Goal: Communication & Community: Answer question/provide support

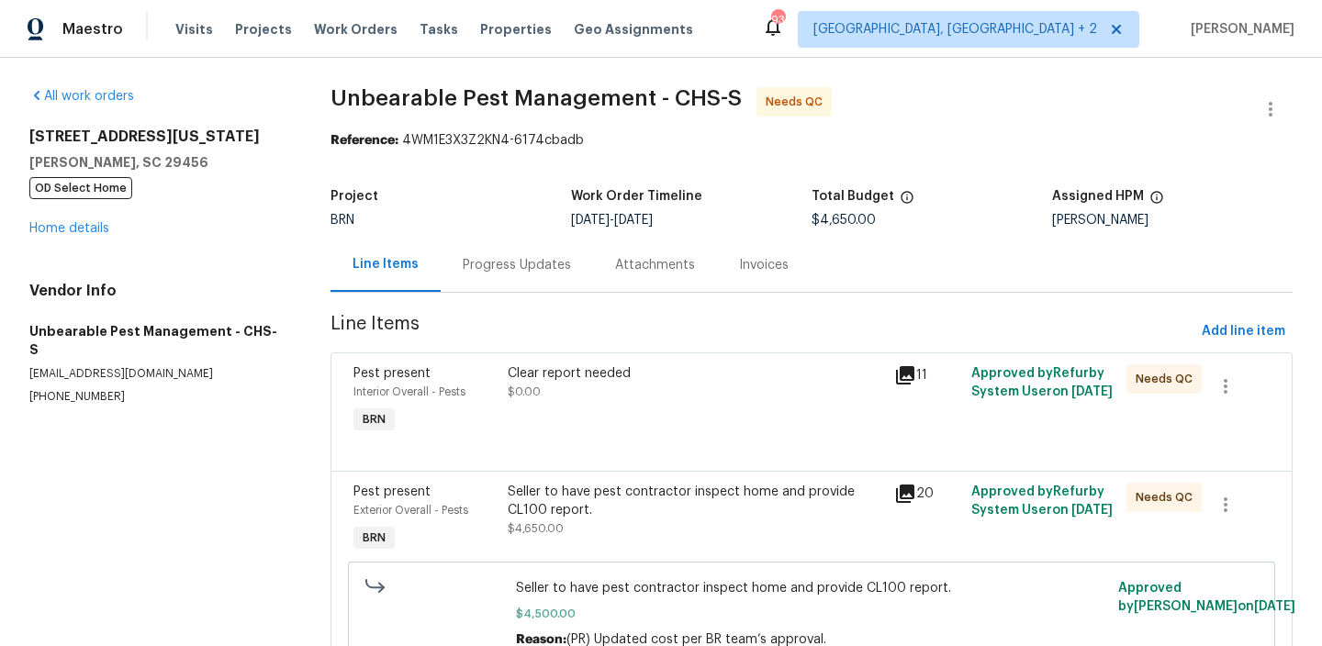
click at [494, 265] on div "Progress Updates" at bounding box center [517, 265] width 108 height 18
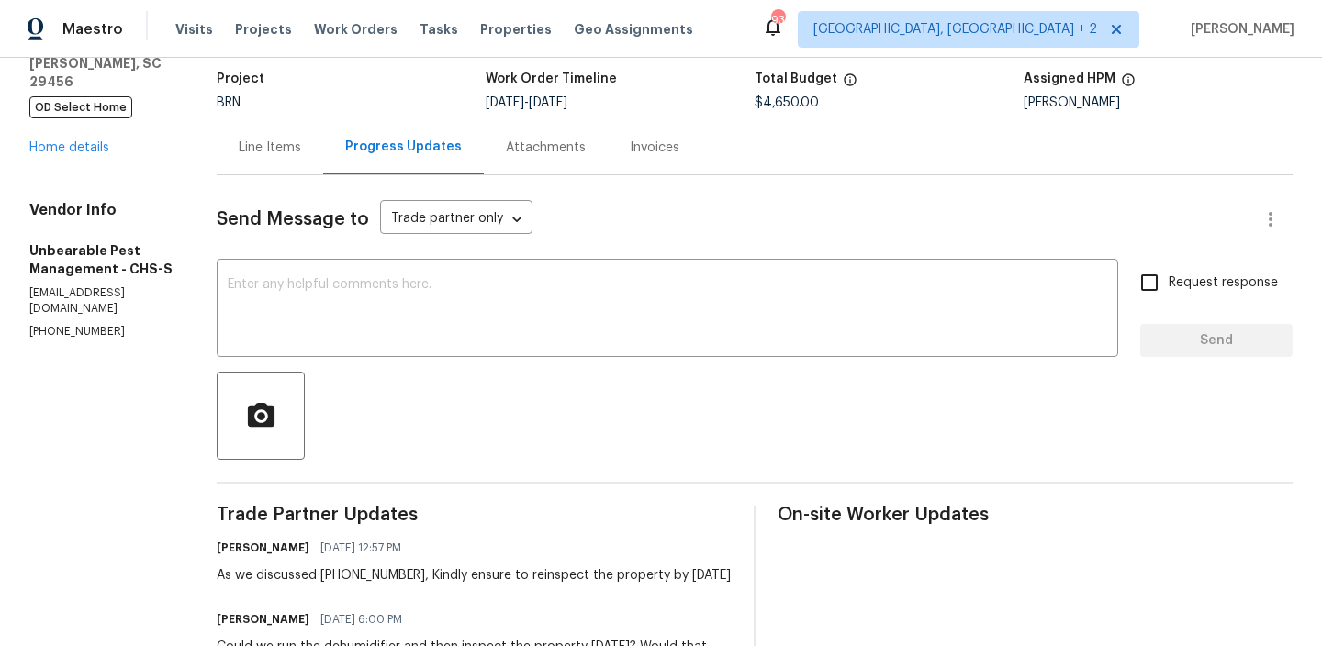
scroll to position [120, 0]
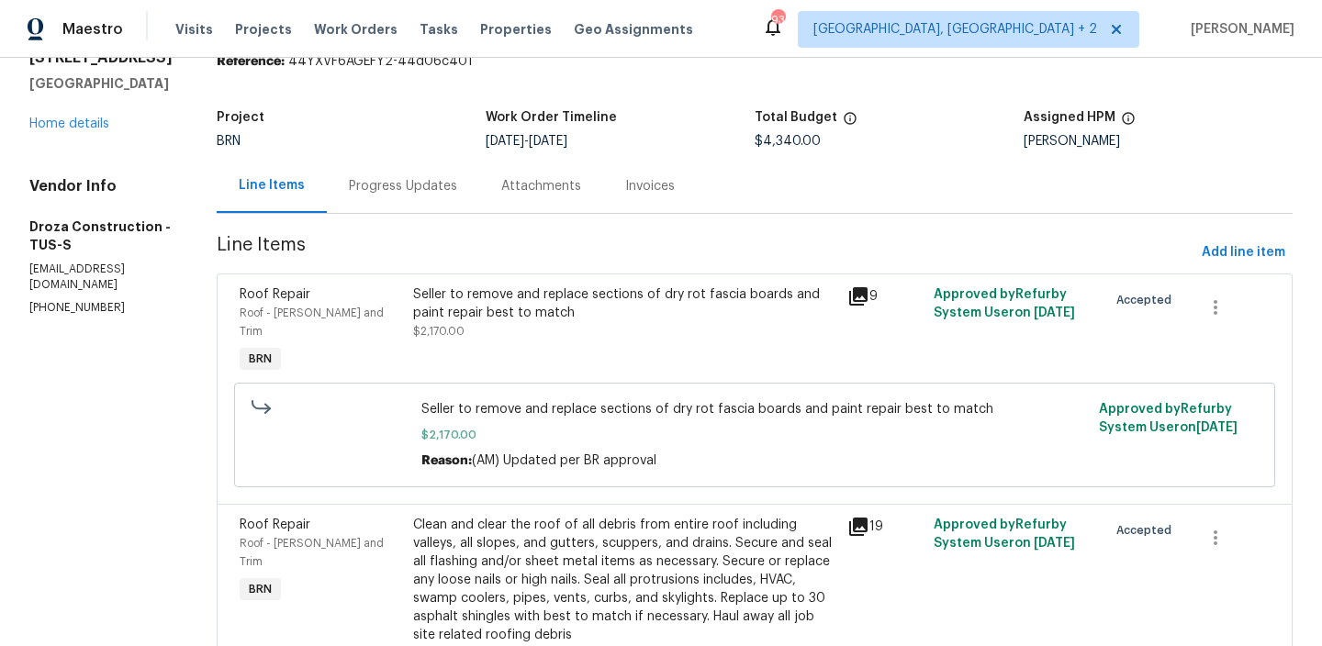
click at [459, 196] on div "Progress Updates" at bounding box center [403, 186] width 152 height 54
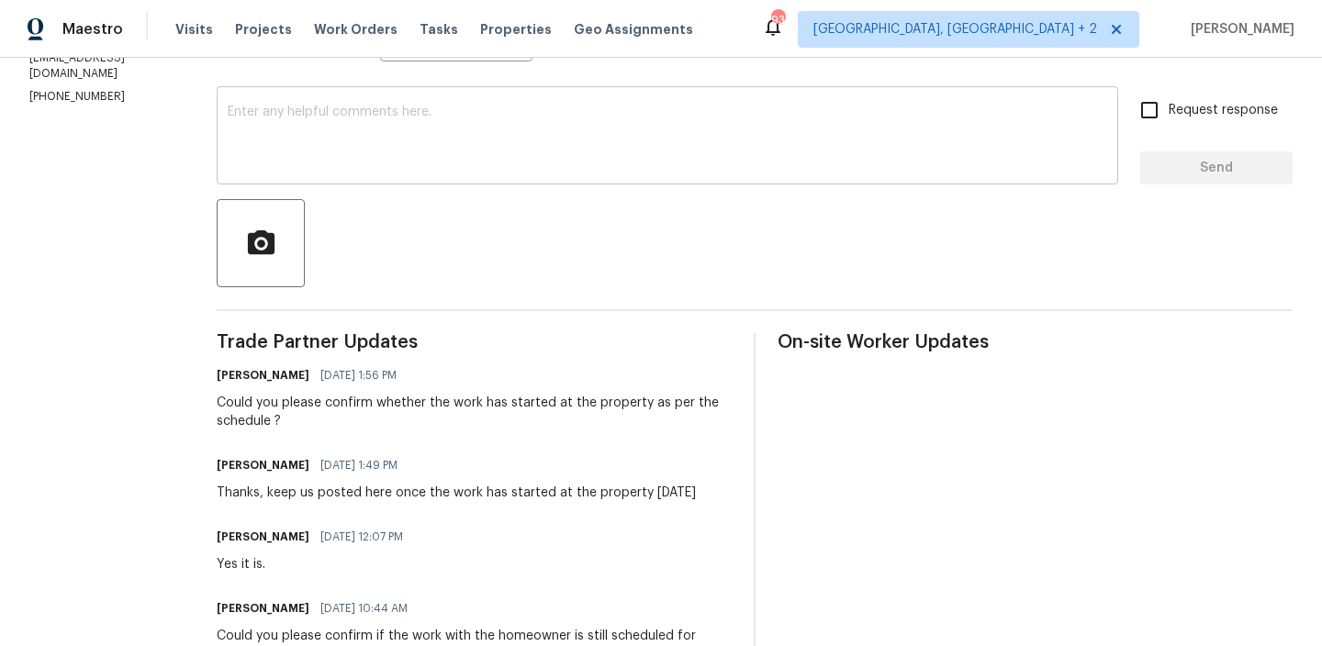
scroll to position [316, 0]
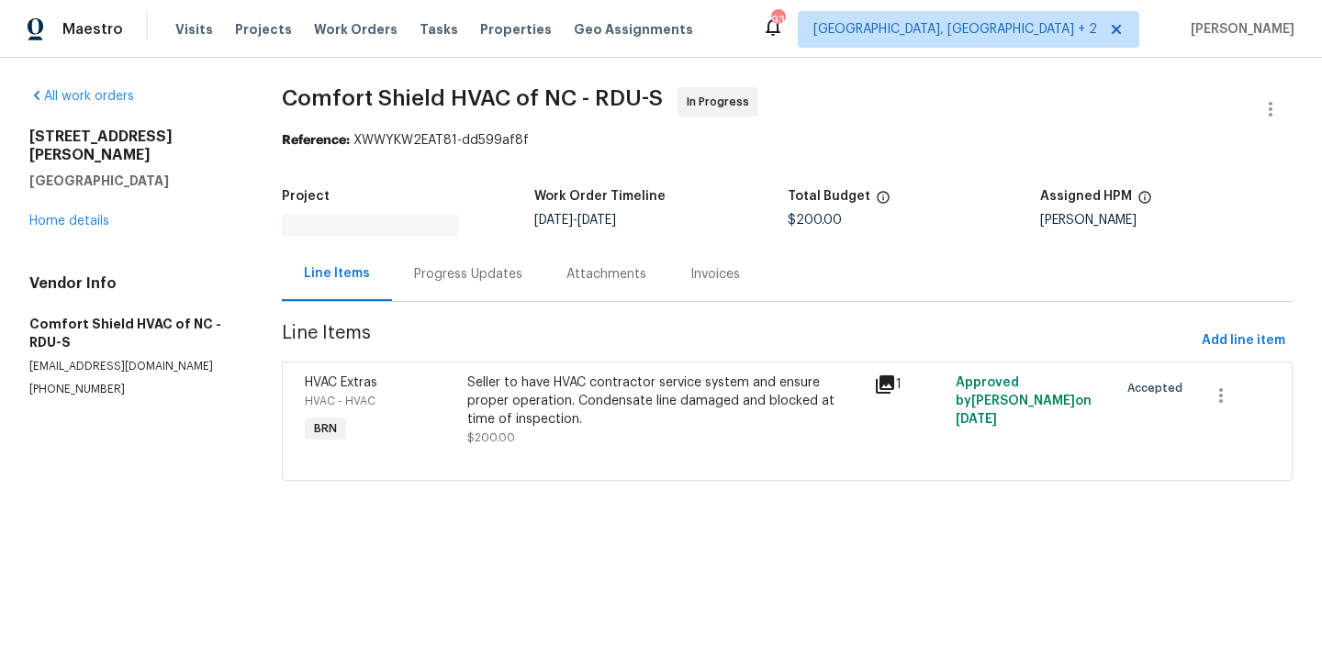
click at [455, 275] on div "Progress Updates" at bounding box center [468, 274] width 152 height 54
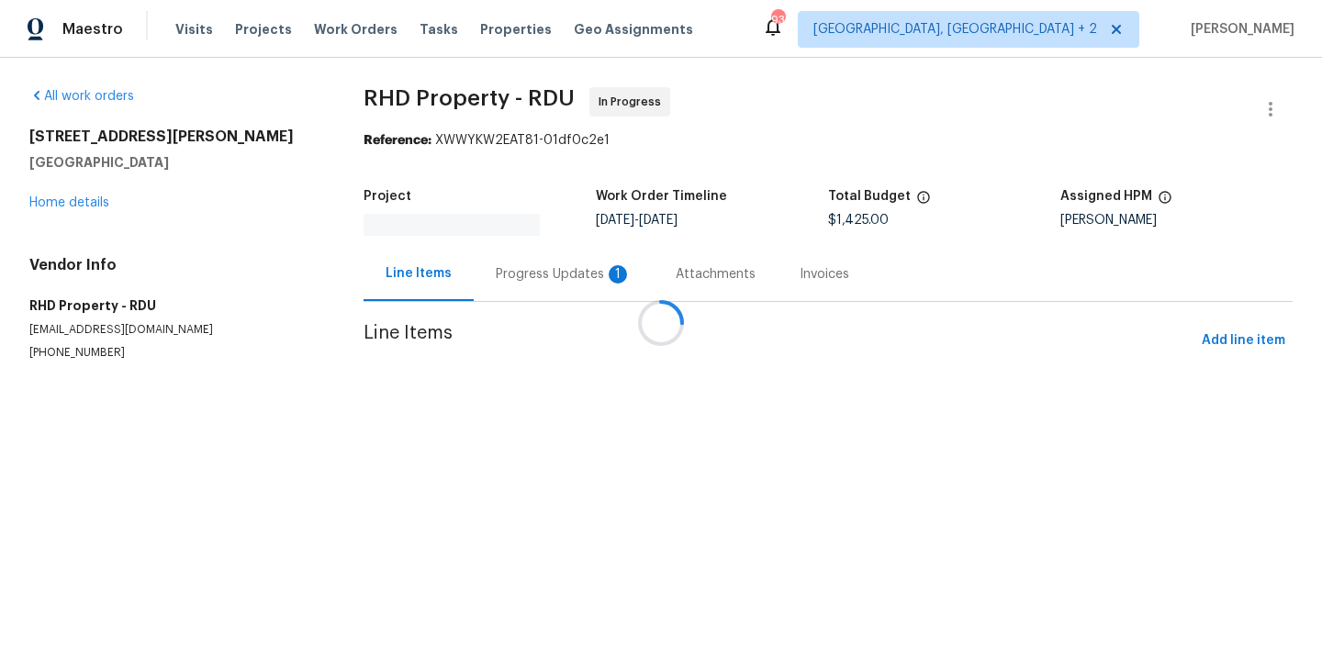
click at [481, 256] on div at bounding box center [661, 323] width 1322 height 646
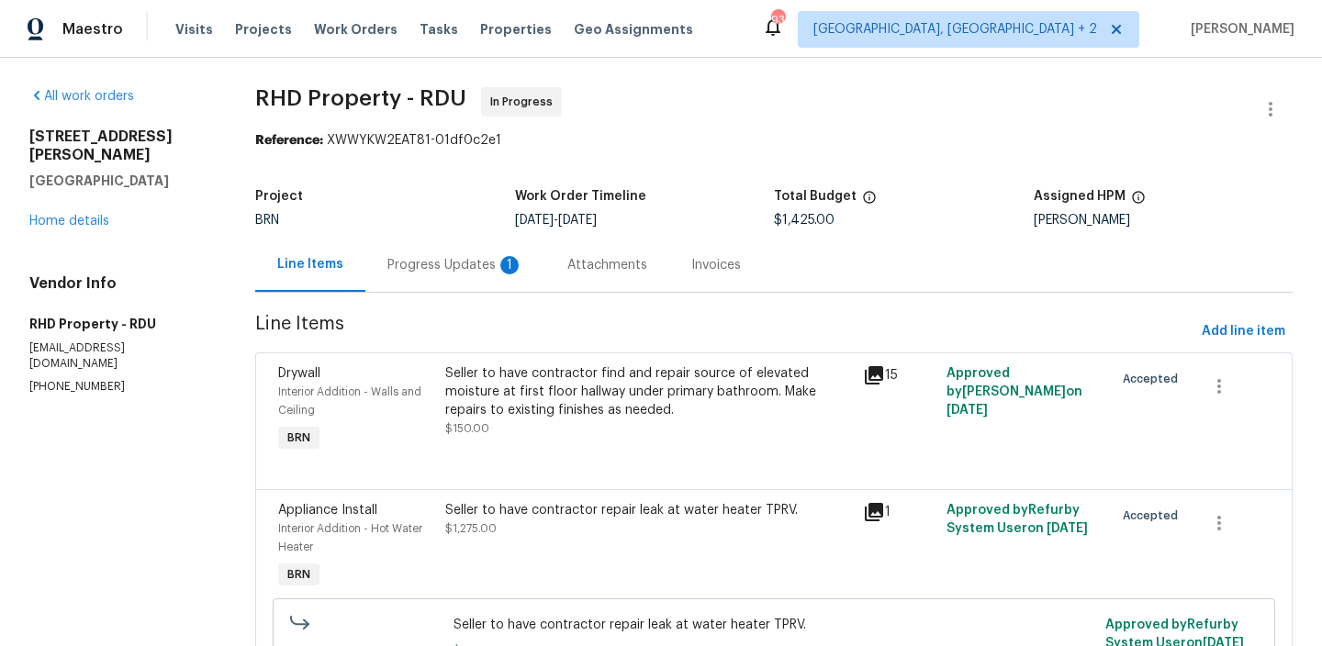
click at [480, 259] on div "Progress Updates 1" at bounding box center [455, 265] width 136 height 18
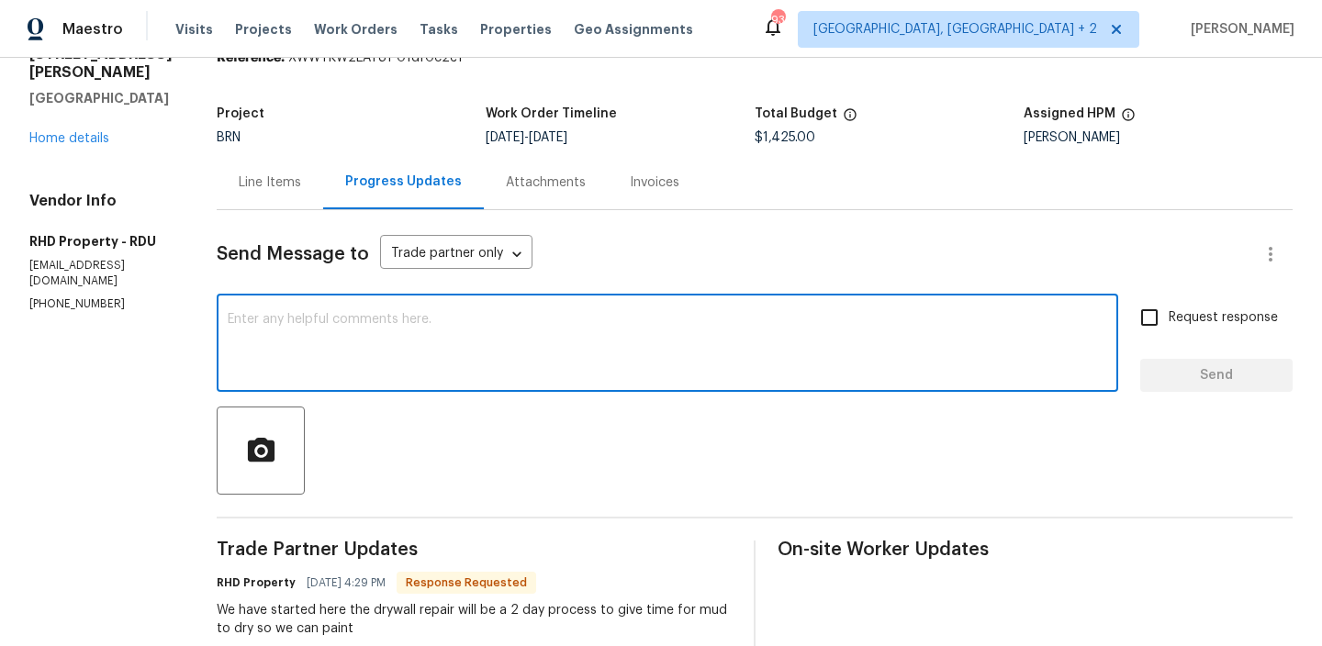
click at [347, 348] on textarea at bounding box center [668, 345] width 880 height 64
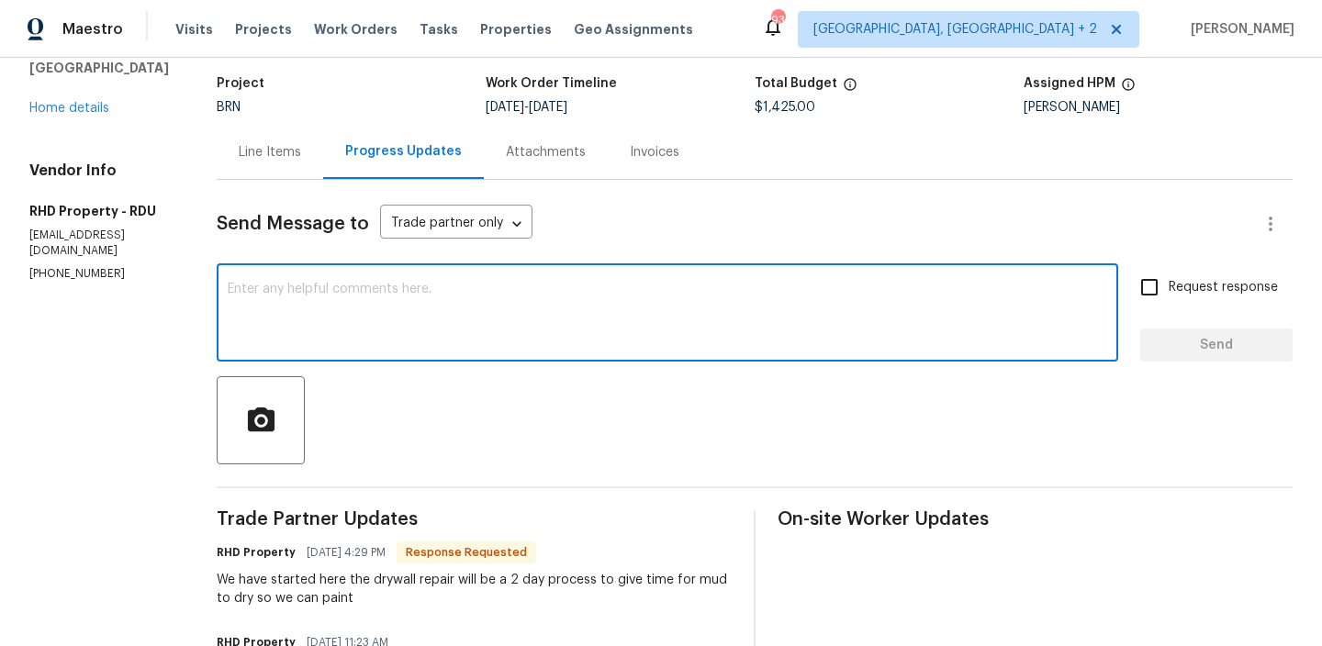
scroll to position [78, 0]
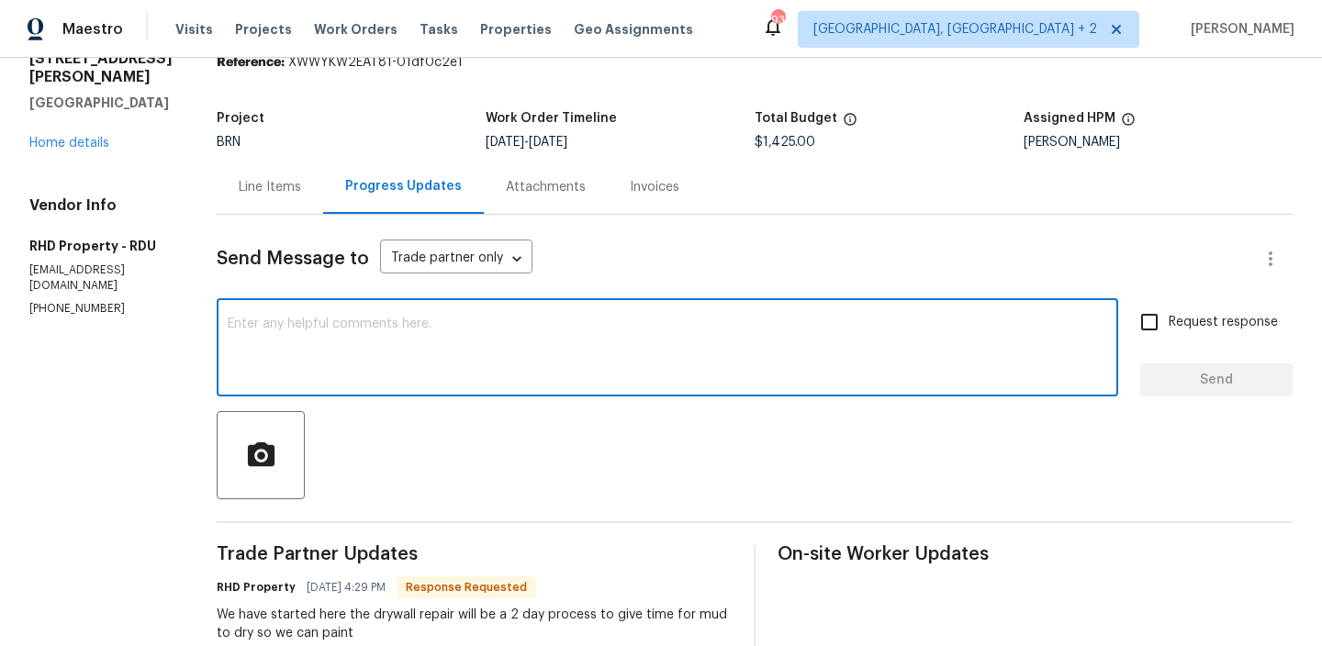
click at [293, 188] on div "Line Items" at bounding box center [270, 187] width 62 height 18
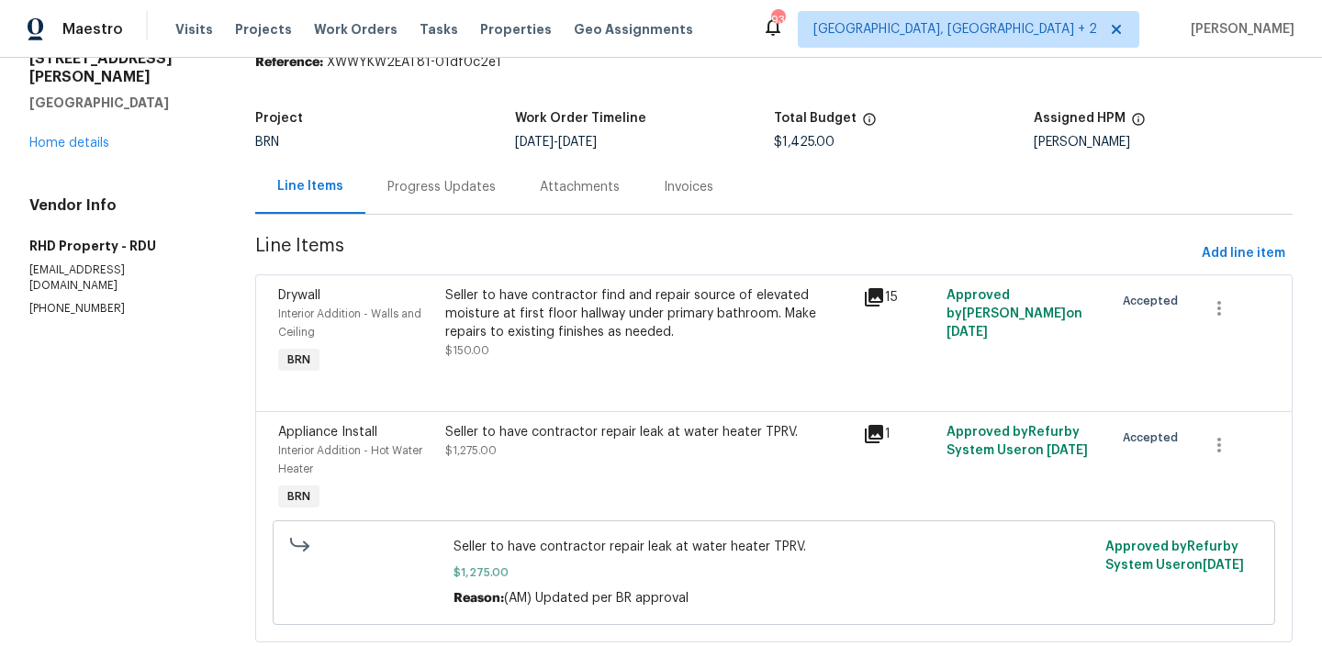
click at [442, 192] on div "Progress Updates" at bounding box center [441, 187] width 108 height 18
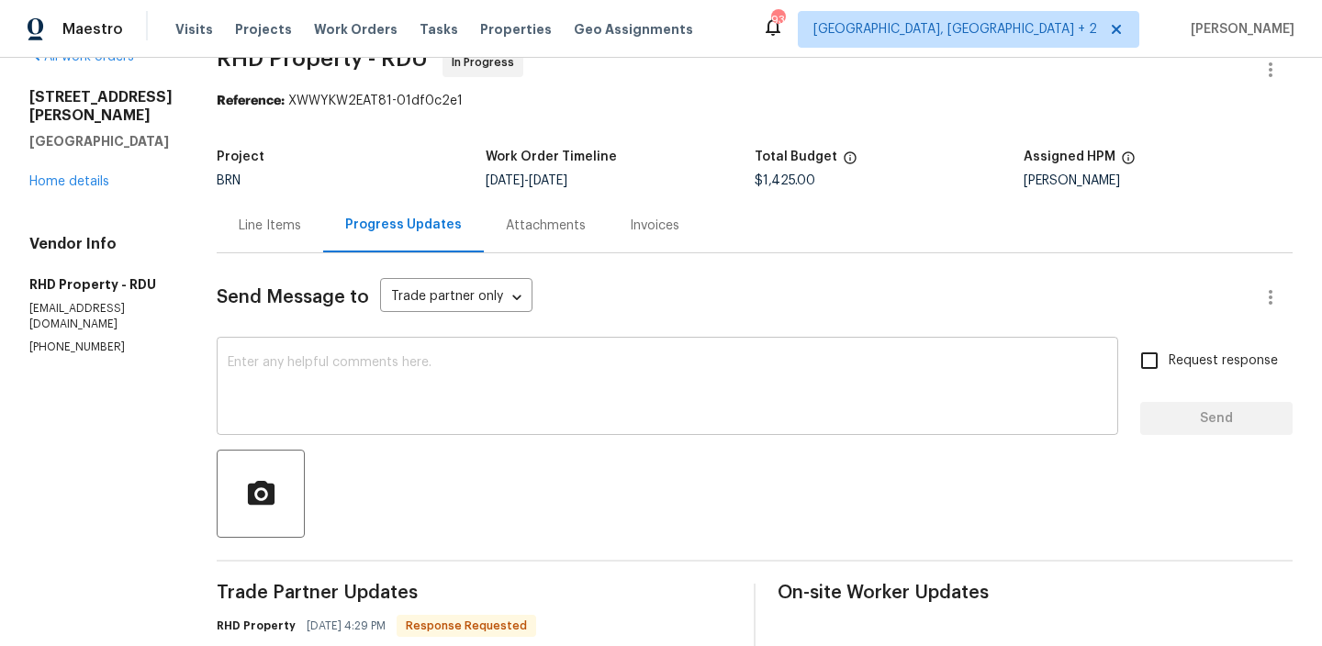
scroll to position [78, 0]
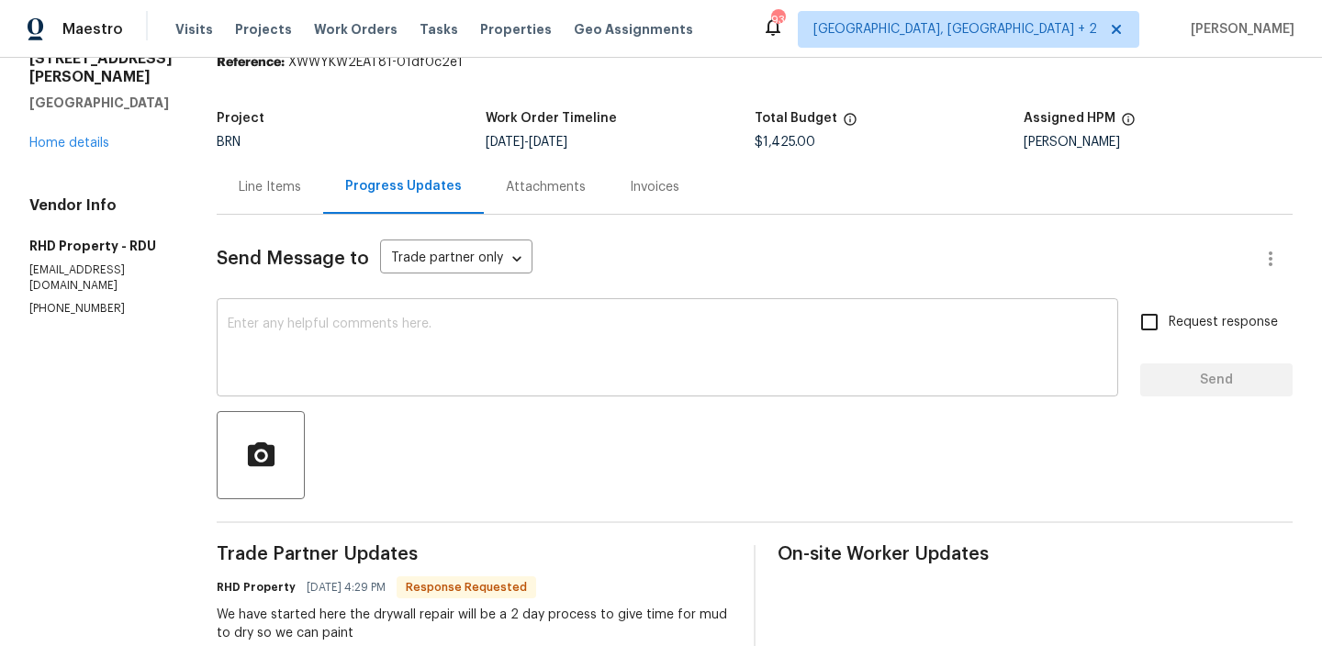
click at [412, 356] on textarea at bounding box center [668, 350] width 880 height 64
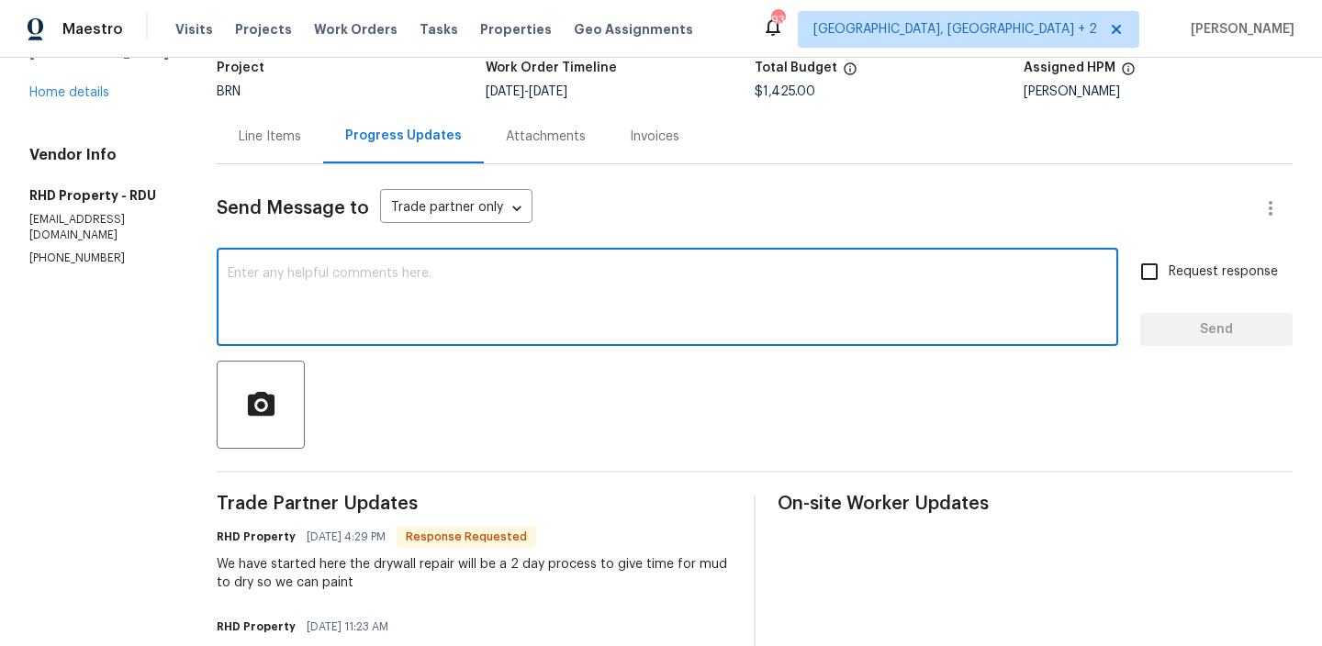
scroll to position [137, 0]
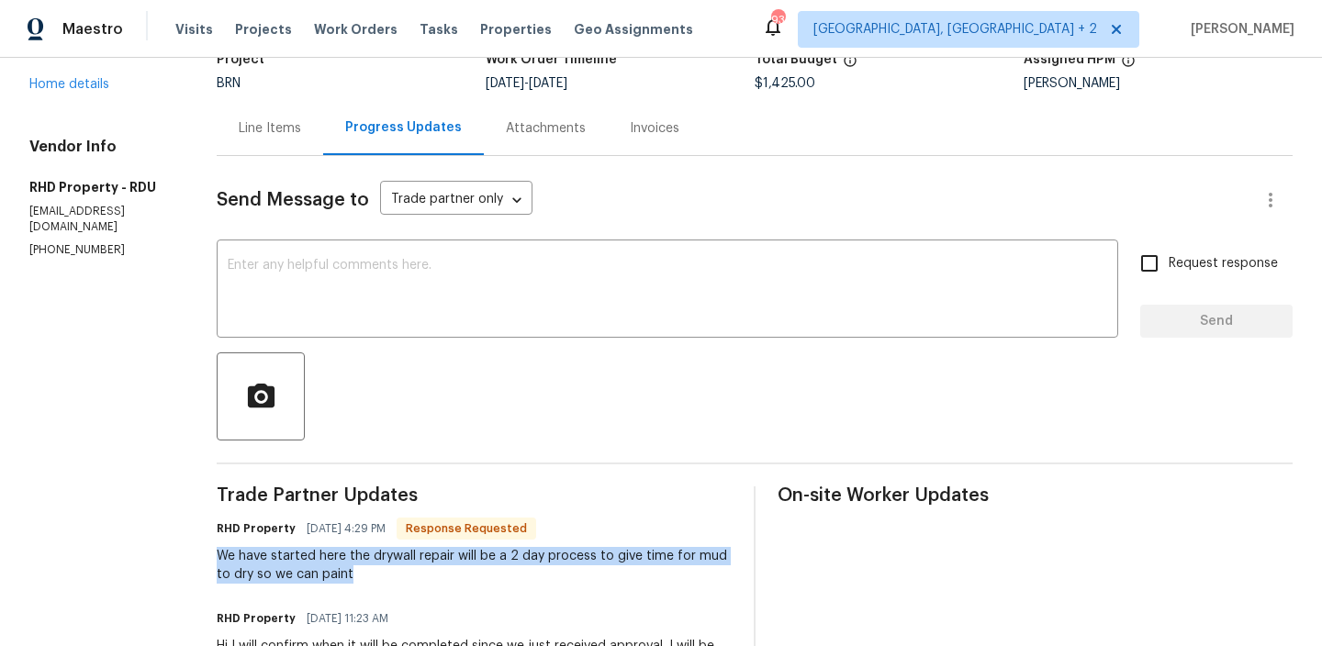
drag, startPoint x: 224, startPoint y: 557, endPoint x: 405, endPoint y: 573, distance: 181.5
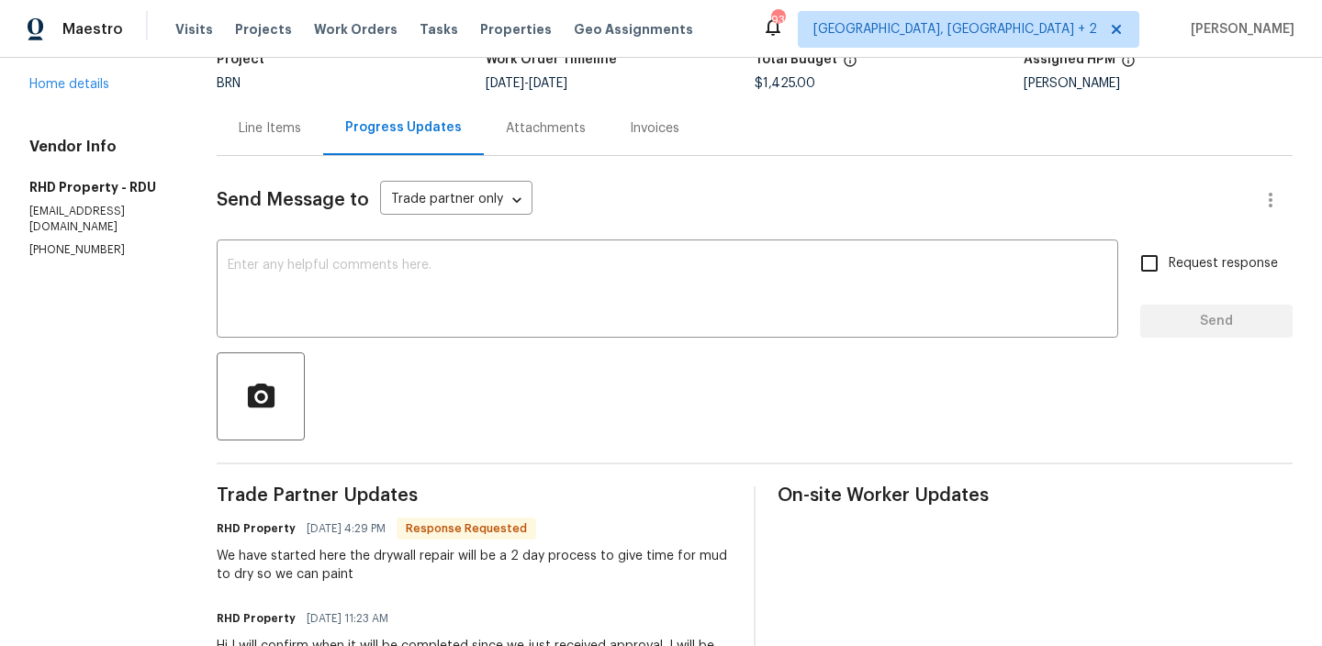
click at [343, 566] on div "We have started here the drywall repair will be a 2 day process to give time fo…" at bounding box center [474, 565] width 515 height 37
click at [373, 288] on textarea at bounding box center [668, 291] width 880 height 64
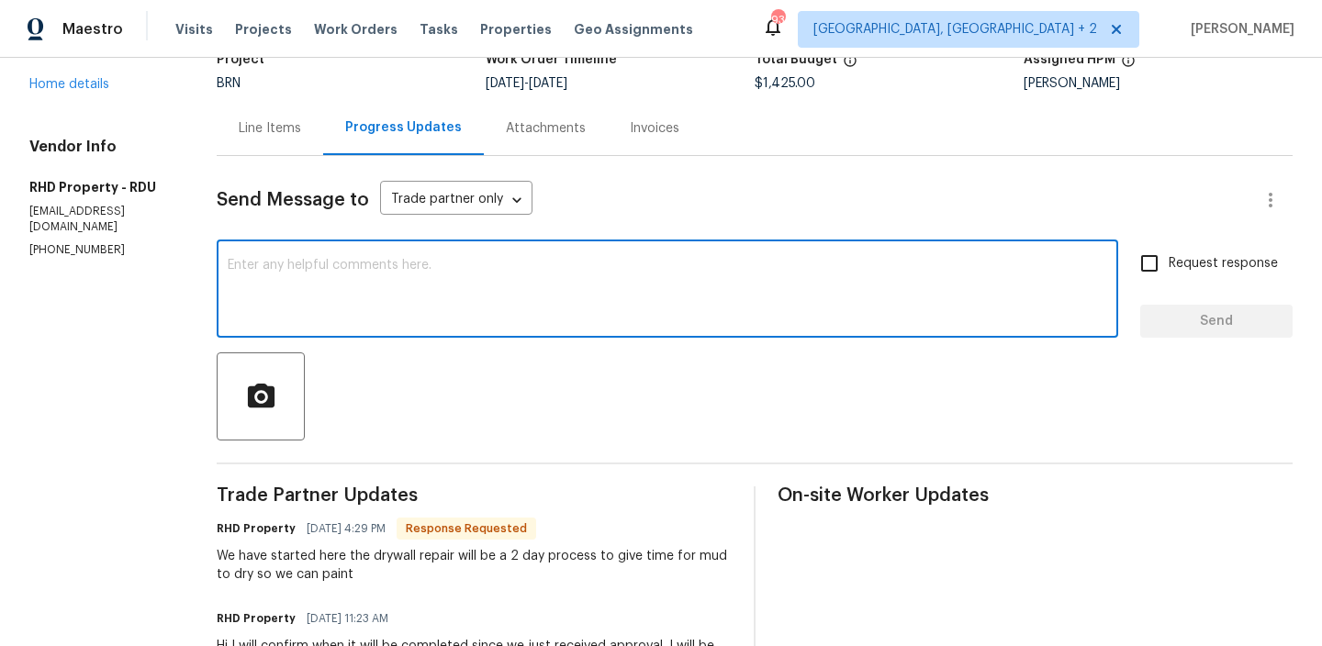
click at [275, 138] on div "Line Items" at bounding box center [270, 128] width 107 height 54
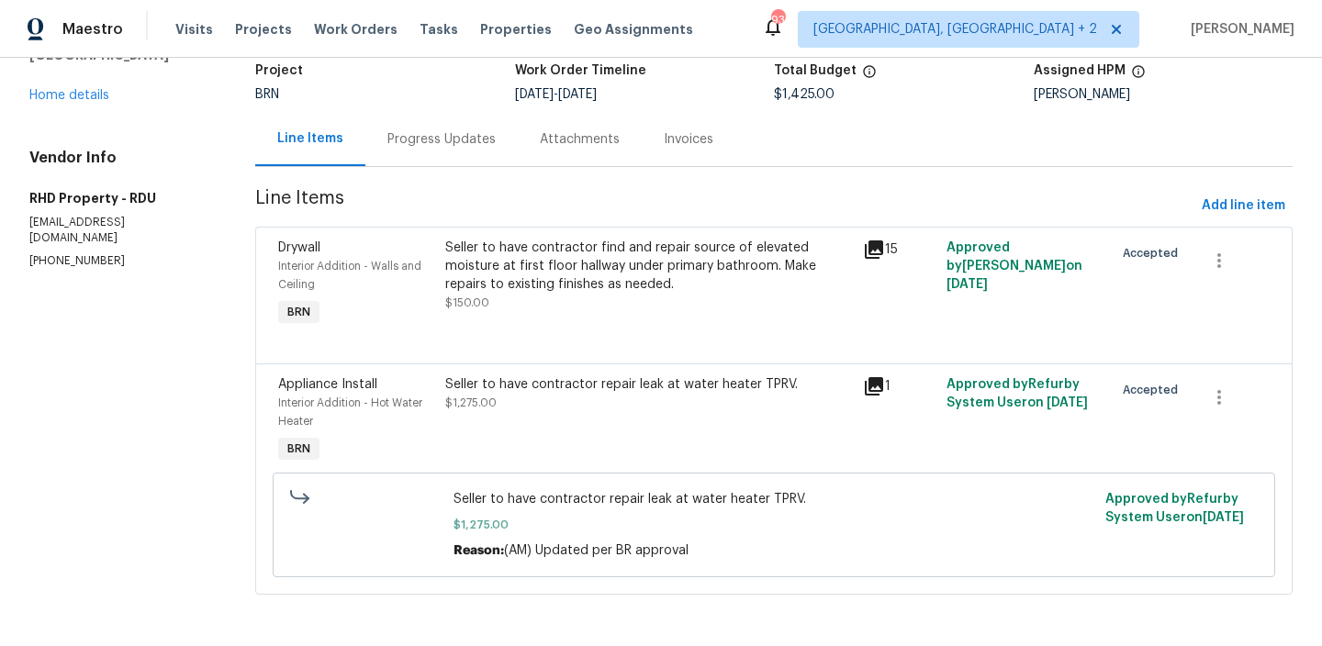
click at [417, 142] on div "Progress Updates" at bounding box center [441, 139] width 108 height 18
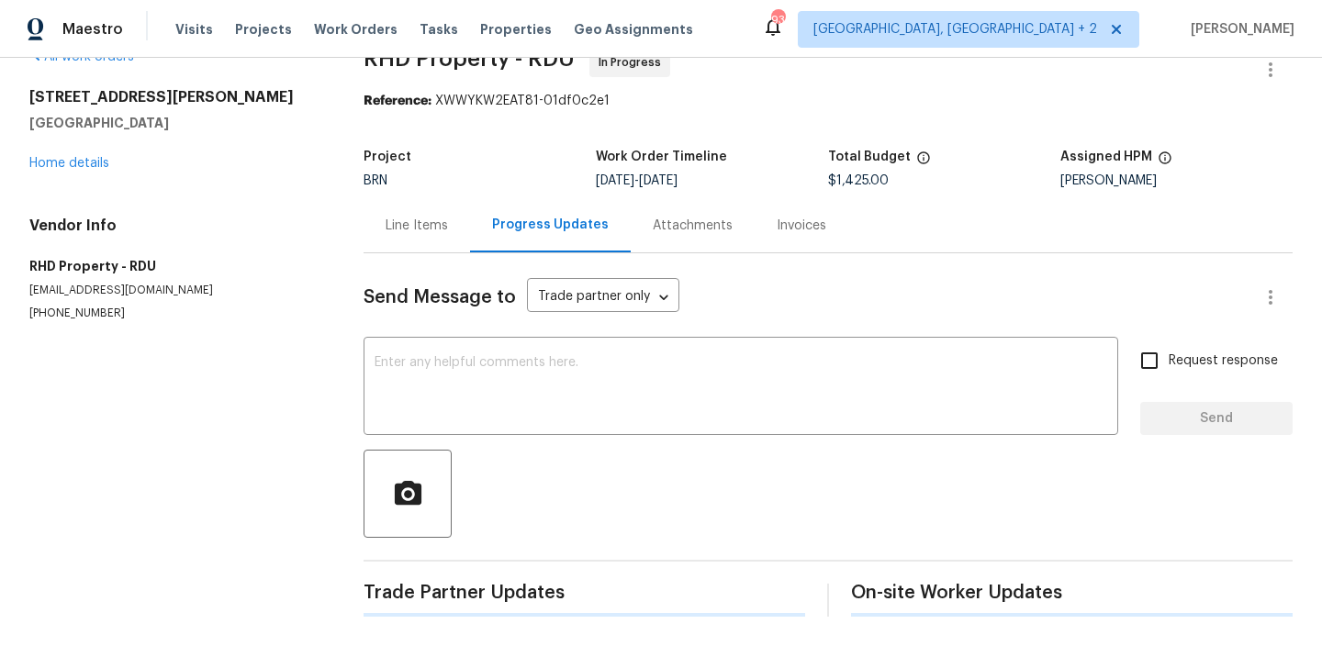
scroll to position [137, 0]
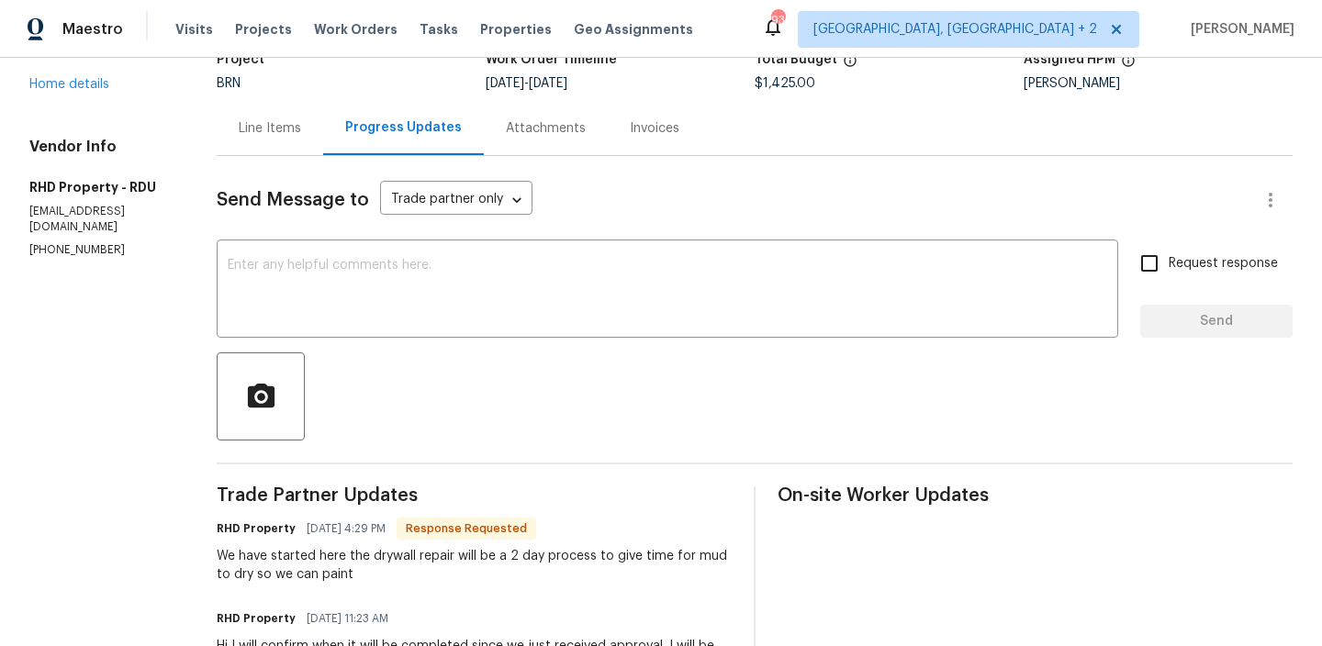
click at [400, 353] on div at bounding box center [755, 397] width 1076 height 88
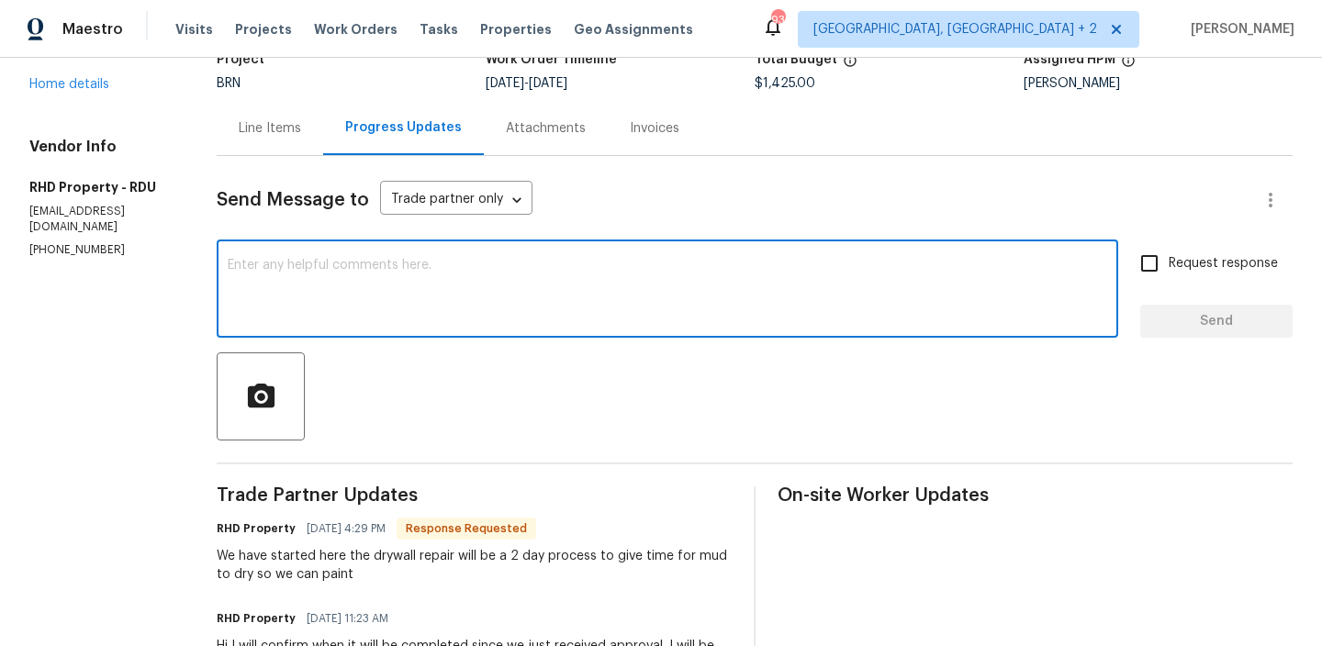
click at [369, 300] on textarea at bounding box center [668, 291] width 880 height 64
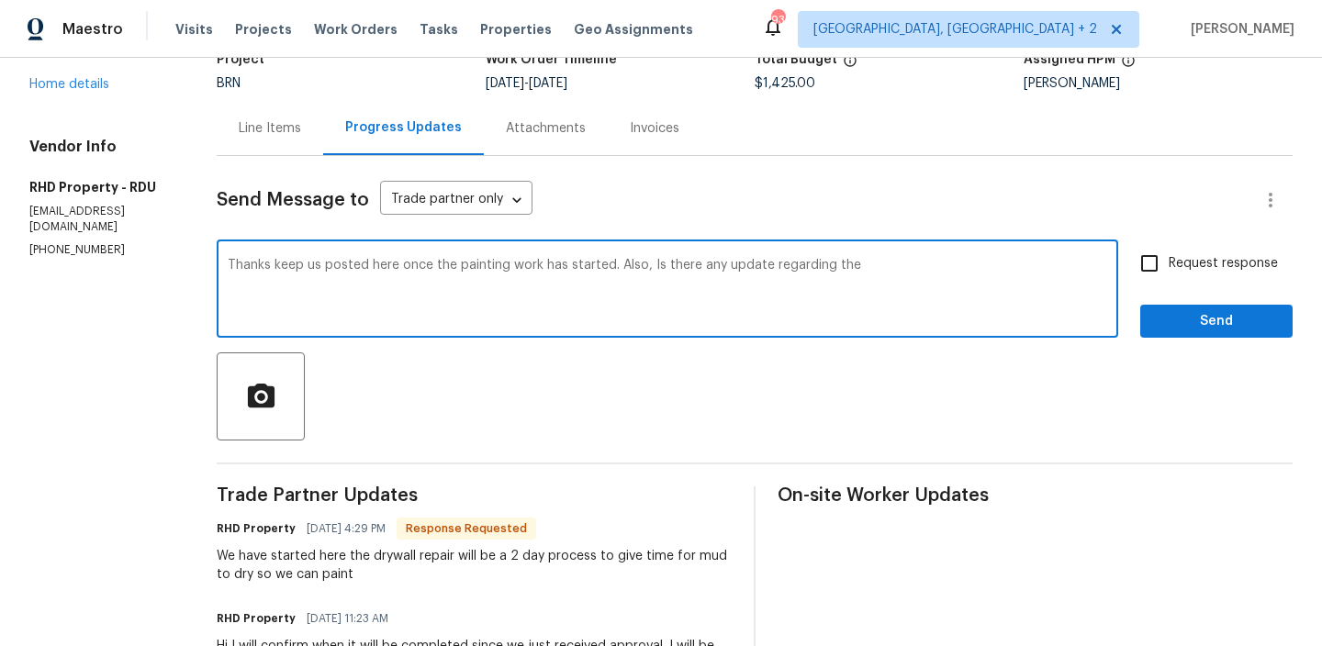
type textarea "Thanks keep us posted here once the painting work has started. Also, Is there a…"
click at [353, 268] on textarea "Thanks keep us posted here once the painting work has started. Also, Is there a…" at bounding box center [668, 291] width 880 height 64
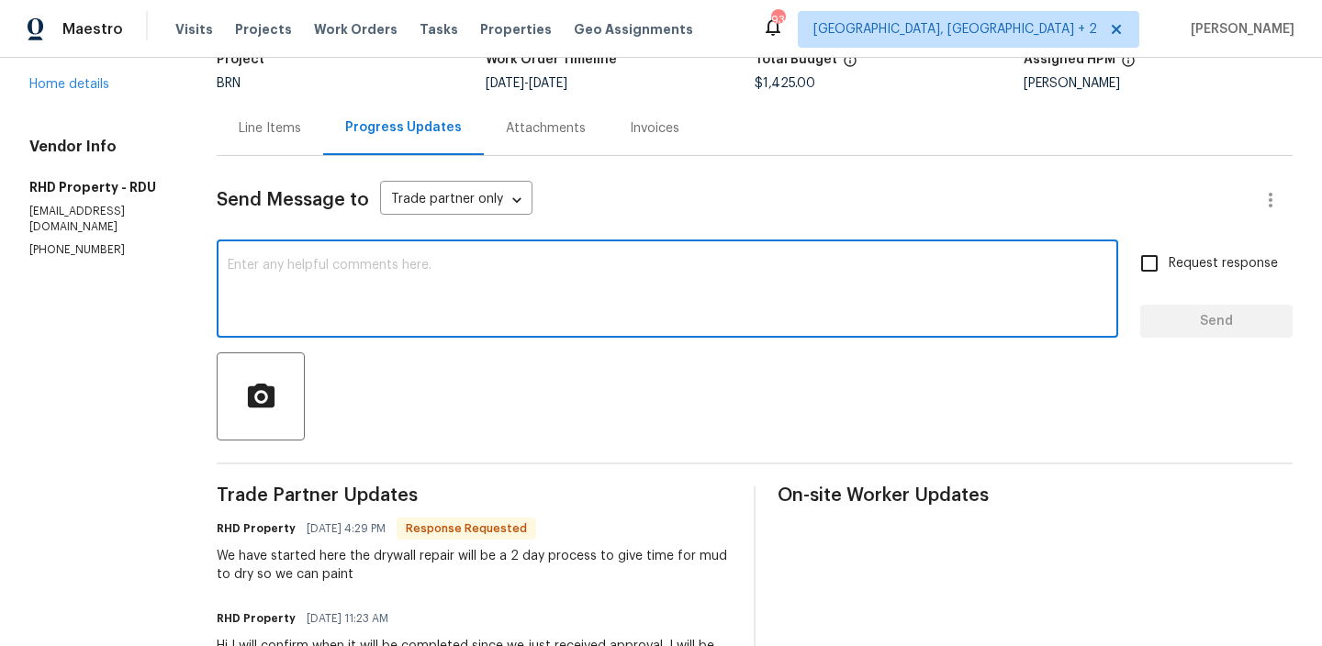
click at [301, 134] on div "Line Items" at bounding box center [270, 128] width 62 height 18
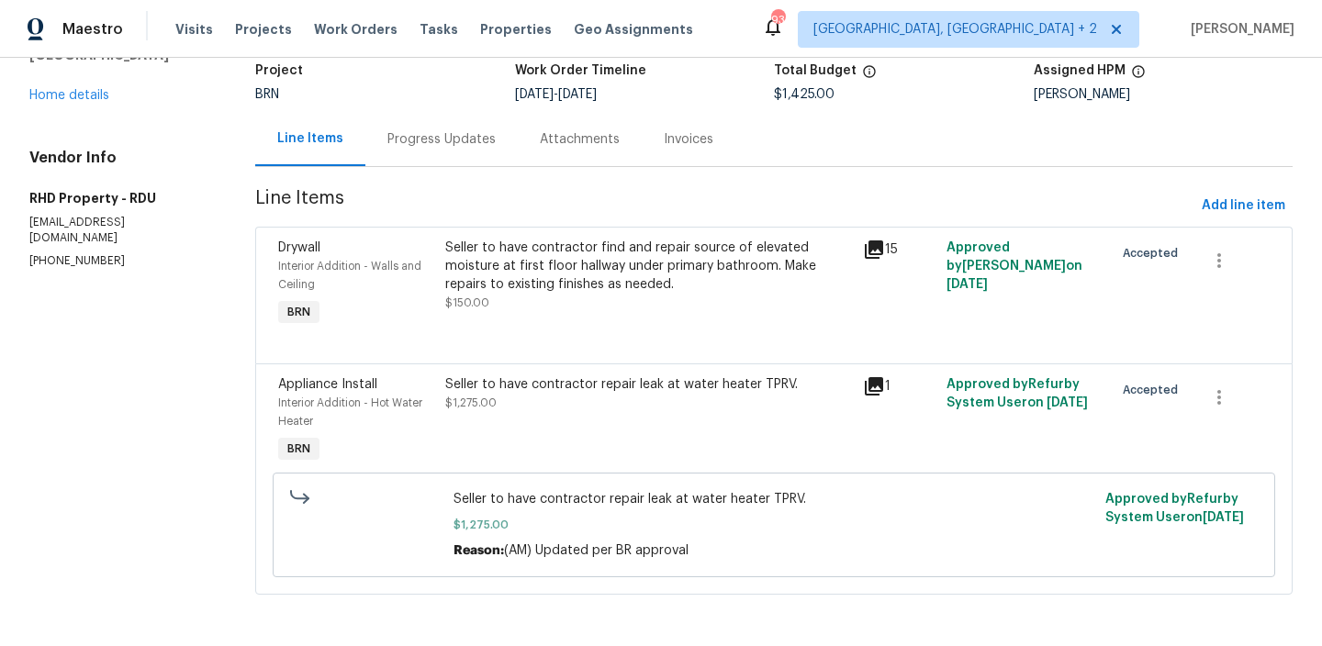
scroll to position [128, 0]
click at [411, 151] on div "Progress Updates" at bounding box center [441, 139] width 152 height 54
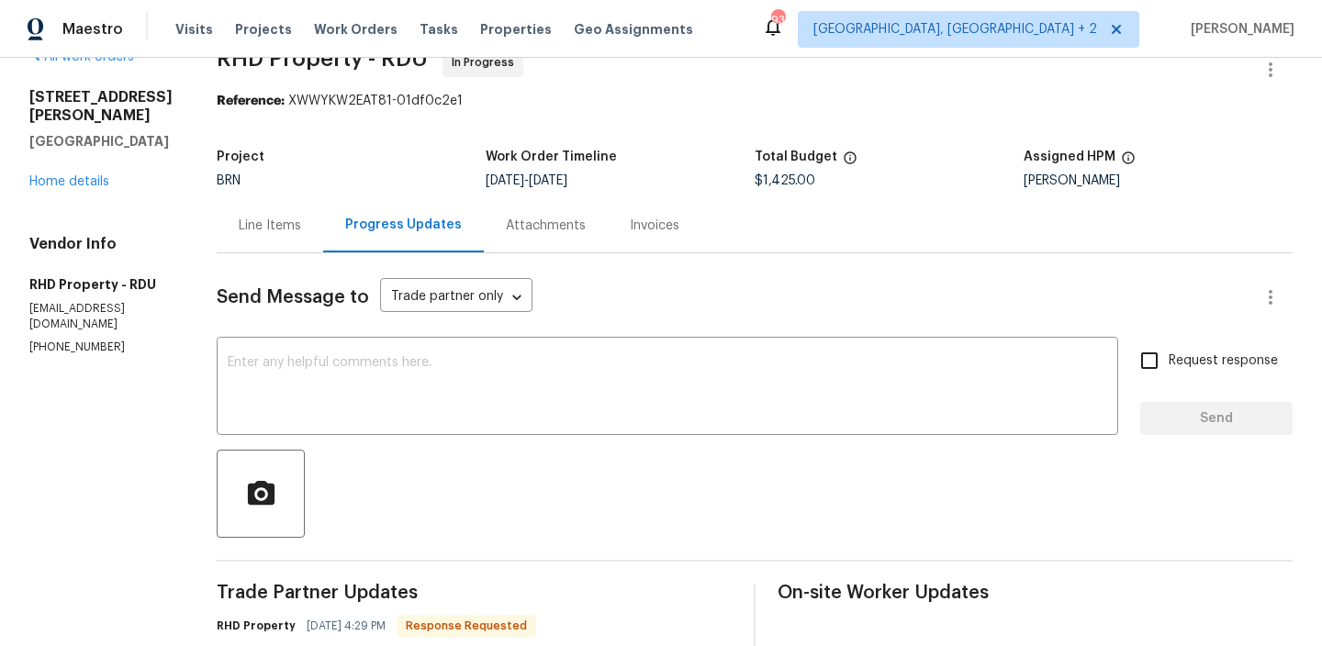
scroll to position [137, 0]
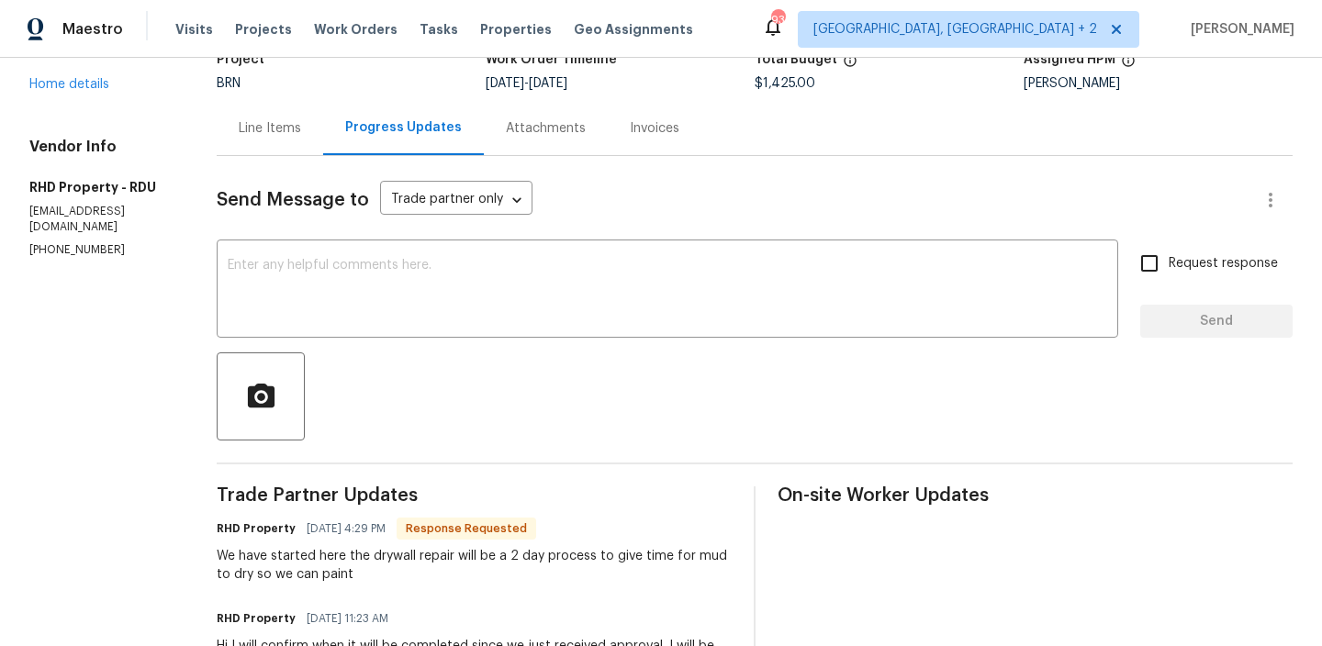
click at [398, 373] on div at bounding box center [755, 397] width 1076 height 88
click at [374, 296] on textarea at bounding box center [668, 291] width 880 height 64
click at [290, 129] on div "Line Items" at bounding box center [270, 128] width 62 height 18
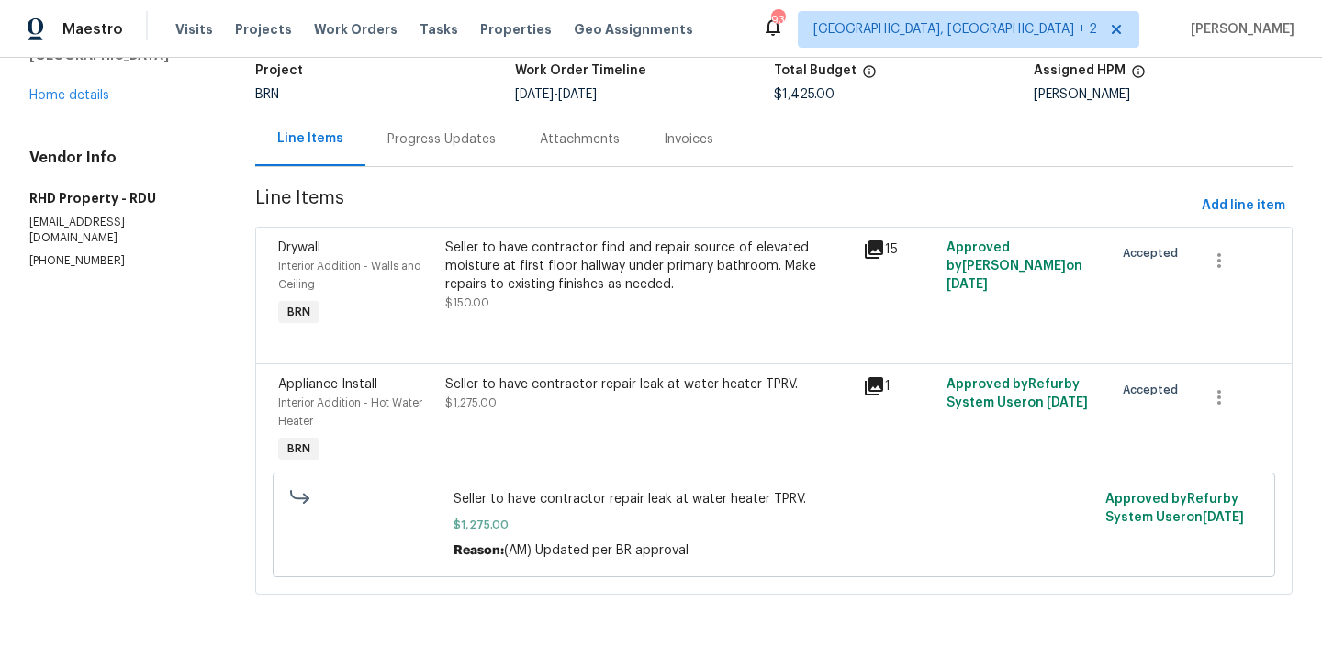
click at [416, 135] on div "Progress Updates" at bounding box center [441, 139] width 108 height 18
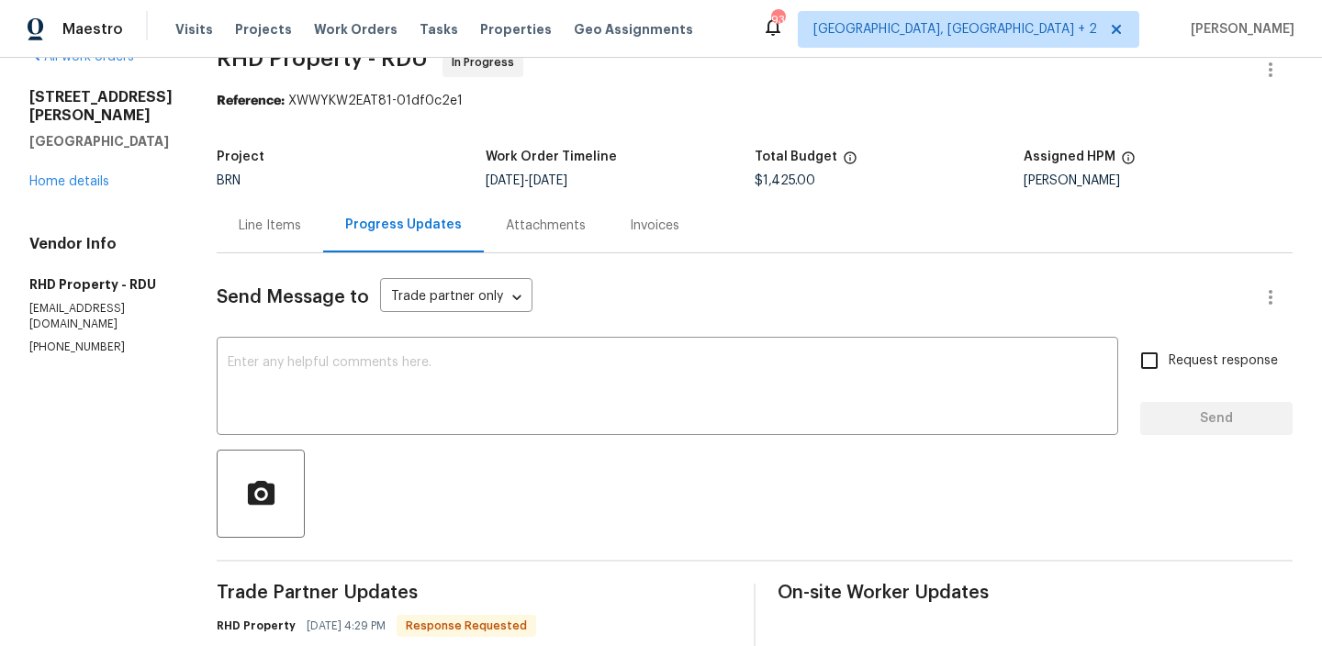
scroll to position [137, 0]
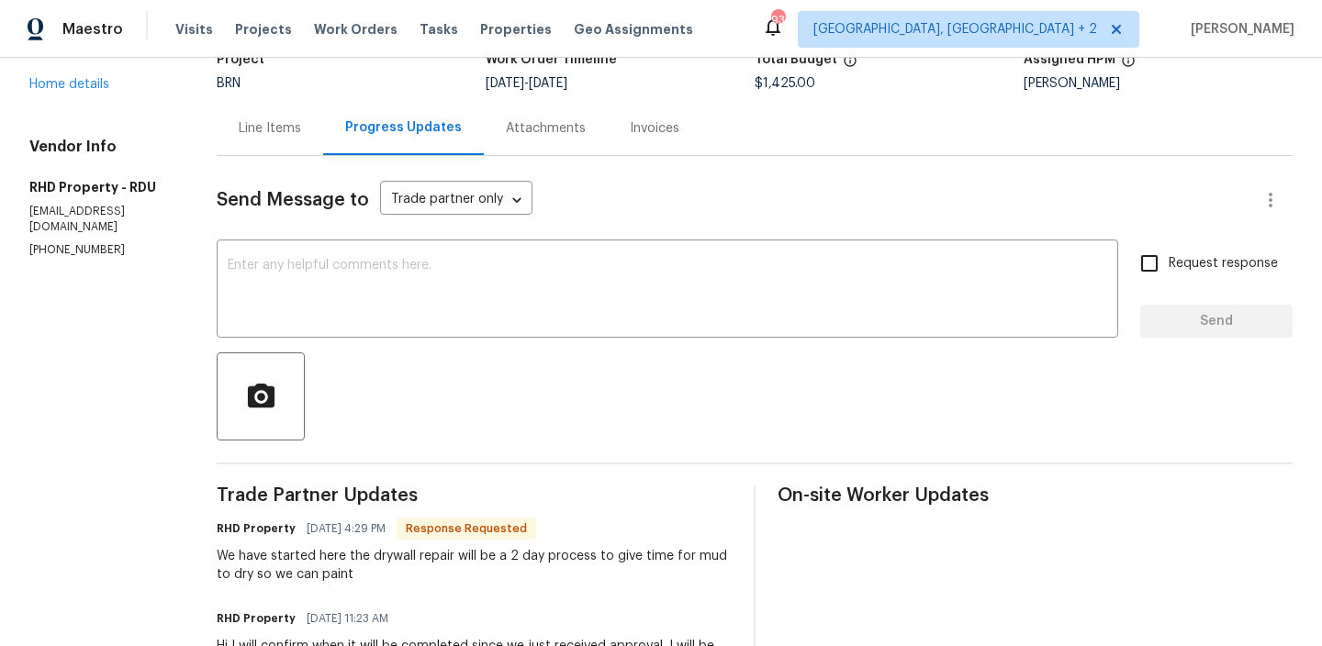
click at [371, 365] on div at bounding box center [755, 397] width 1076 height 88
click at [361, 276] on textarea at bounding box center [668, 291] width 880 height 64
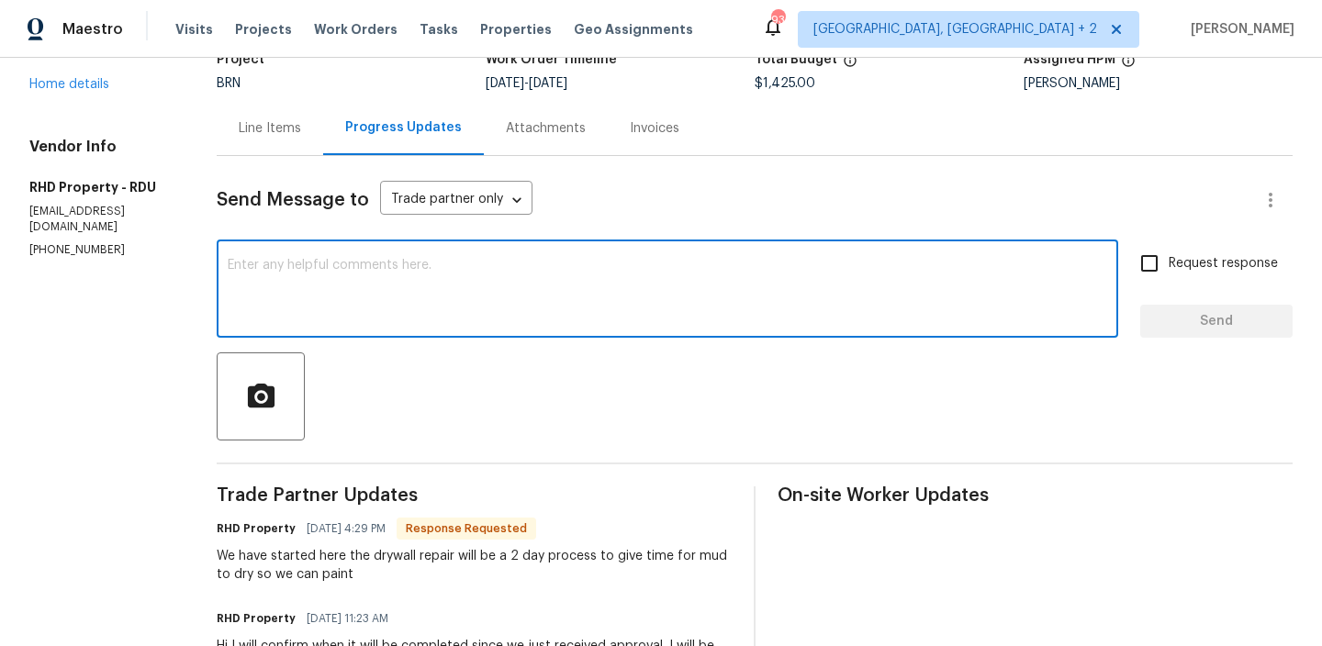
paste textarea "Thanks keep us posted here once the painting work has started. Also, Is there a…"
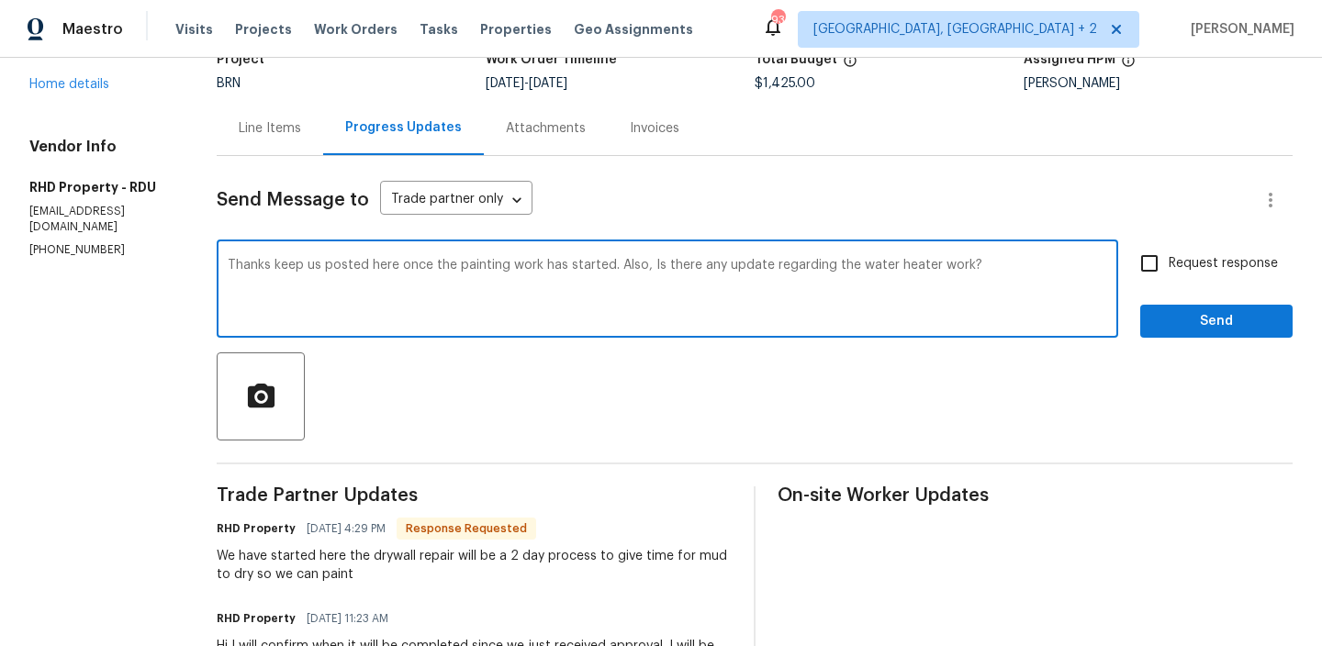
type textarea "Thanks keep us posted here once the painting work has started. Also, Is there a…"
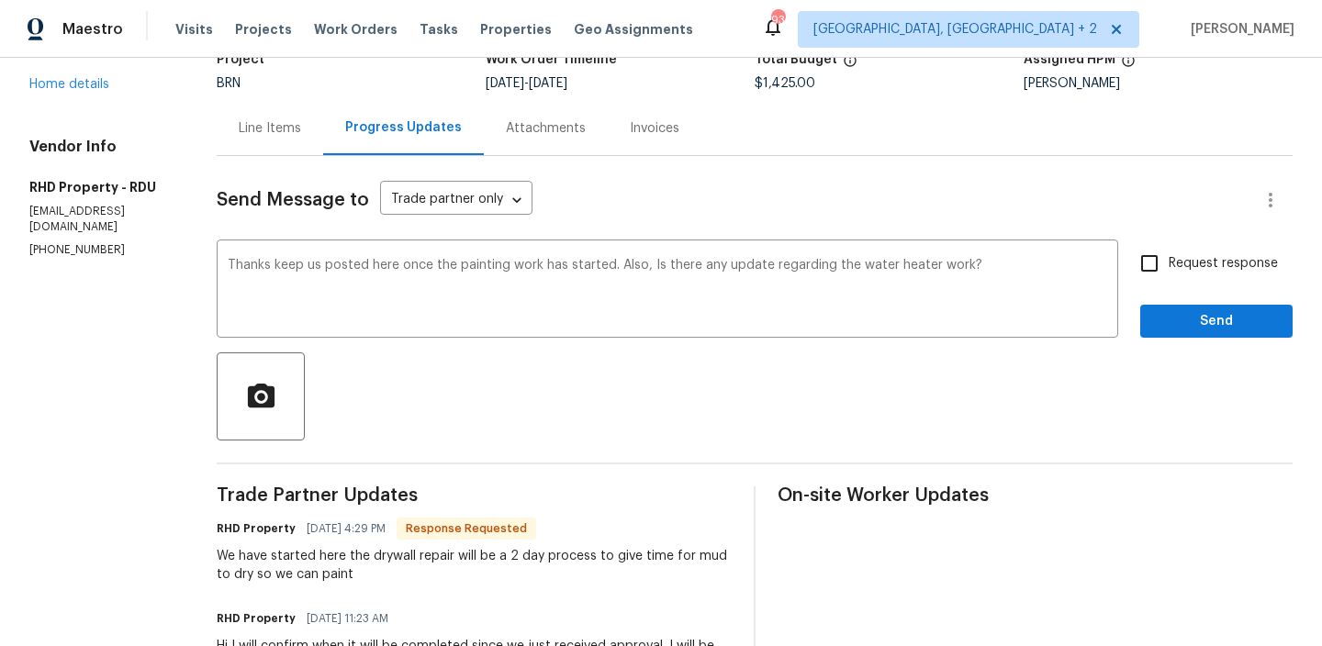
click at [1222, 265] on span "Request response" at bounding box center [1223, 263] width 109 height 19
click at [1169, 265] on input "Request response" at bounding box center [1149, 263] width 39 height 39
checkbox input "true"
click at [1195, 301] on div "Request response Send" at bounding box center [1216, 291] width 152 height 94
click at [1191, 305] on button "Send" at bounding box center [1216, 322] width 152 height 34
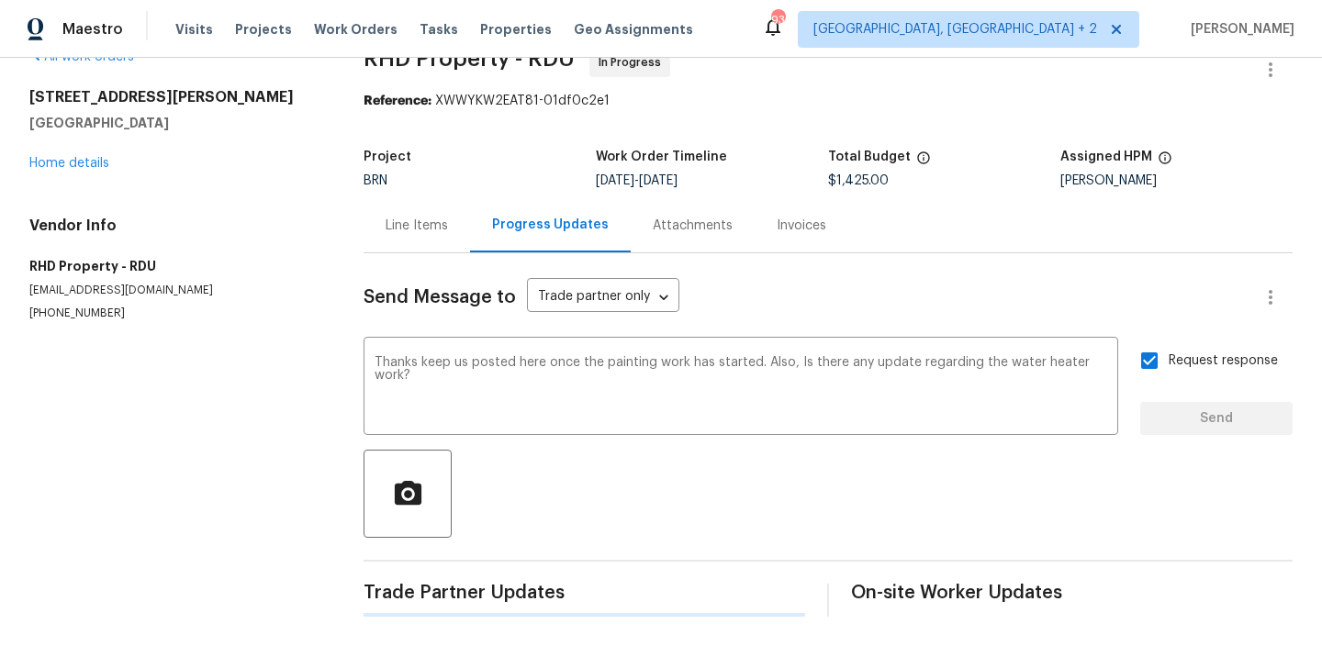
scroll to position [0, 0]
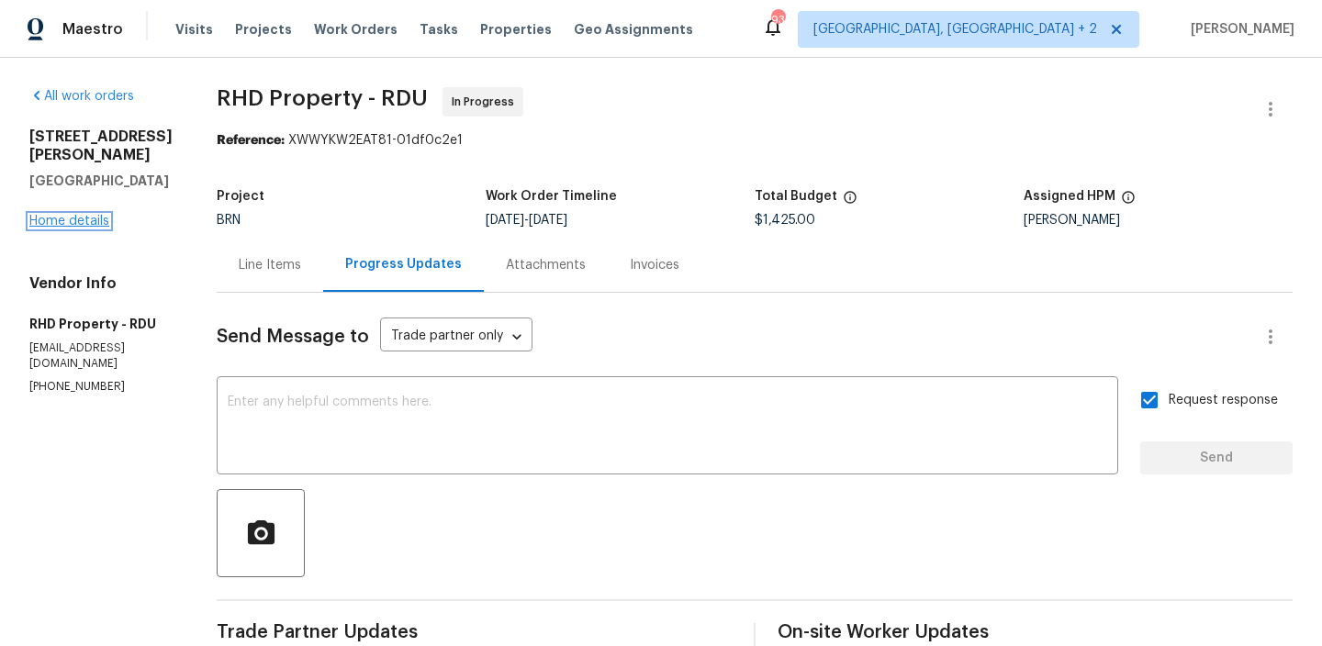
click at [57, 215] on link "Home details" at bounding box center [69, 221] width 80 height 13
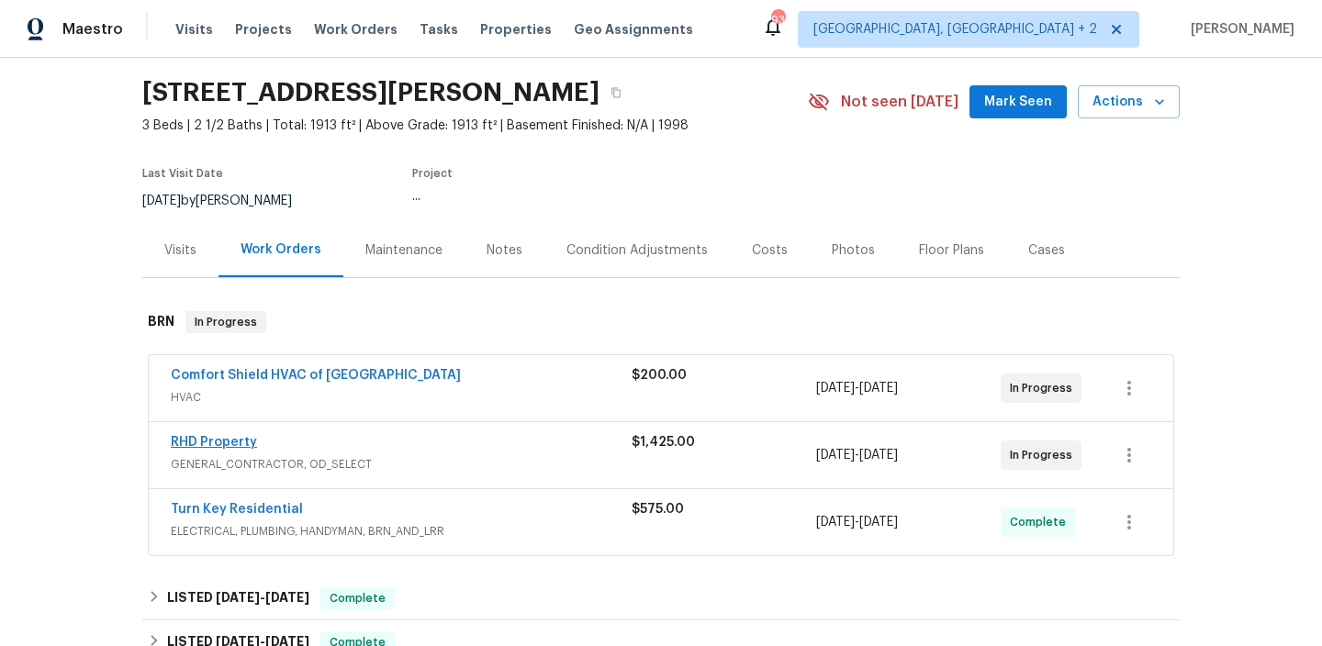
scroll to position [60, 0]
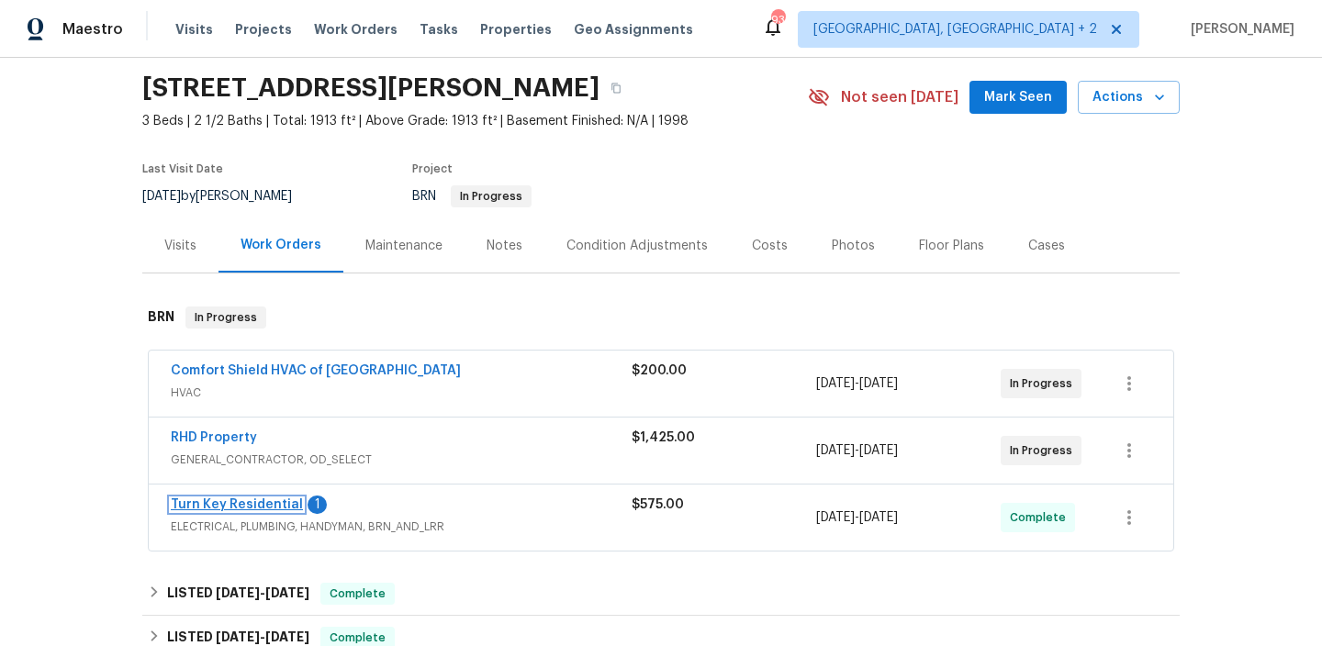
click at [191, 502] on link "Turn Key Residential" at bounding box center [237, 505] width 132 height 13
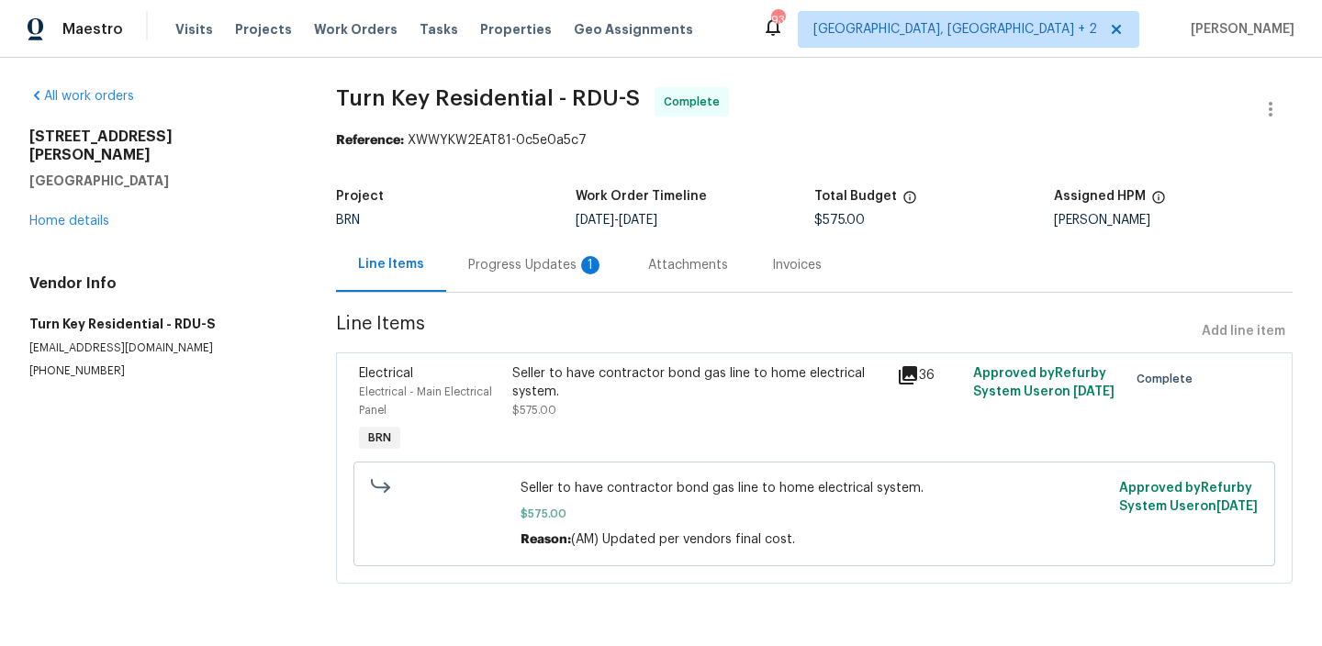
click at [486, 264] on div "Progress Updates 1" at bounding box center [536, 265] width 136 height 18
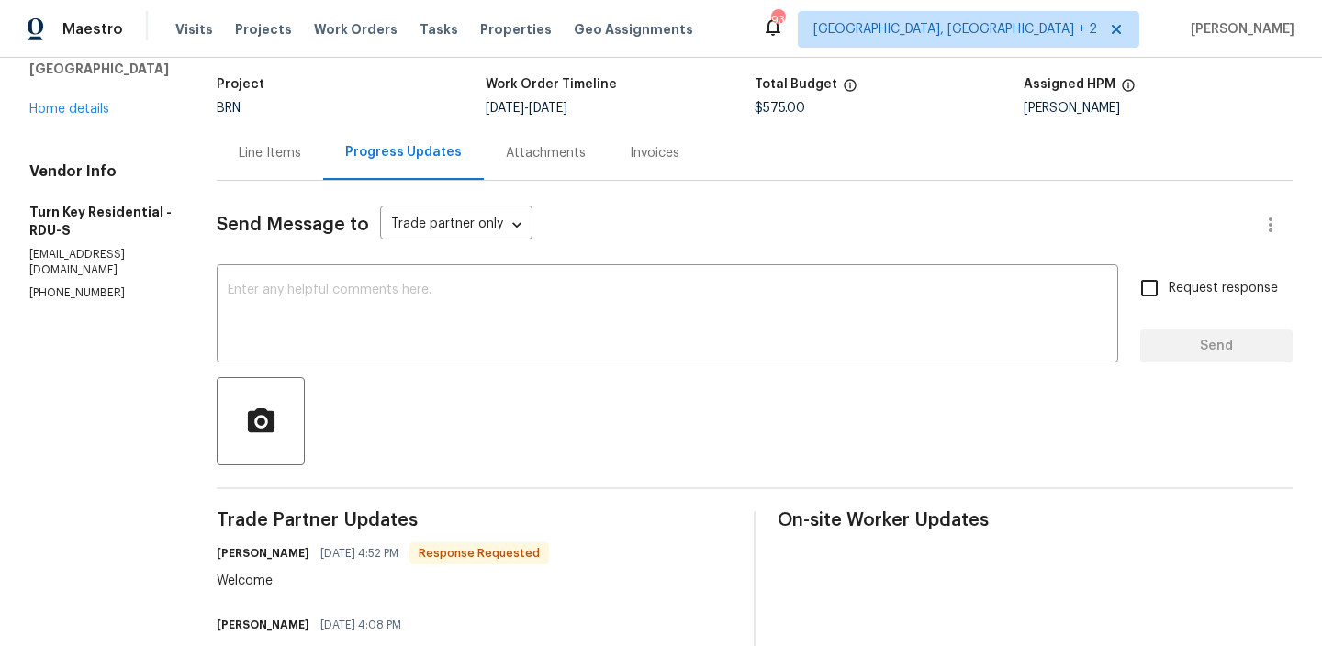
scroll to position [125, 0]
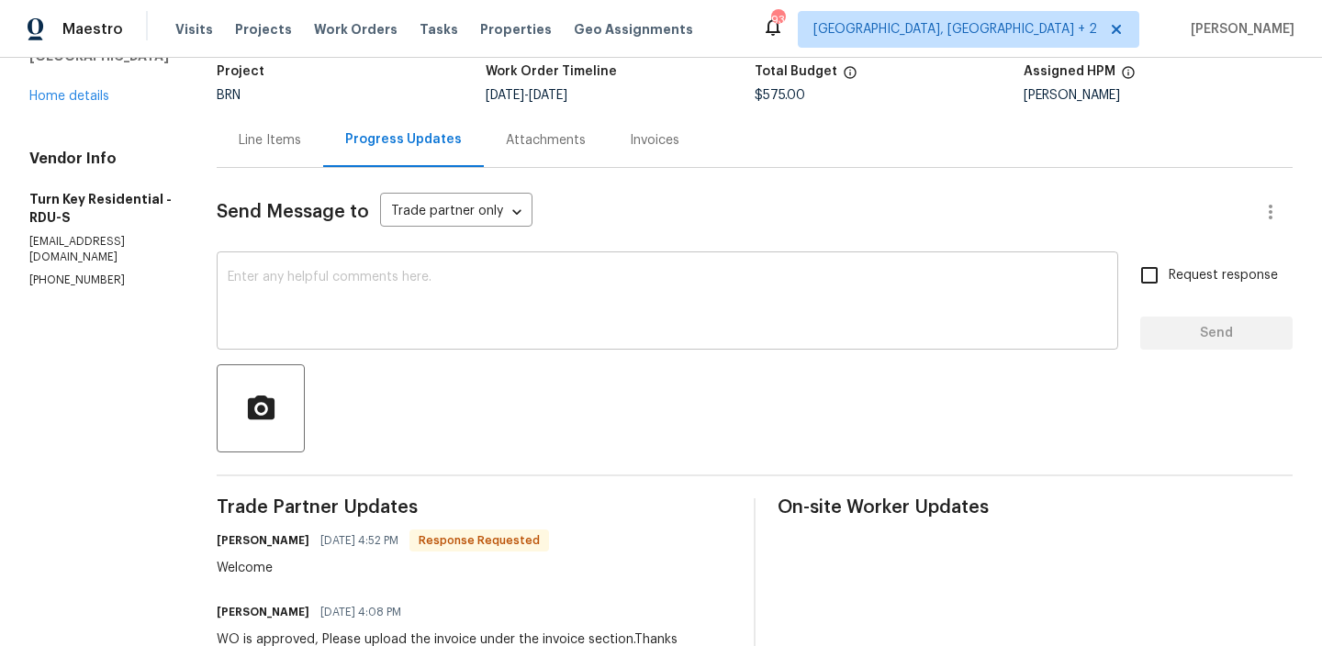
click at [406, 308] on textarea at bounding box center [668, 303] width 880 height 64
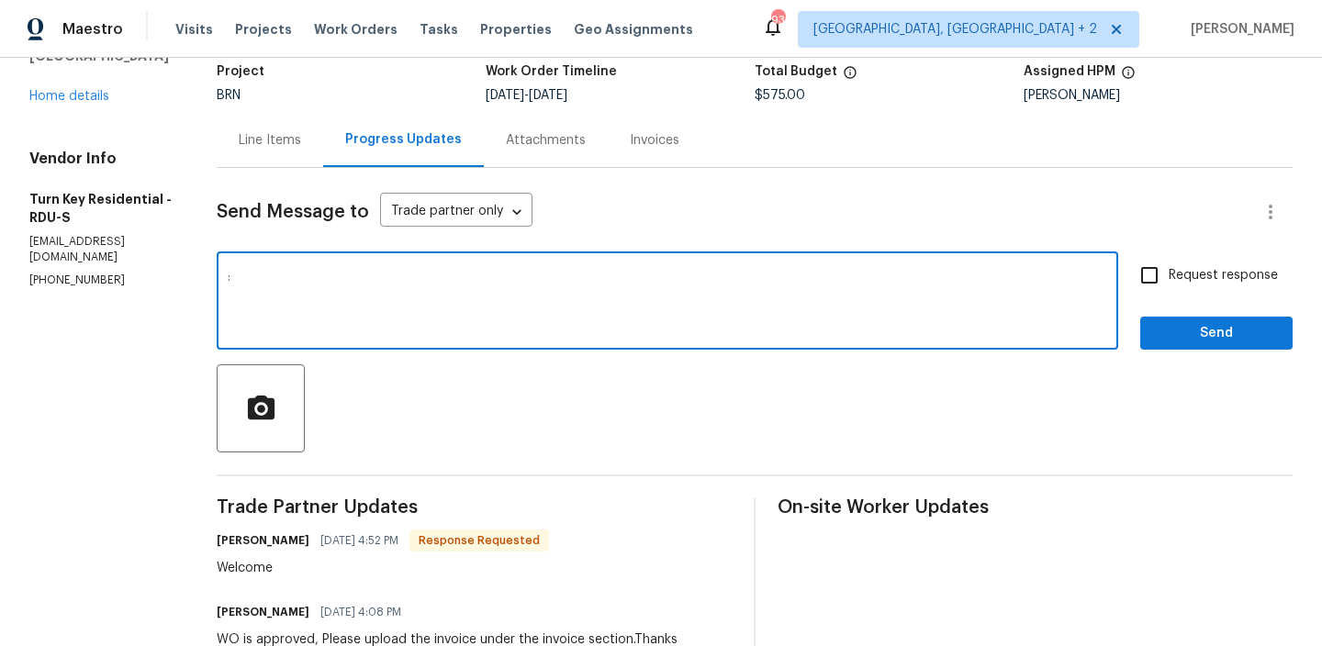
type textarea ":"
click at [1212, 268] on span "Request response" at bounding box center [1223, 275] width 109 height 19
click at [1169, 268] on input "Request response" at bounding box center [1149, 275] width 39 height 39
checkbox input "true"
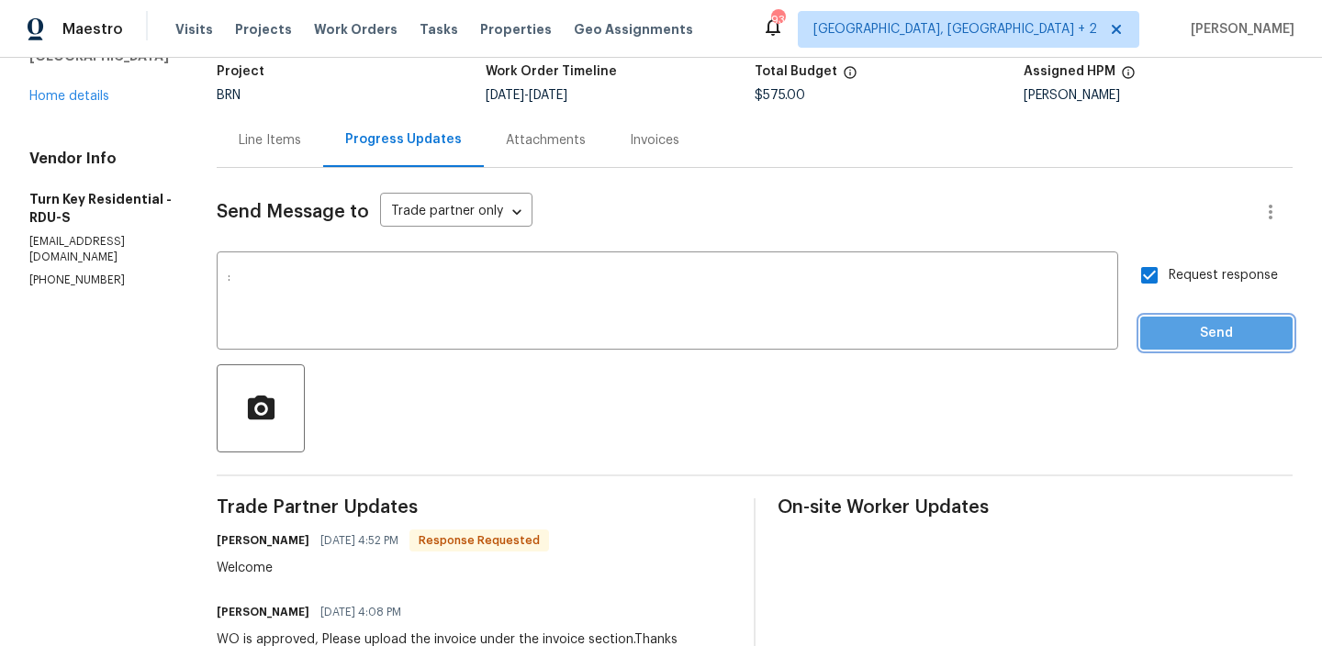
click at [1183, 322] on span "Send" at bounding box center [1216, 333] width 123 height 23
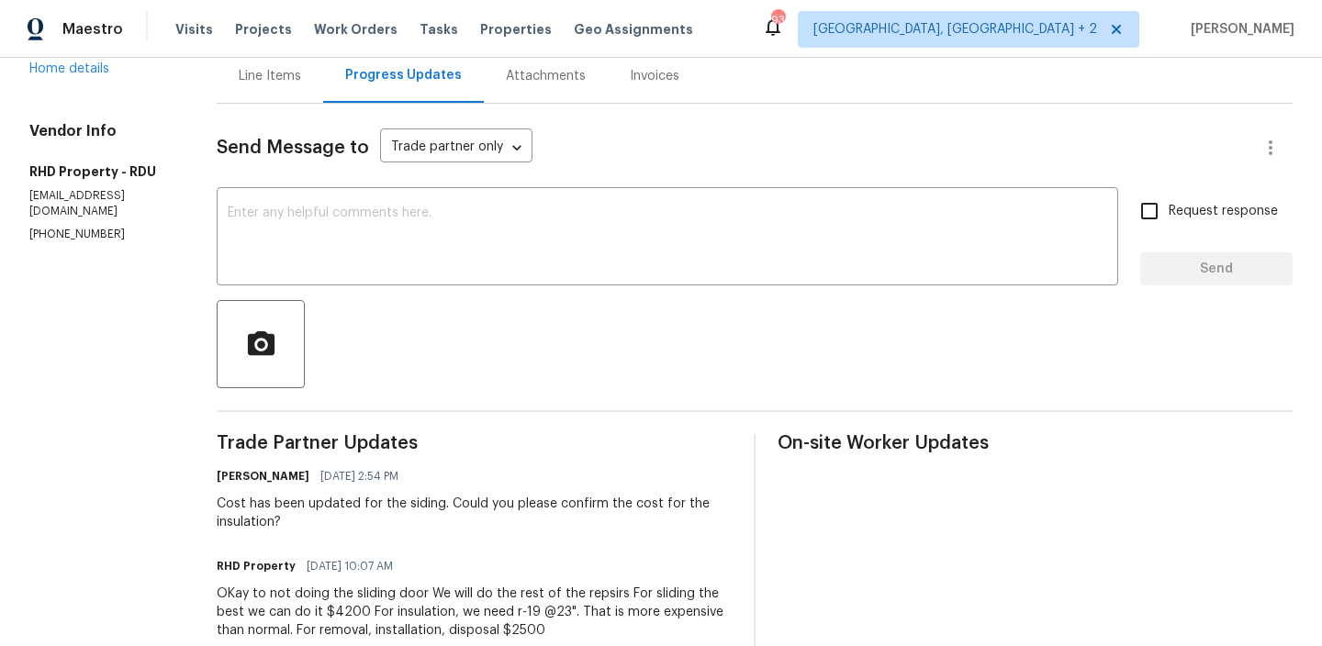
scroll to position [209, 0]
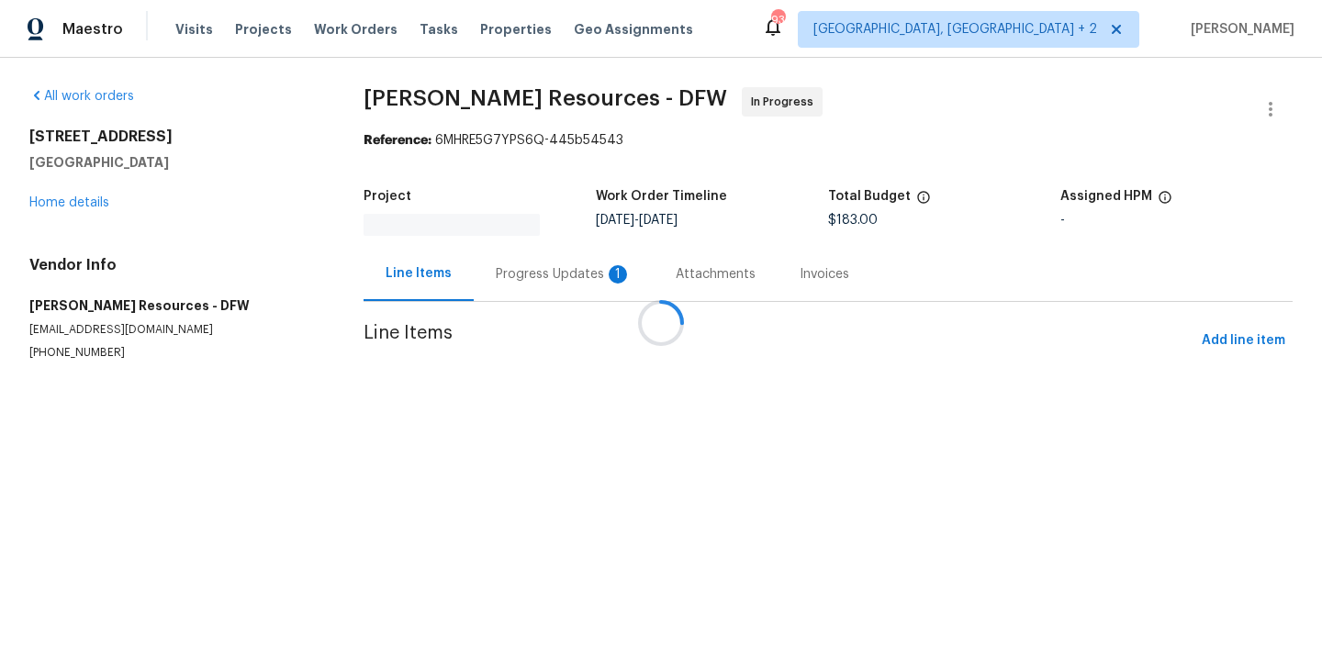
click at [496, 265] on div "Progress Updates 1" at bounding box center [564, 274] width 136 height 18
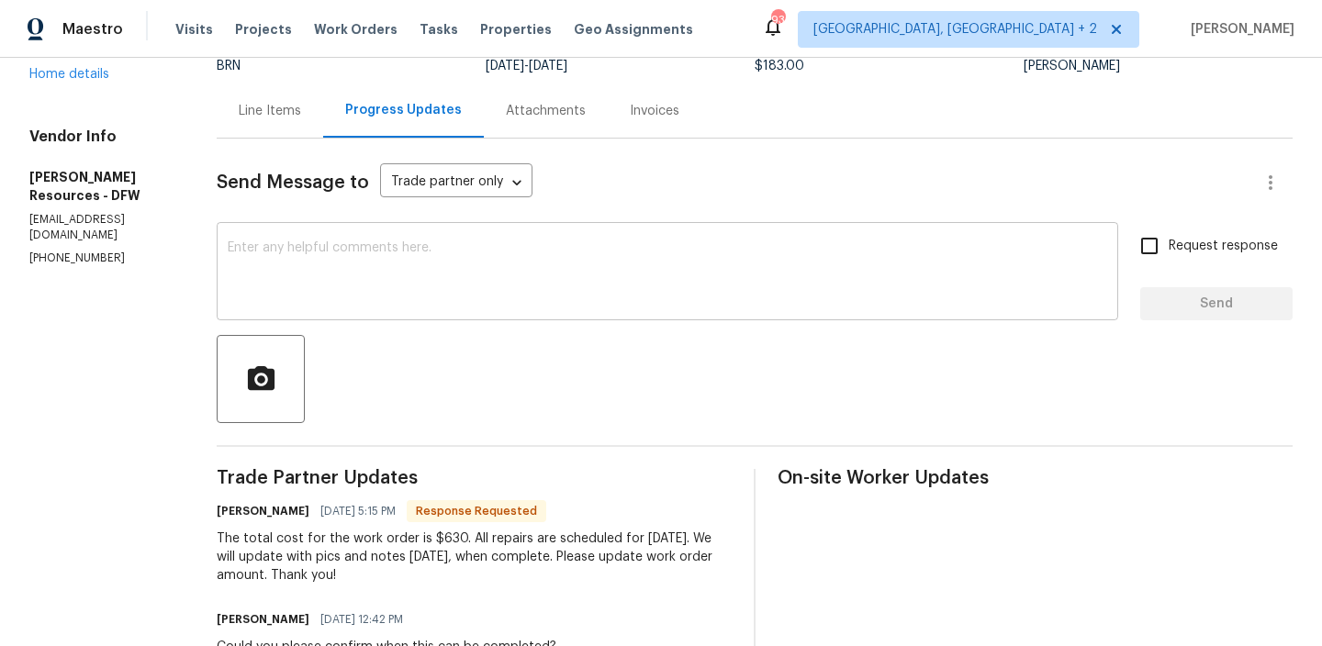
scroll to position [164, 0]
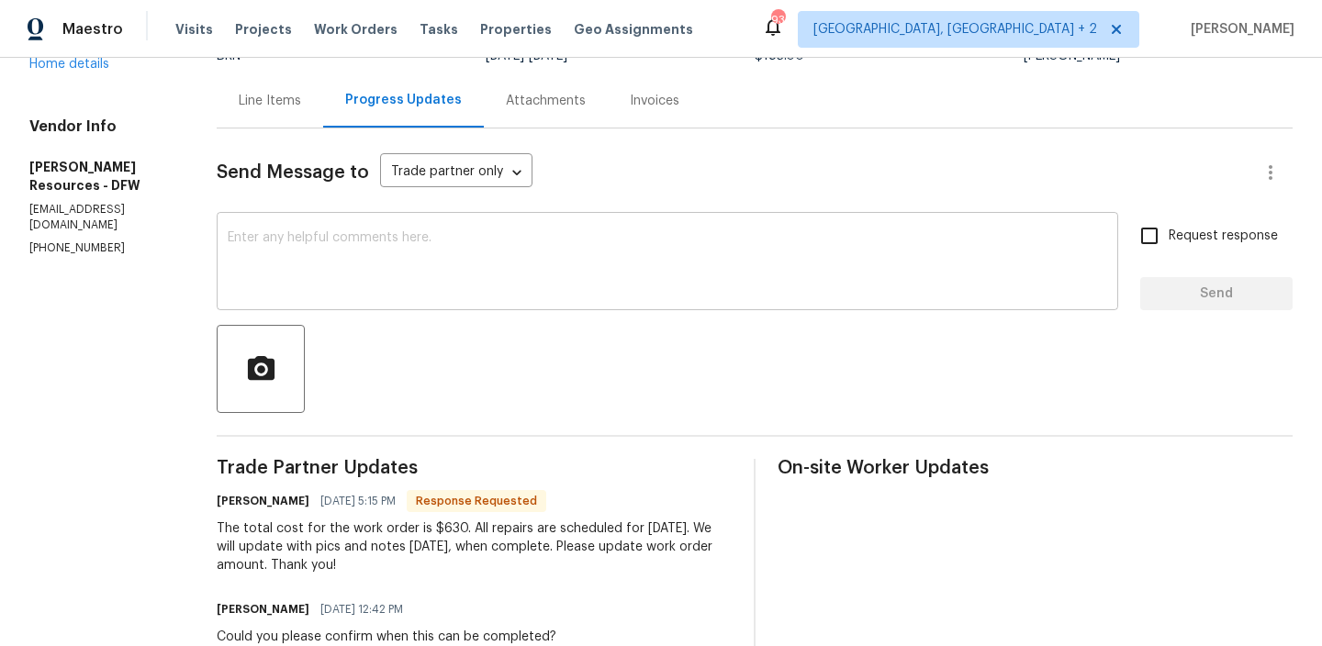
click at [388, 295] on textarea at bounding box center [668, 263] width 880 height 64
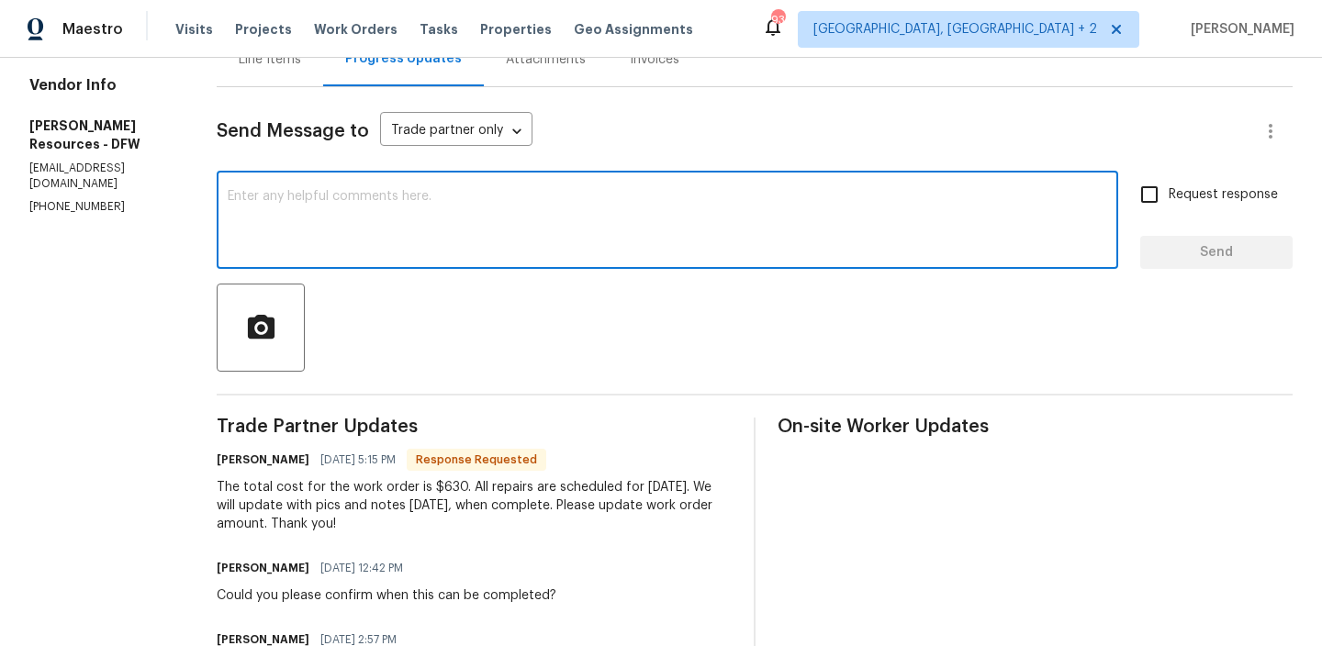
scroll to position [210, 0]
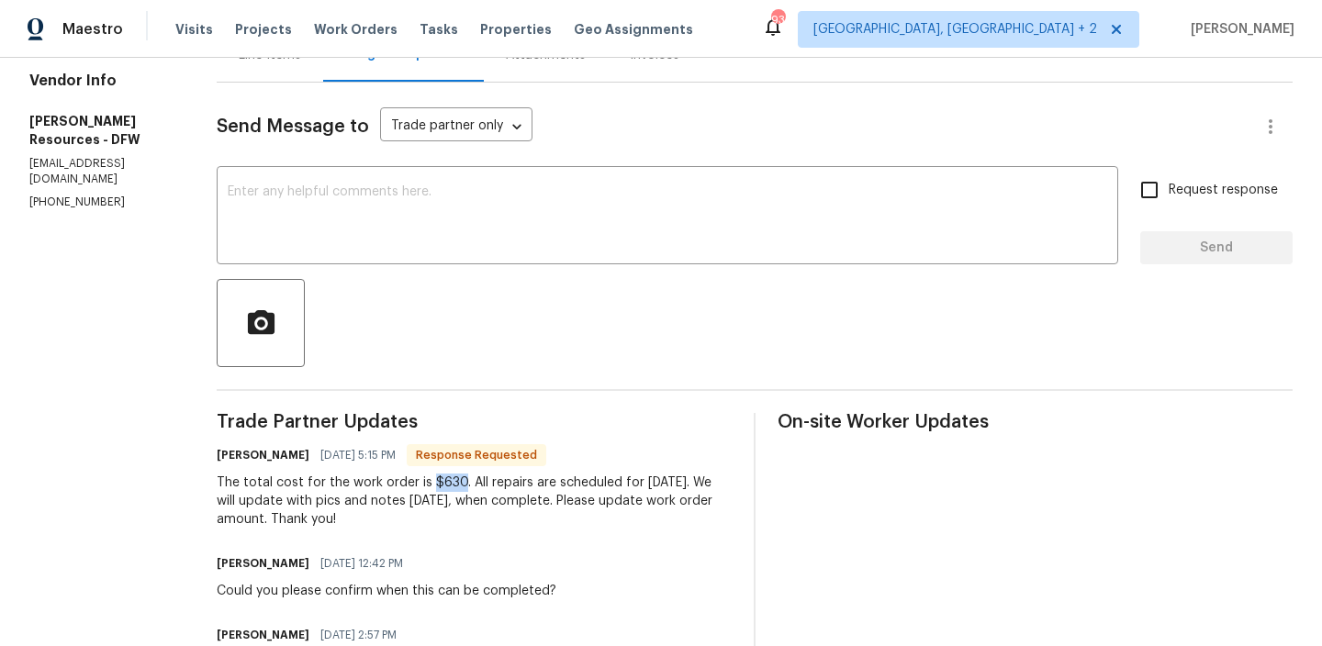
drag, startPoint x: 499, startPoint y: 486, endPoint x: 470, endPoint y: 486, distance: 28.5
click at [470, 486] on div "The total cost for the work order is $630. All repairs are scheduled for tomorr…" at bounding box center [474, 501] width 515 height 55
copy div "$630"
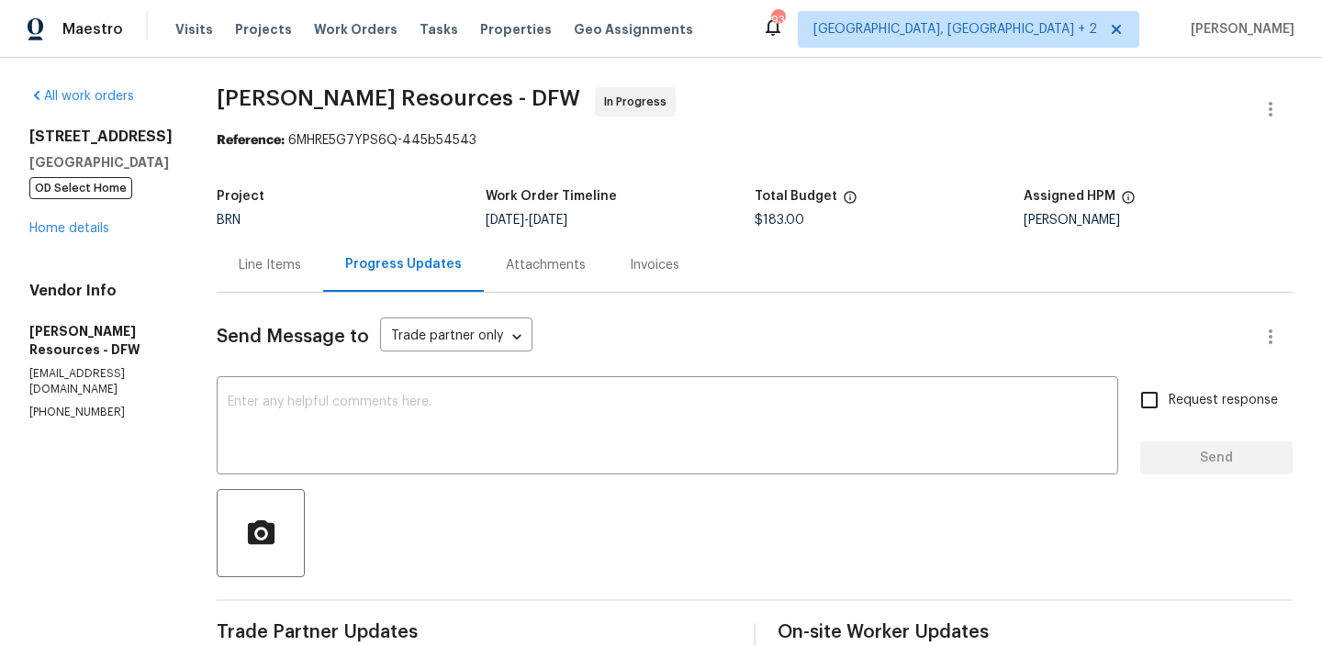
click at [303, 250] on div "Line Items" at bounding box center [270, 265] width 107 height 54
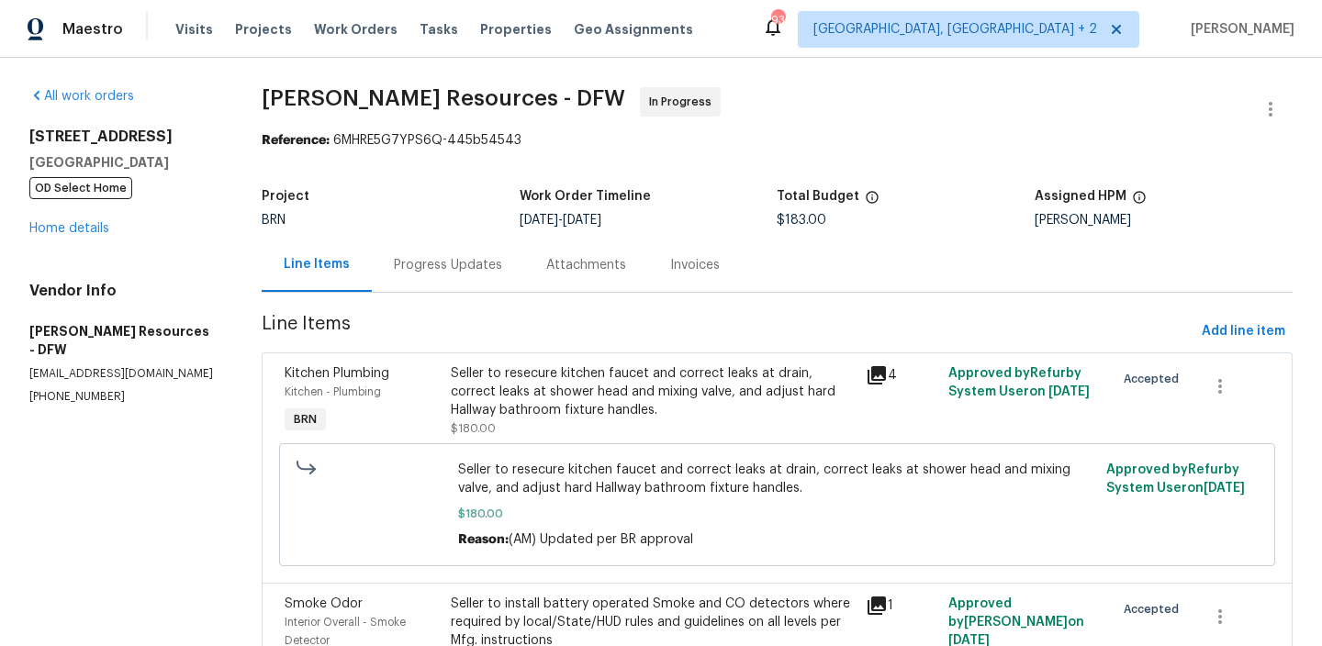
click at [448, 264] on div "Progress Updates" at bounding box center [448, 265] width 108 height 18
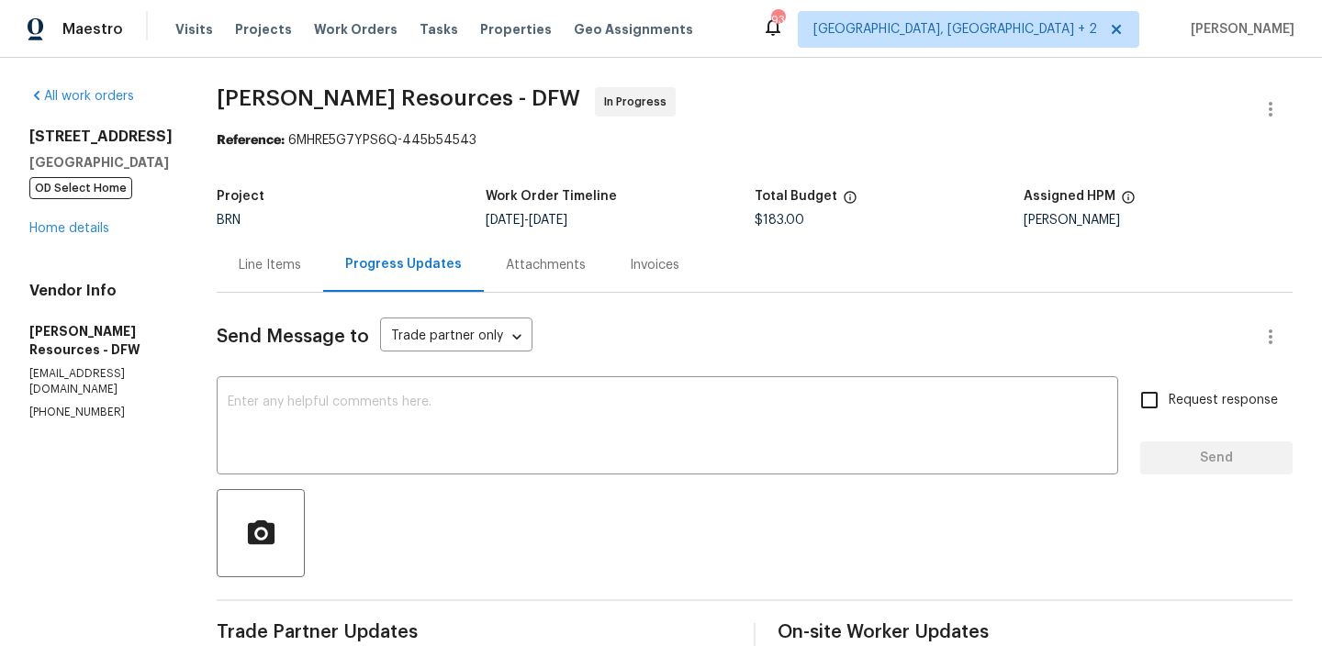
click at [301, 260] on div "Line Items" at bounding box center [270, 265] width 62 height 18
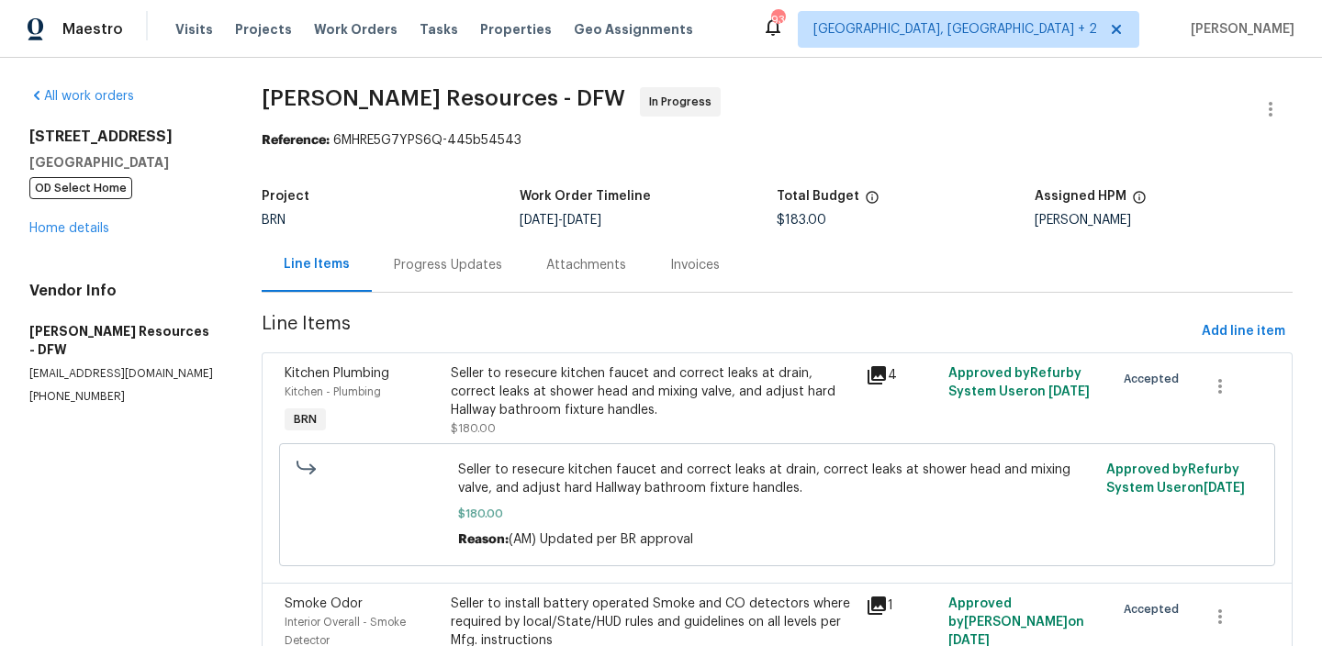
click at [443, 308] on section "Lawrence Resources - DFW In Progress Reference: 6MHRE5G7YPS6Q-445b54543 Project…" at bounding box center [777, 542] width 1031 height 911
click at [439, 281] on div "Progress Updates" at bounding box center [448, 265] width 152 height 54
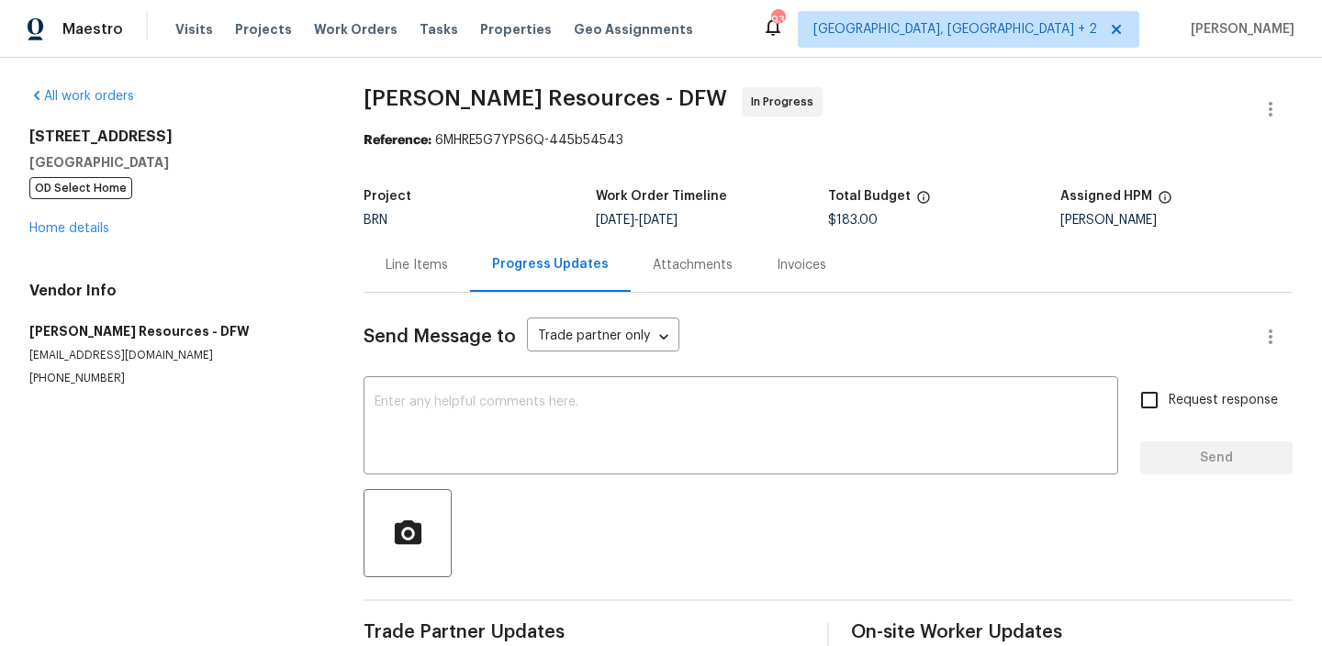
click at [450, 489] on div at bounding box center [828, 533] width 929 height 88
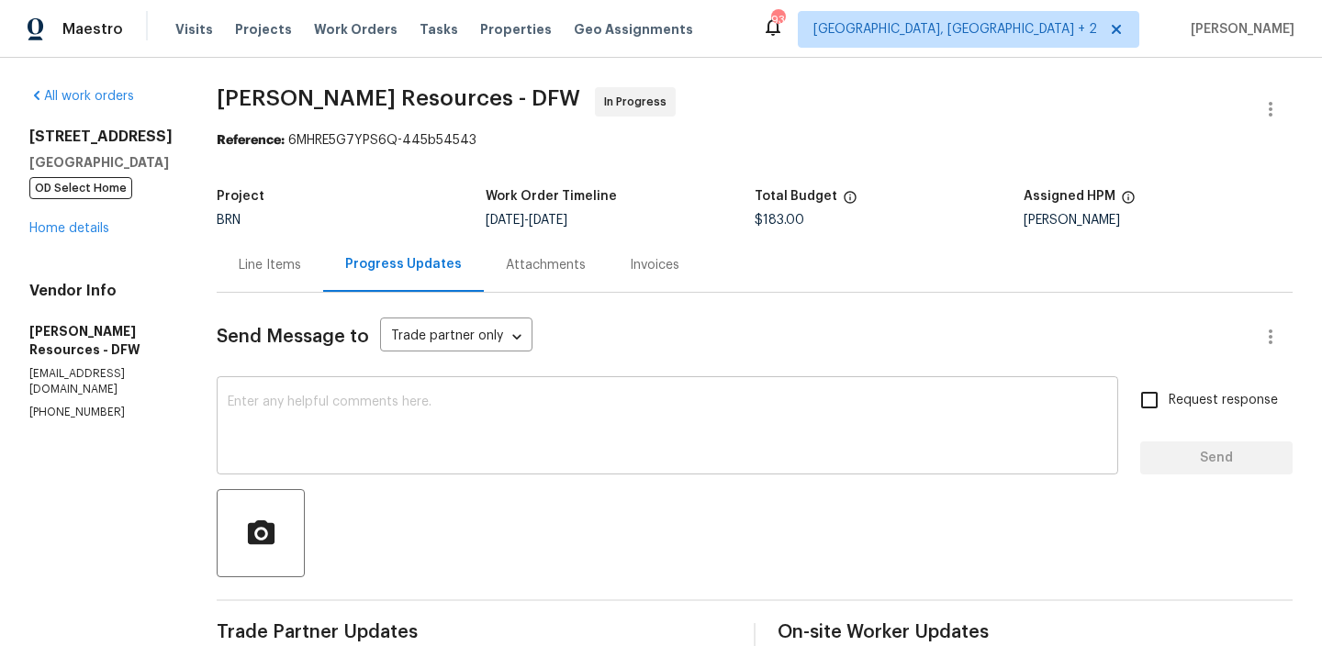
click at [423, 424] on textarea at bounding box center [668, 428] width 880 height 64
click at [312, 275] on div "Line Items" at bounding box center [270, 265] width 107 height 54
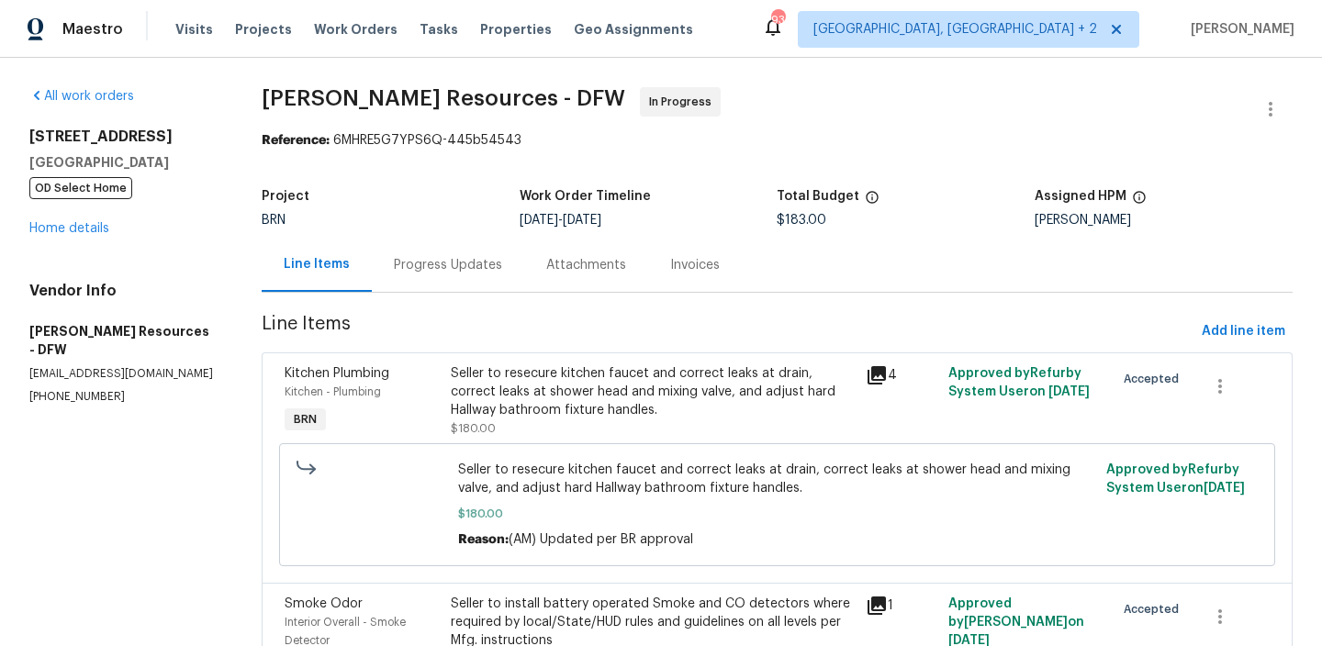
click at [464, 287] on div "Progress Updates" at bounding box center [448, 265] width 152 height 54
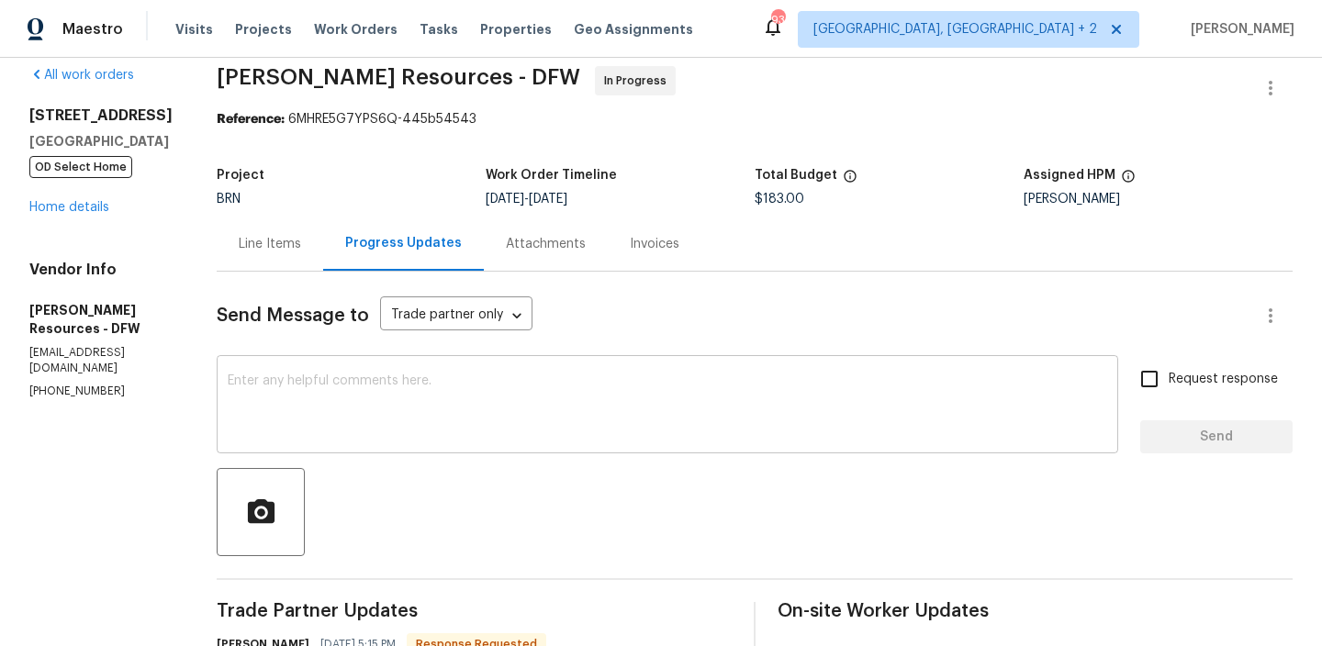
scroll to position [28, 0]
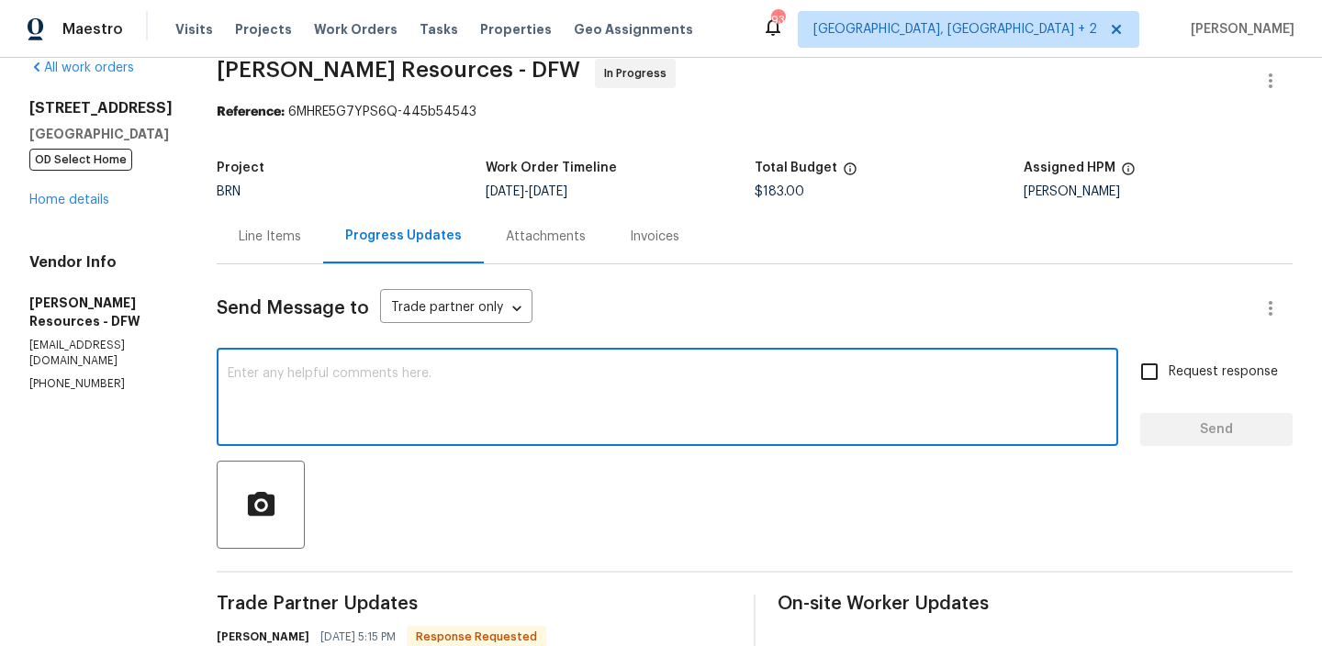
click at [420, 383] on textarea at bounding box center [668, 399] width 880 height 64
type textarea "S"
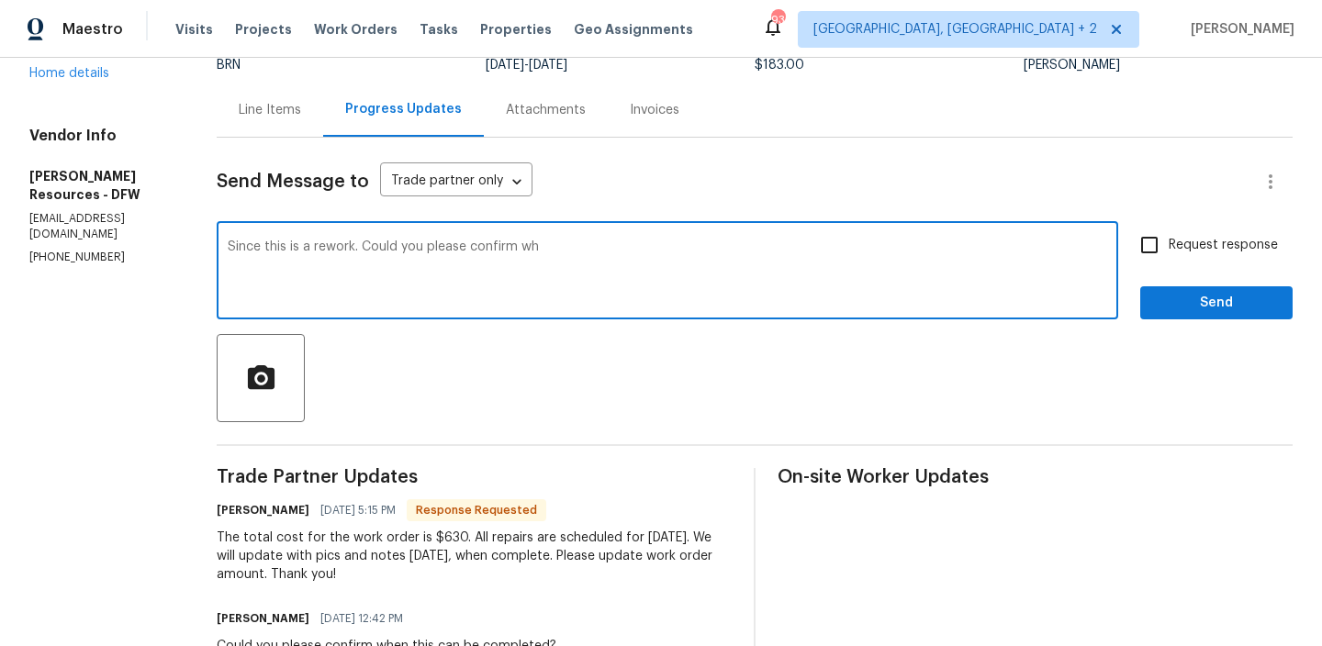
scroll to position [158, 0]
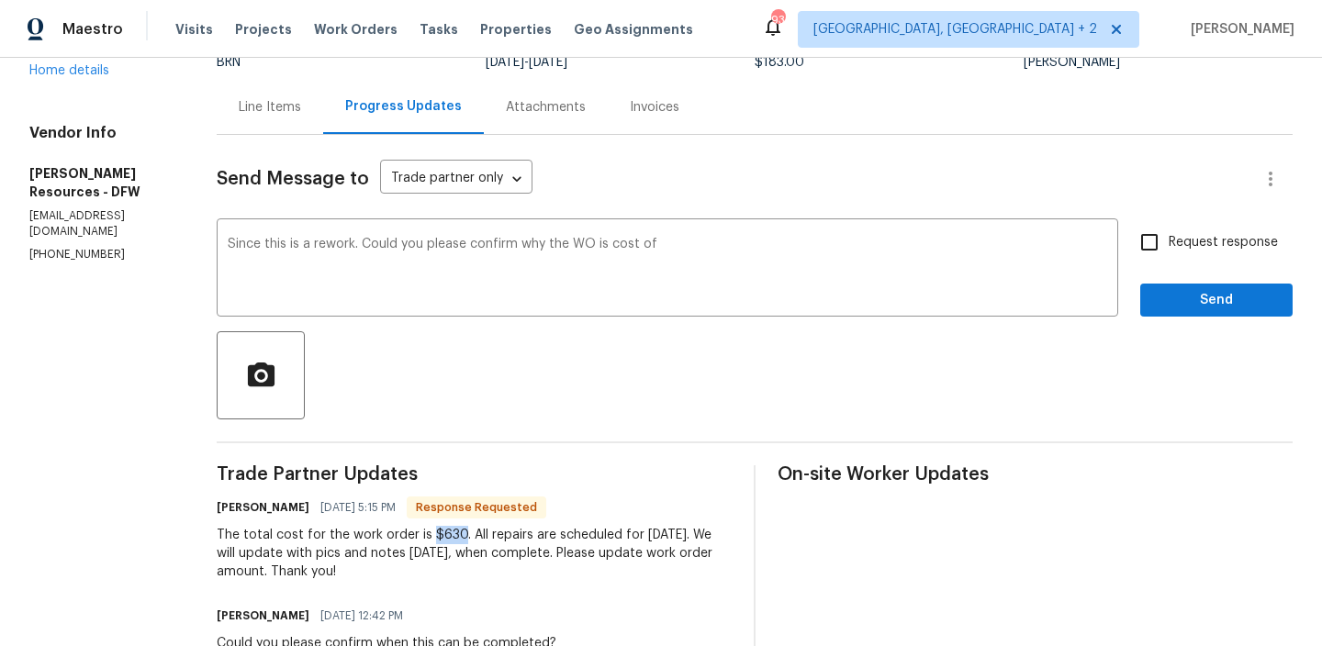
drag, startPoint x: 469, startPoint y: 533, endPoint x: 500, endPoint y: 533, distance: 31.2
click at [500, 533] on div "The total cost for the work order is $630. All repairs are scheduled for tomorr…" at bounding box center [474, 553] width 515 height 55
copy div "$630"
click at [728, 244] on textarea "Since this is a rework. Could you please confirm why the WO is cost of" at bounding box center [668, 270] width 880 height 64
paste textarea "$630"
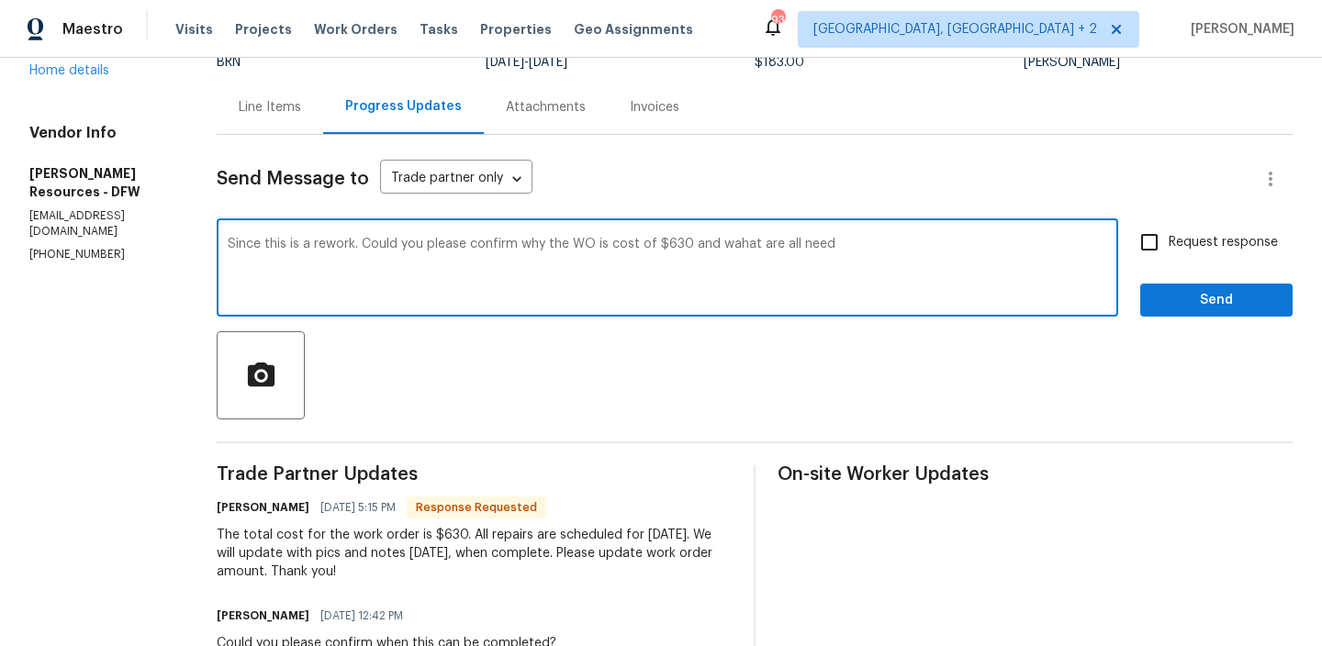
drag, startPoint x: 835, startPoint y: 245, endPoint x: 910, endPoint y: 243, distance: 74.4
click at [909, 244] on textarea "Since this is a rework. Could you please confirm why the WO is cost of $630 and…" at bounding box center [668, 270] width 880 height 64
type textarea "Since this is a rework. Could you please confirm why the WO is cost of $630 and…"
click at [729, 252] on textarea "Since this is a rework. Could you please confirm why the WO is cost of $630 and…" at bounding box center [668, 270] width 880 height 64
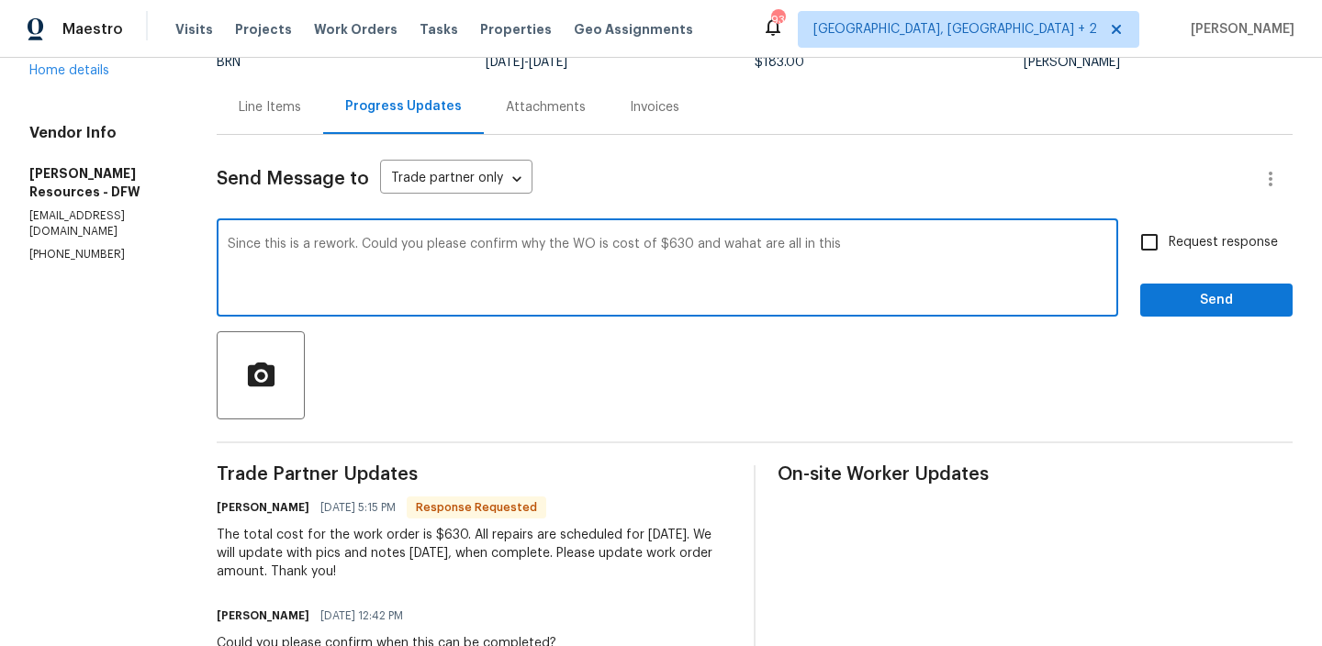
click at [729, 252] on textarea "Since this is a rework. Could you please confirm why the WO is cost of $630 and…" at bounding box center [668, 270] width 880 height 64
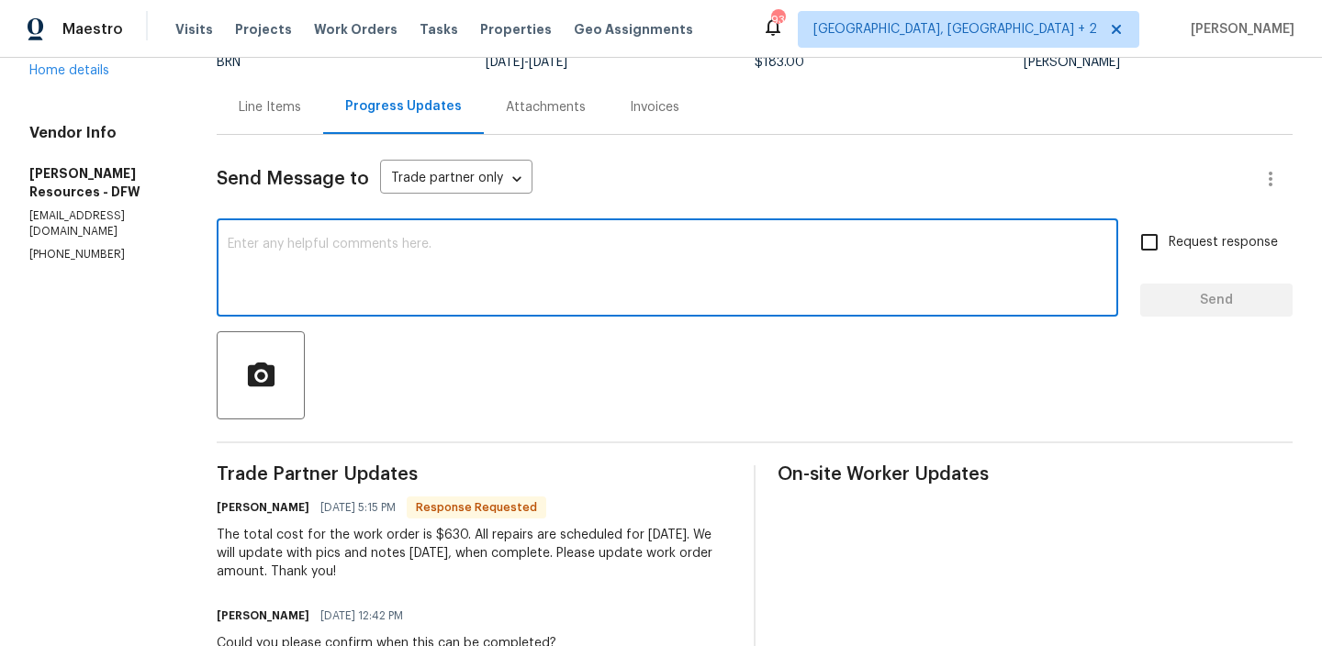
scroll to position [185, 0]
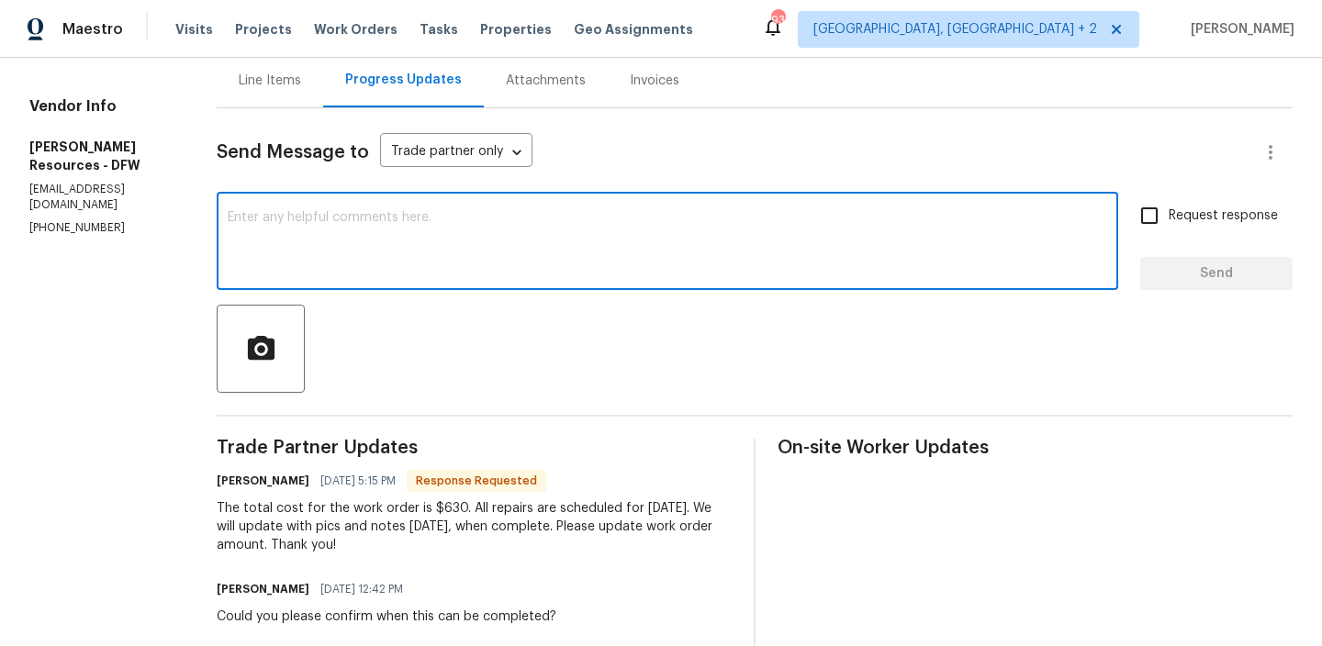
paste textarea "Since this is a rework, could you please confirm why the work order cost is $63…"
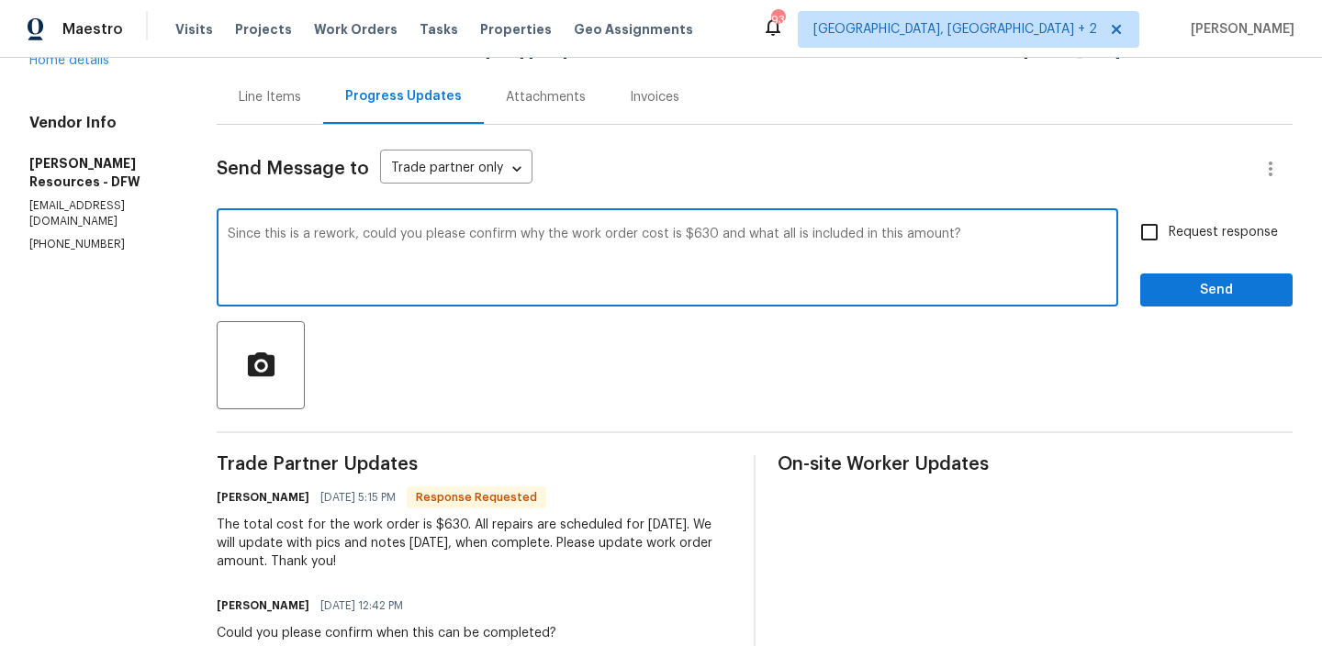
scroll to position [167, 0]
type textarea "Since this is a rework, could you please confirm why the work order cost is $63…"
click at [1159, 234] on input "Request response" at bounding box center [1149, 233] width 39 height 39
checkbox input "true"
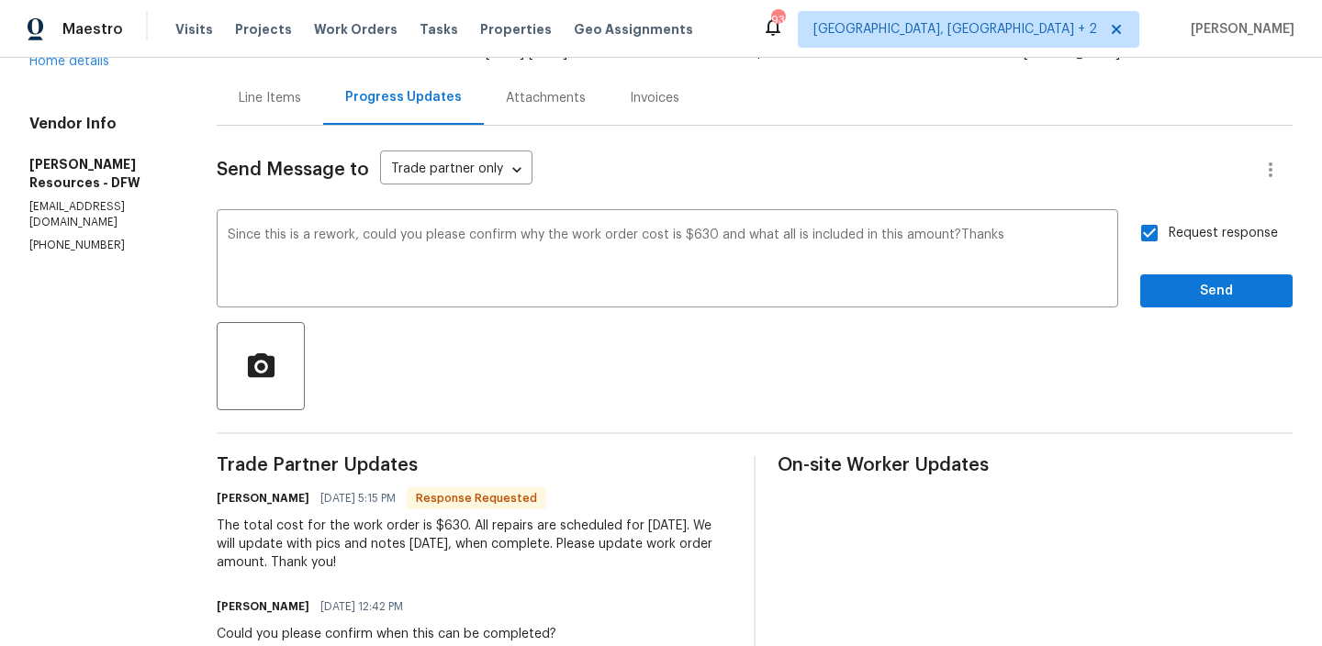
click at [1172, 292] on span "Send" at bounding box center [1216, 291] width 123 height 23
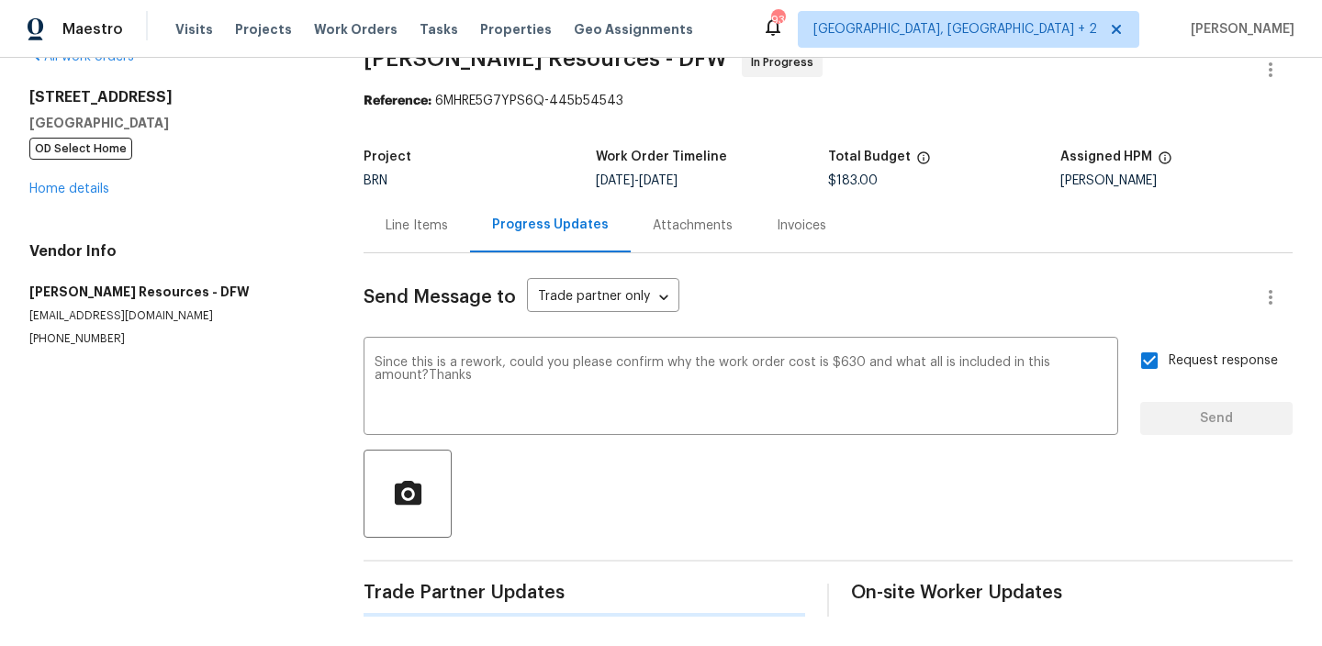
scroll to position [0, 0]
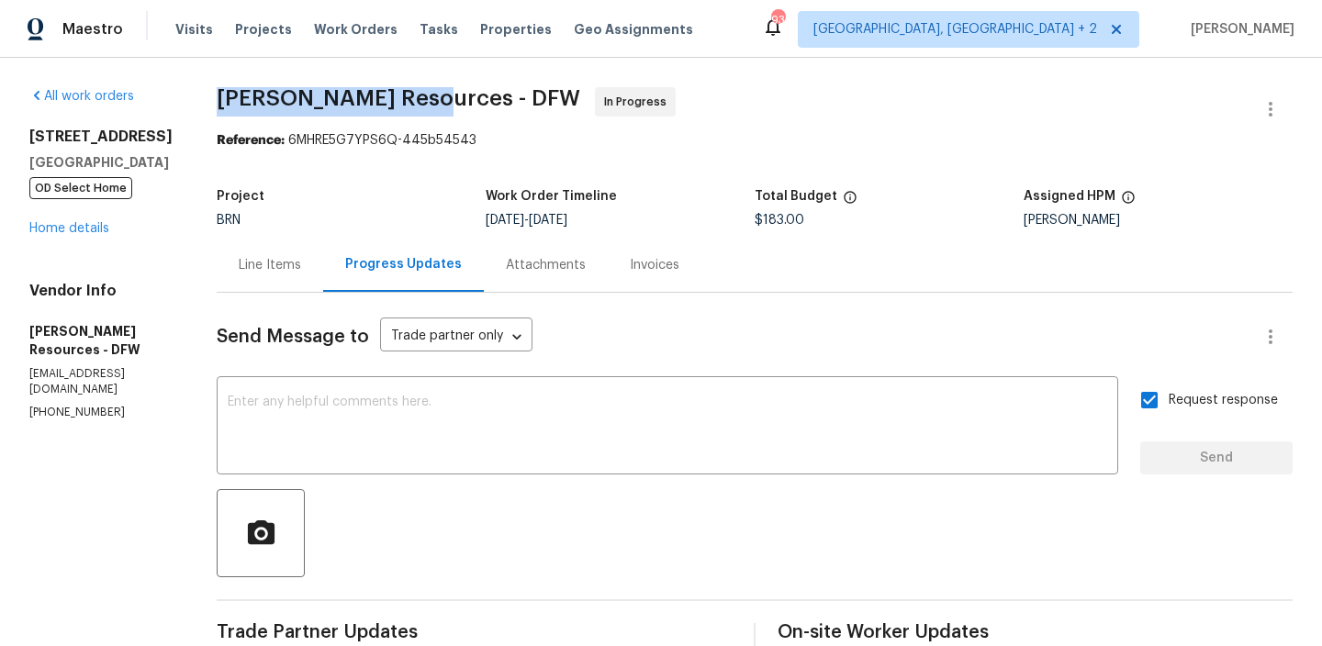
drag, startPoint x: 252, startPoint y: 101, endPoint x: 472, endPoint y: 101, distance: 219.4
copy span "Lawrence Resources"
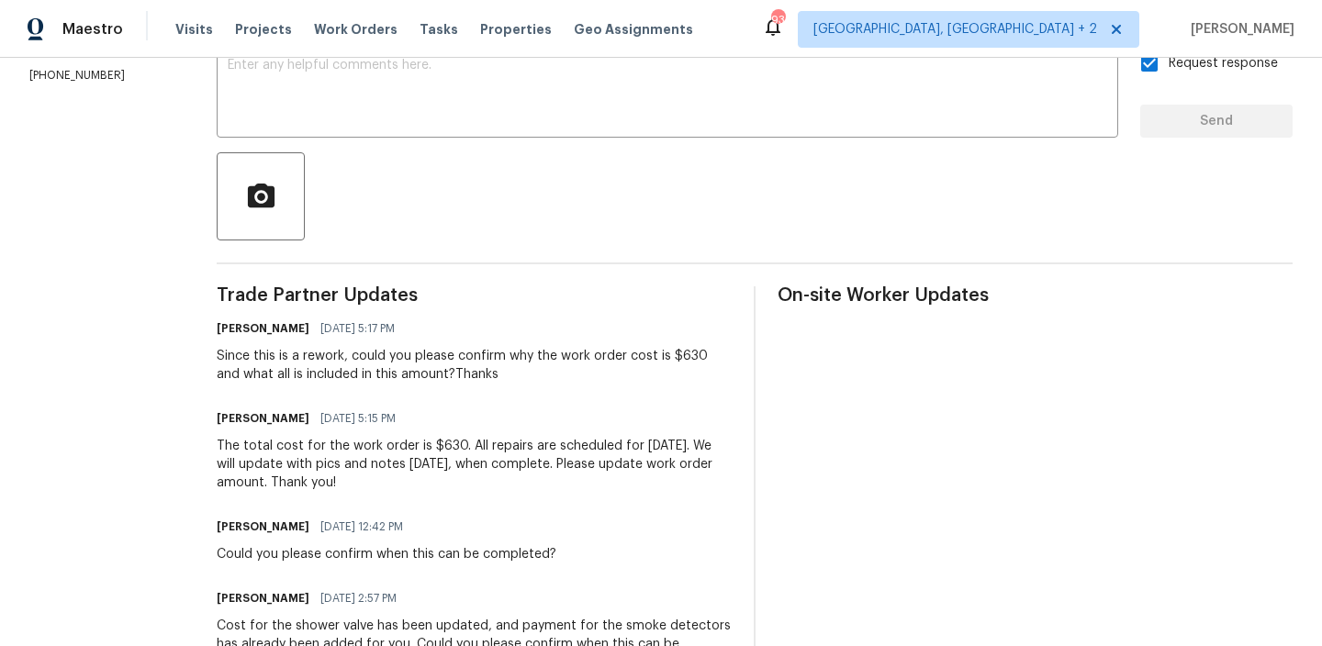
scroll to position [342, 0]
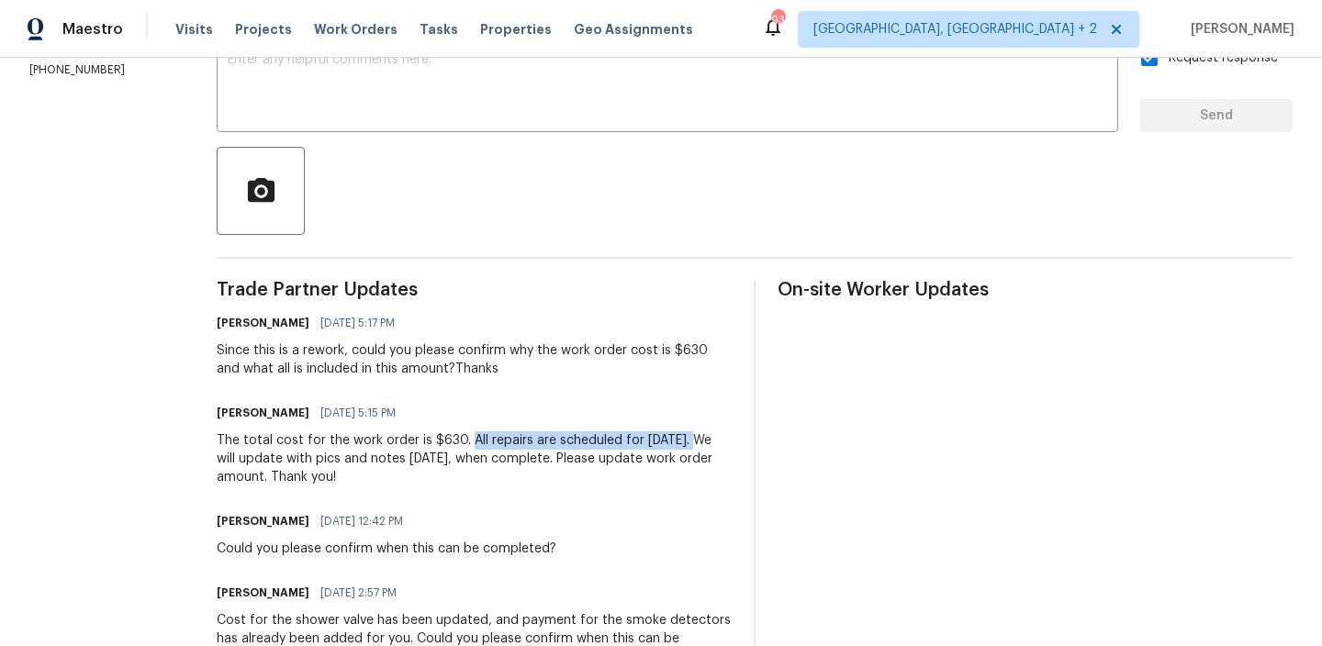
drag, startPoint x: 508, startPoint y: 441, endPoint x: 757, endPoint y: 439, distance: 248.8
copy div "All repairs are scheduled for tomorrow."
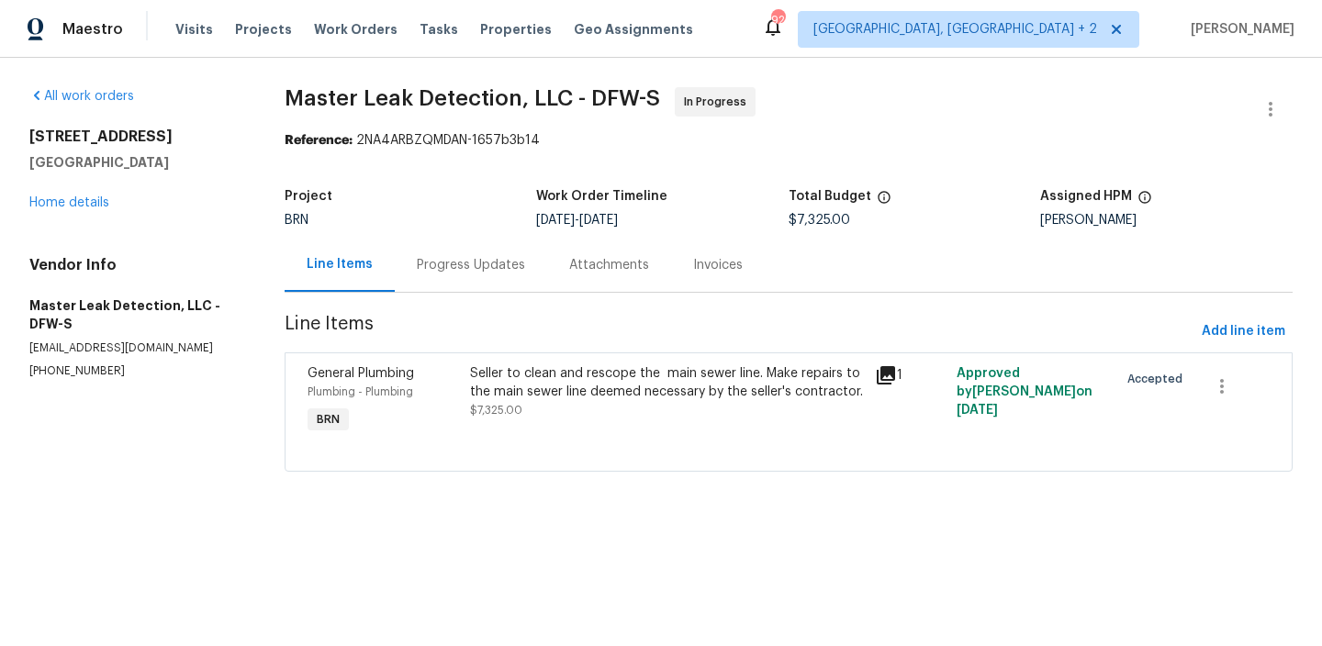
click at [468, 260] on div "Progress Updates" at bounding box center [471, 265] width 108 height 18
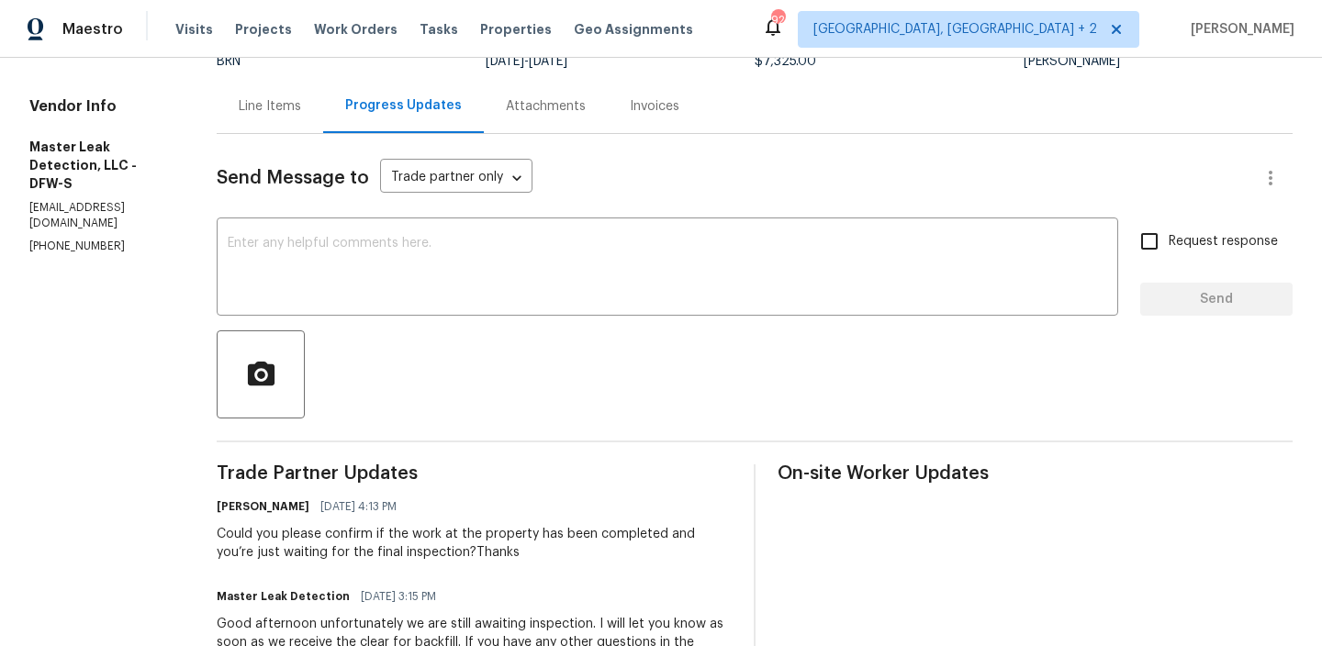
scroll to position [185, 0]
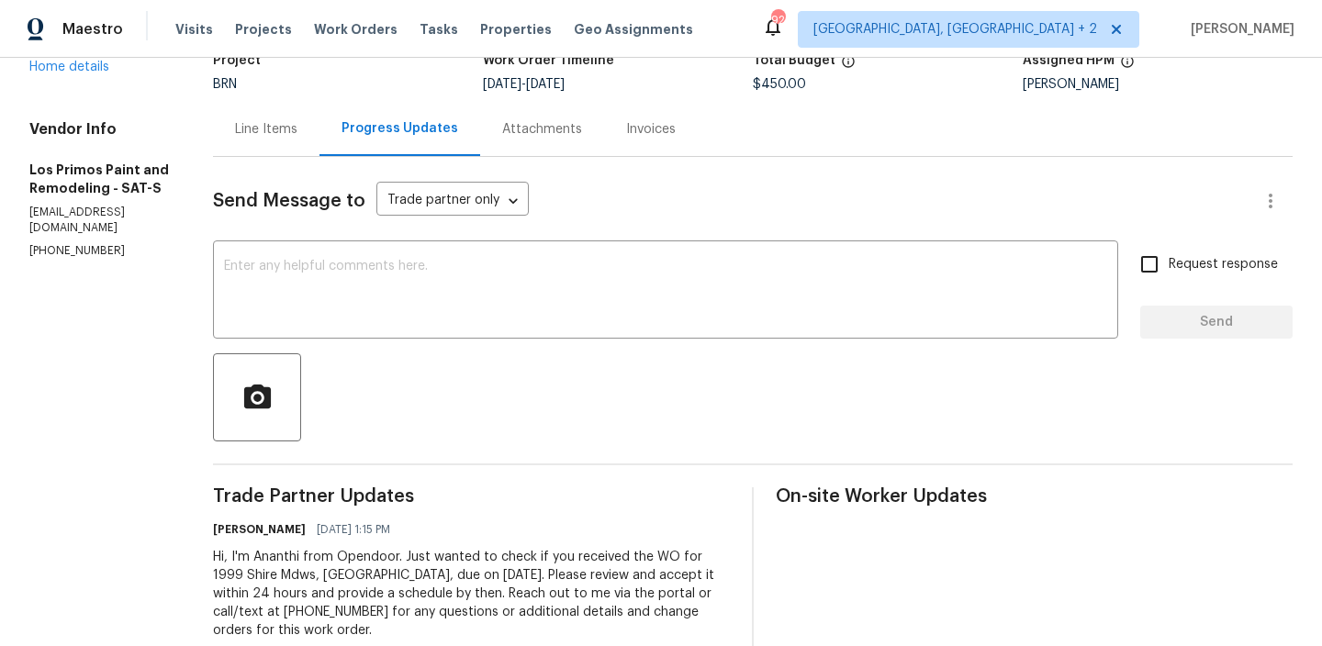
scroll to position [181, 0]
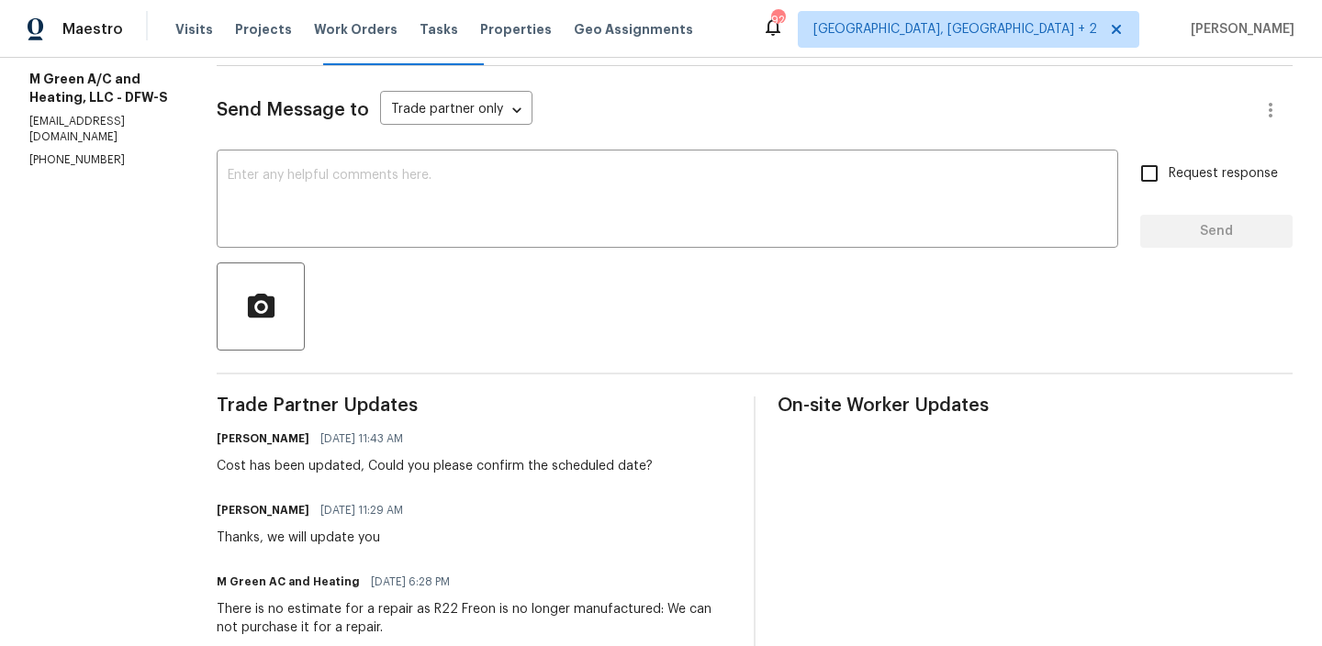
scroll to position [240, 0]
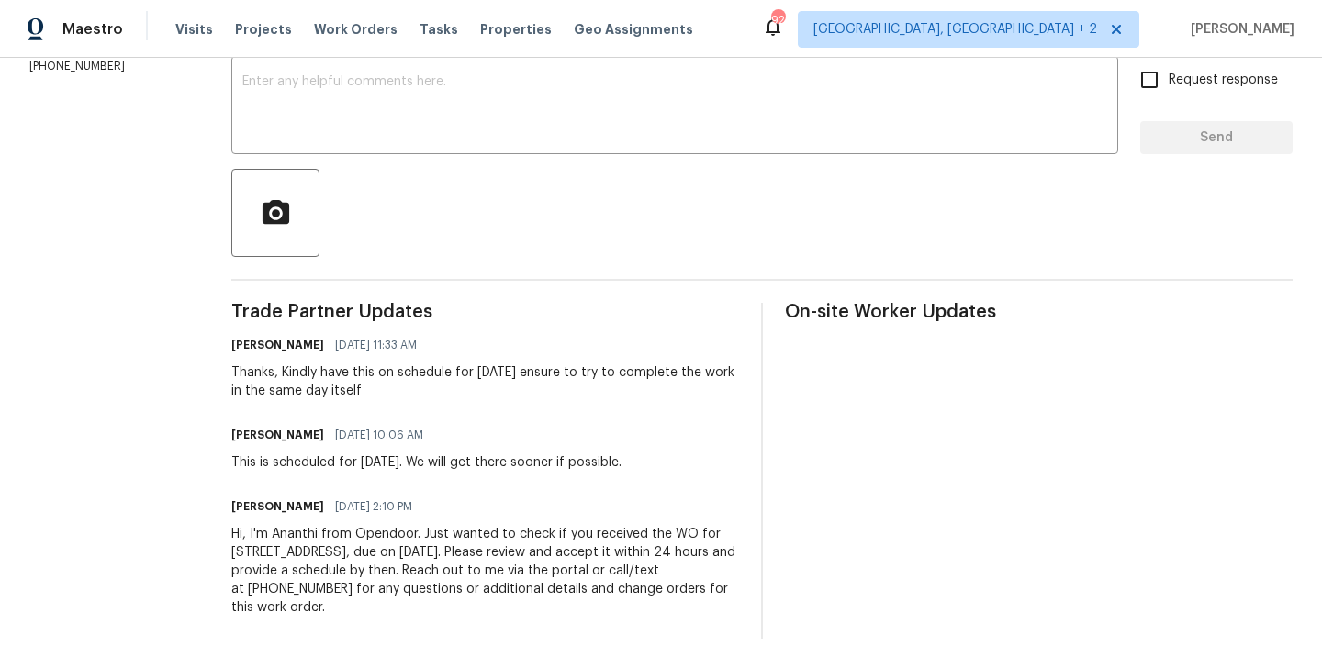
scroll to position [342, 0]
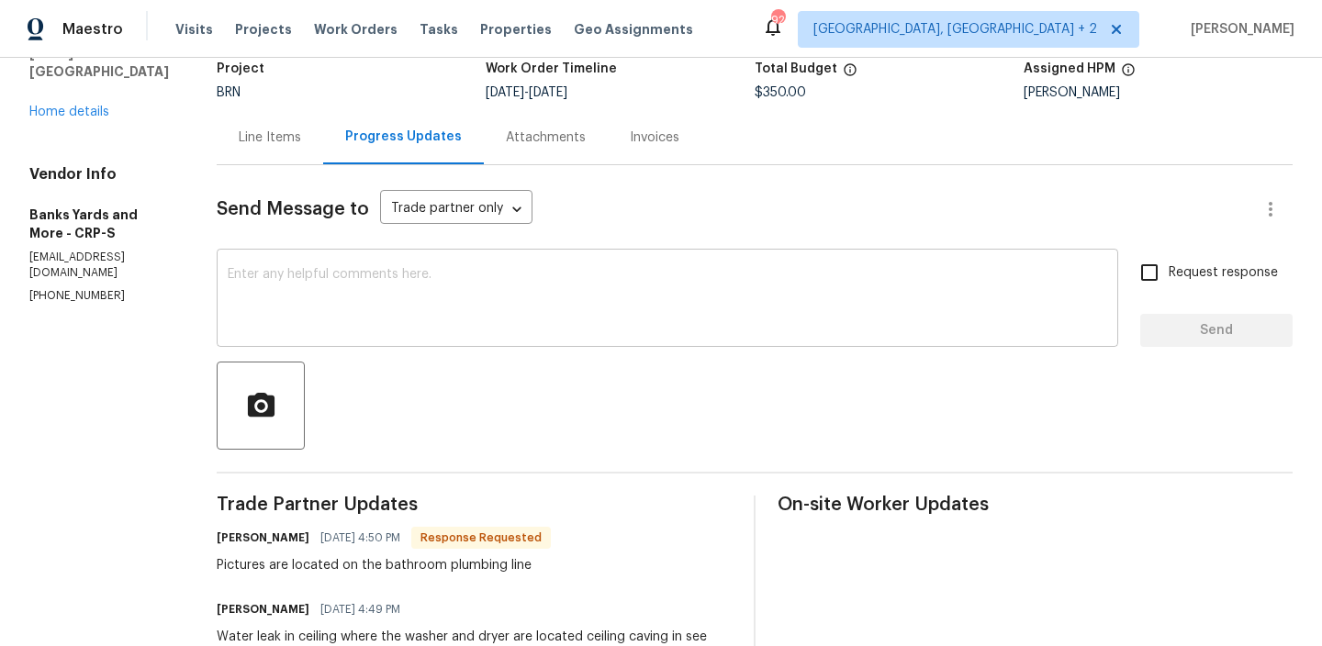
scroll to position [152, 0]
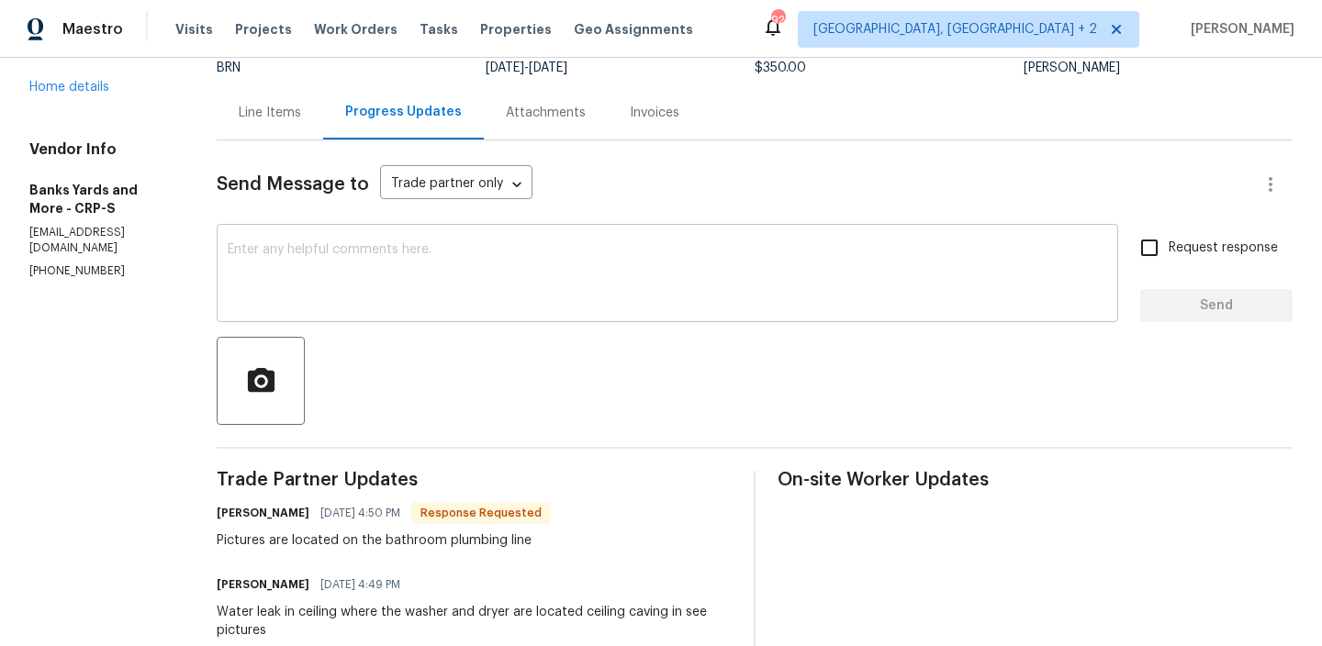
click at [377, 237] on div "x ​" at bounding box center [668, 276] width 902 height 94
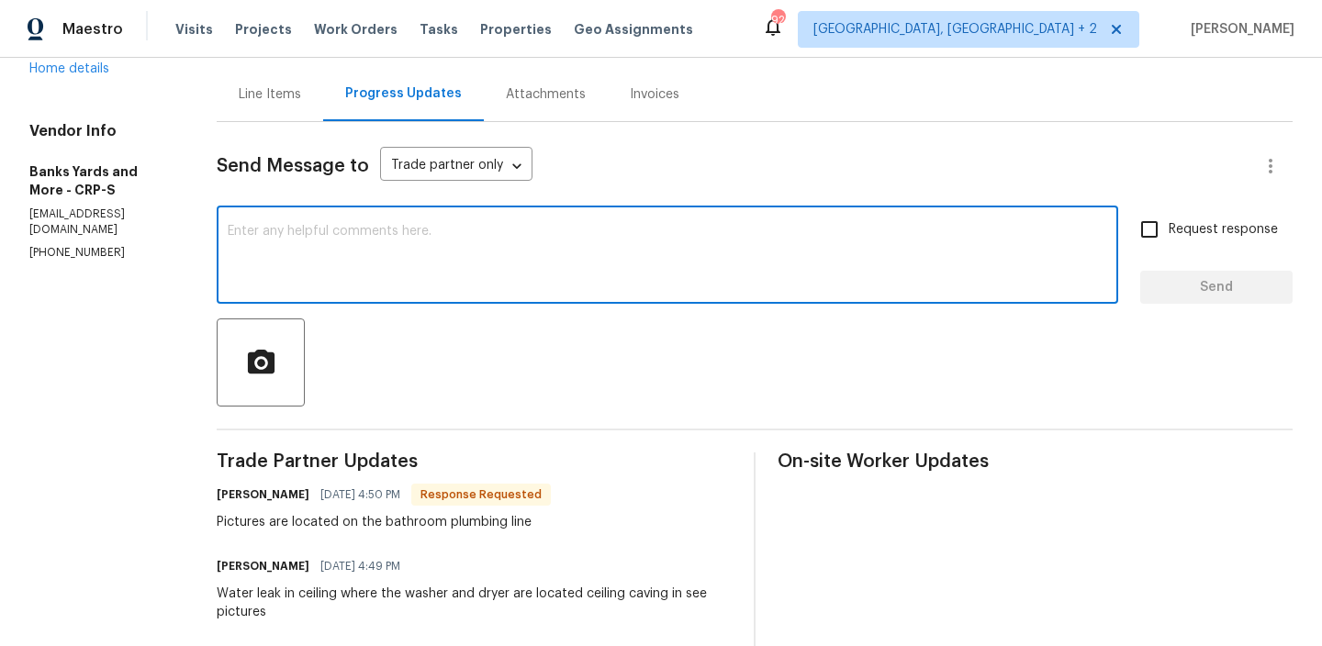
scroll to position [154, 0]
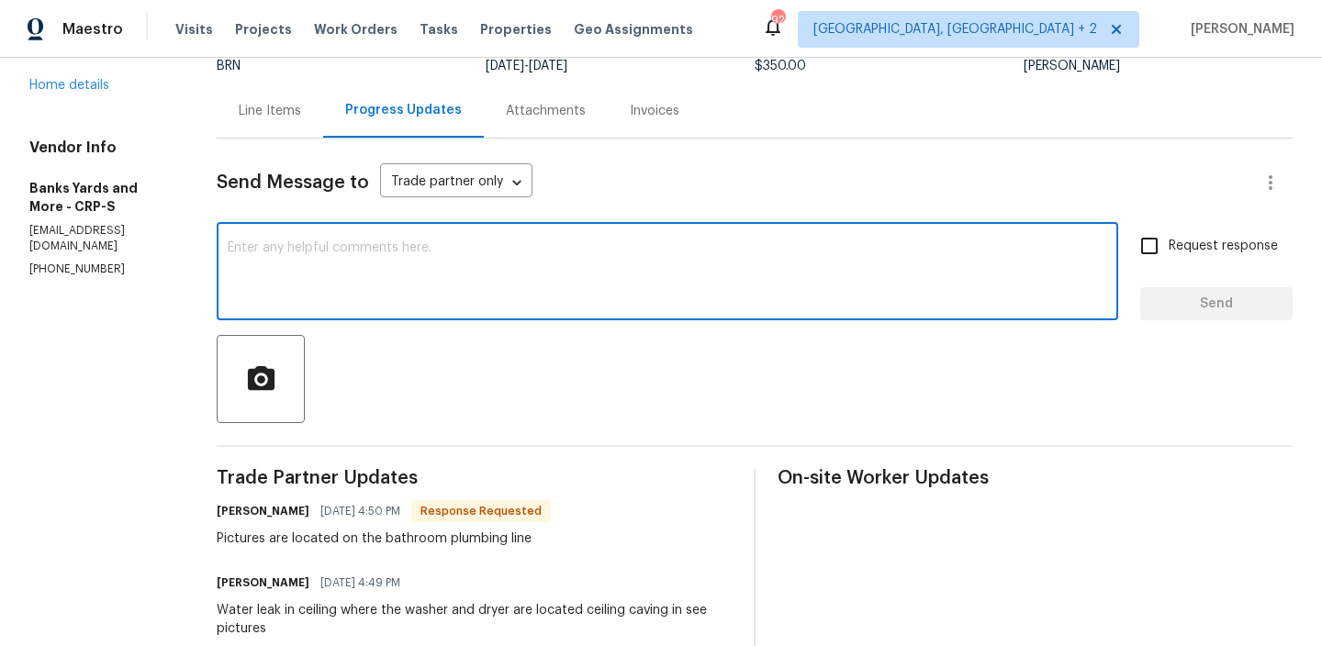
click at [285, 116] on div "Line Items" at bounding box center [270, 111] width 62 height 18
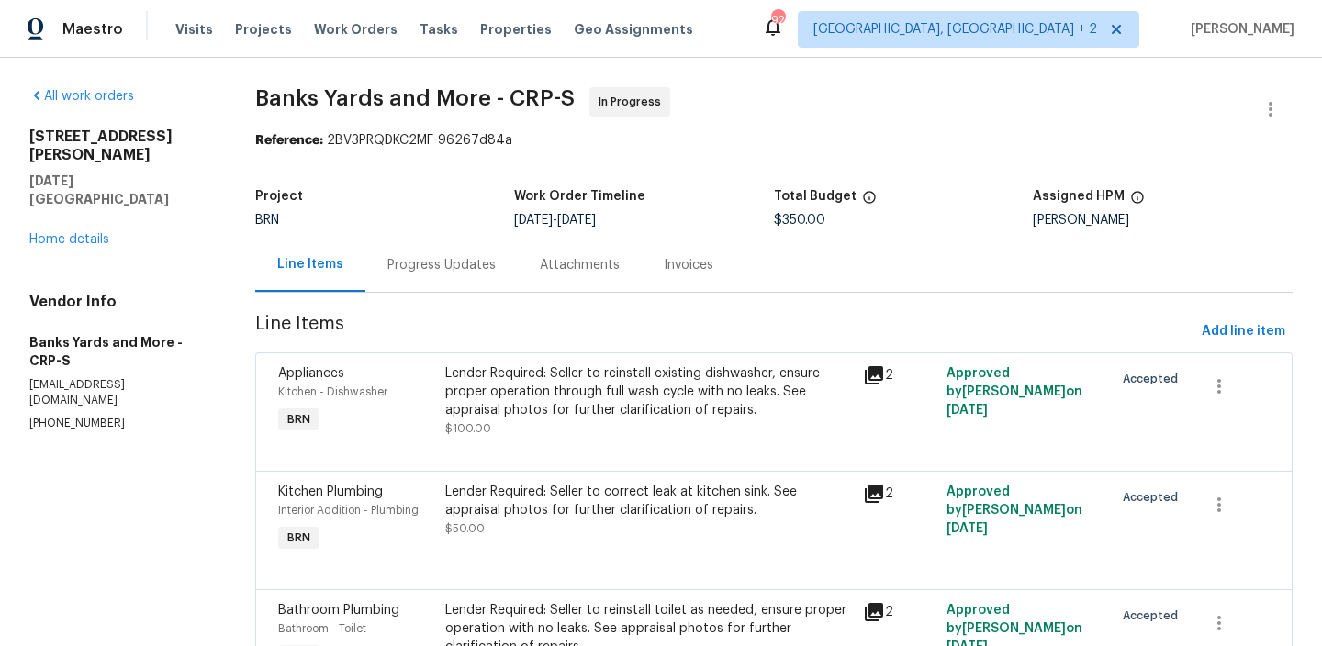
click at [539, 414] on div "Lender Required: Seller to reinstall existing dishwasher, ensure proper operati…" at bounding box center [648, 391] width 407 height 55
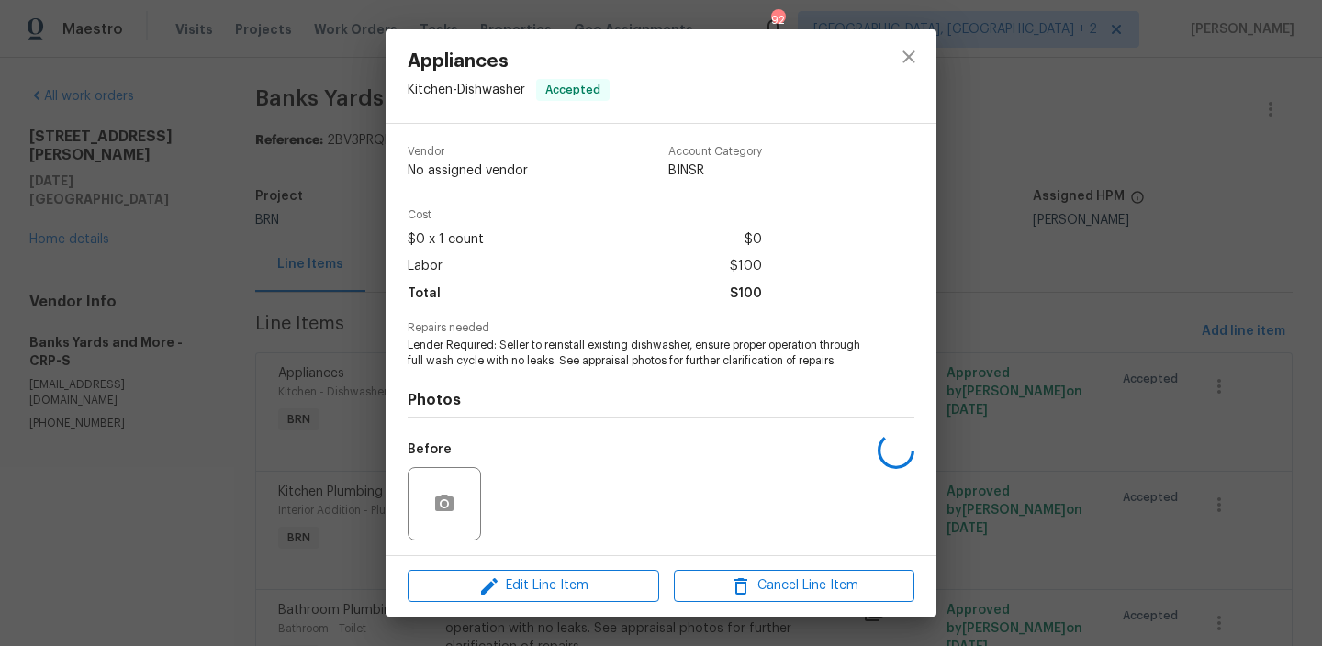
scroll to position [138, 0]
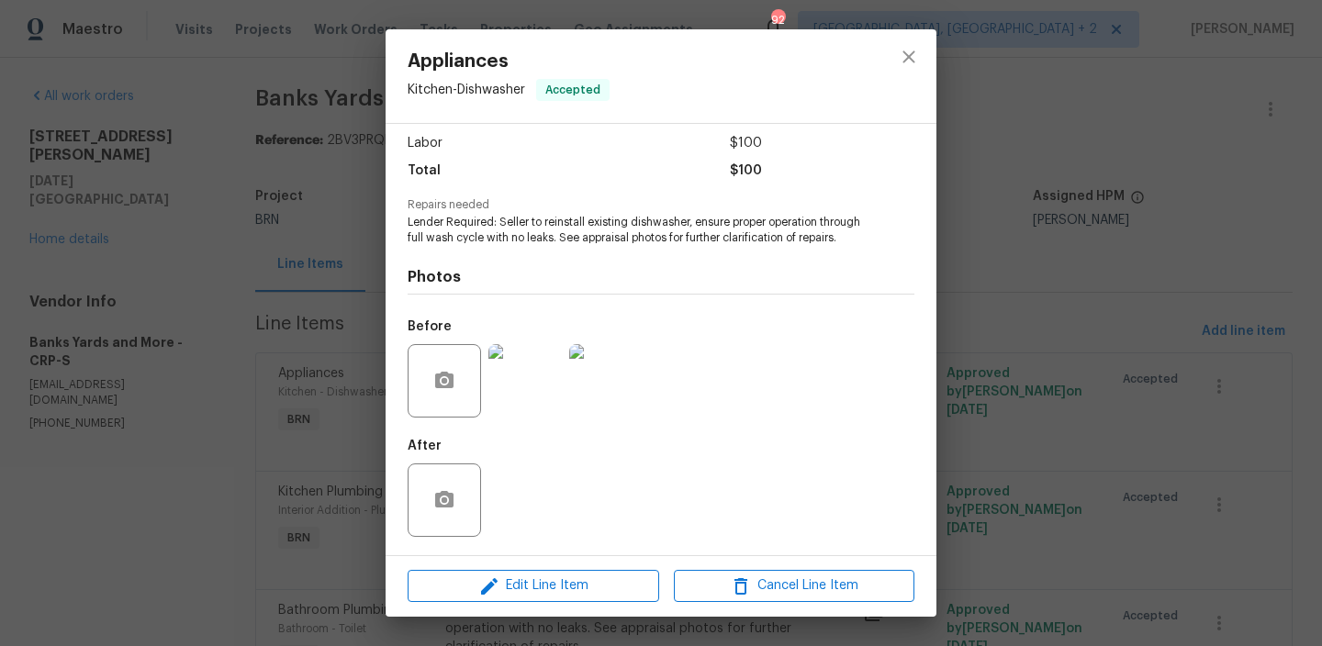
click at [247, 361] on div "Appliances Kitchen - Dishwasher Accepted Vendor Banks Yards and More Account Ca…" at bounding box center [661, 323] width 1322 height 646
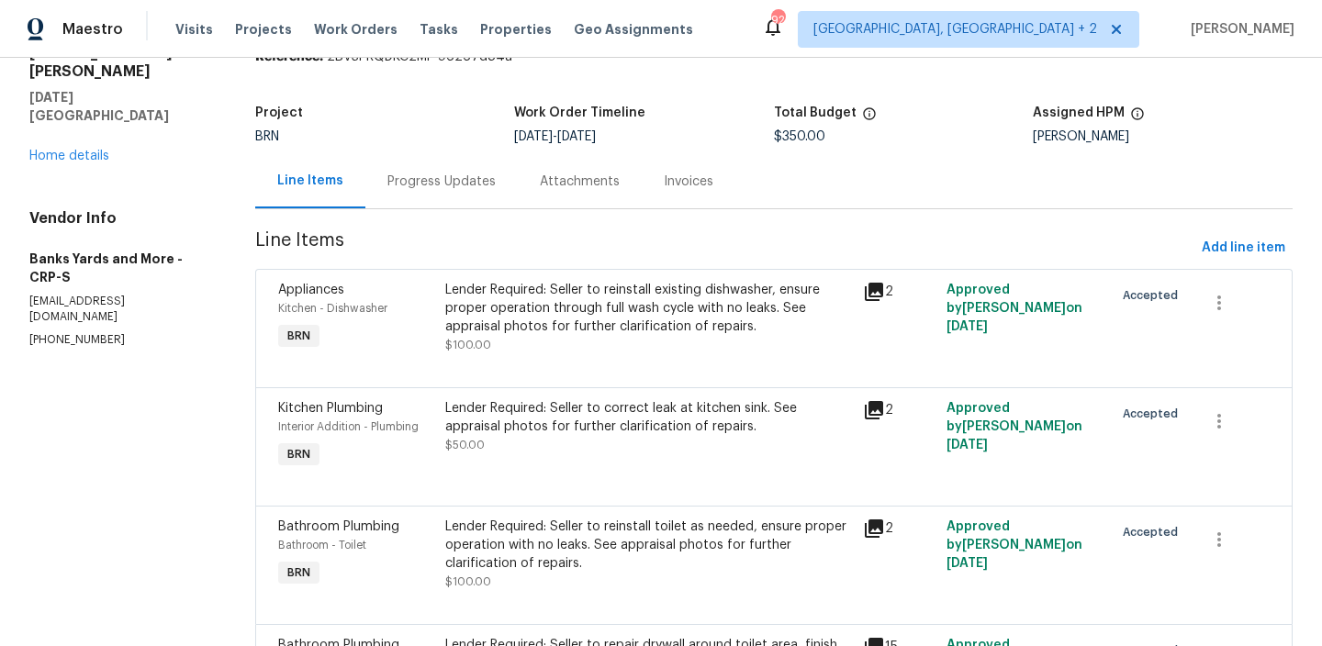
scroll to position [213, 0]
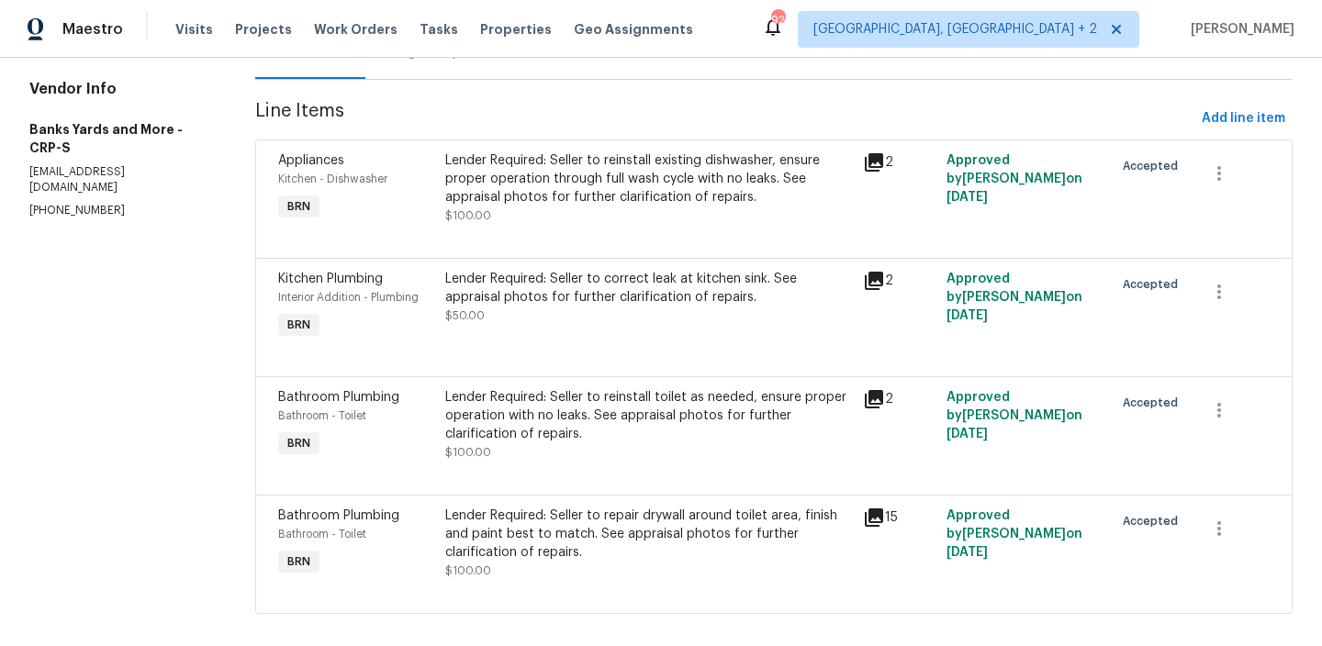
click at [512, 517] on div "Lender Required: Seller to repair drywall around toilet area, finish and paint …" at bounding box center [648, 534] width 407 height 55
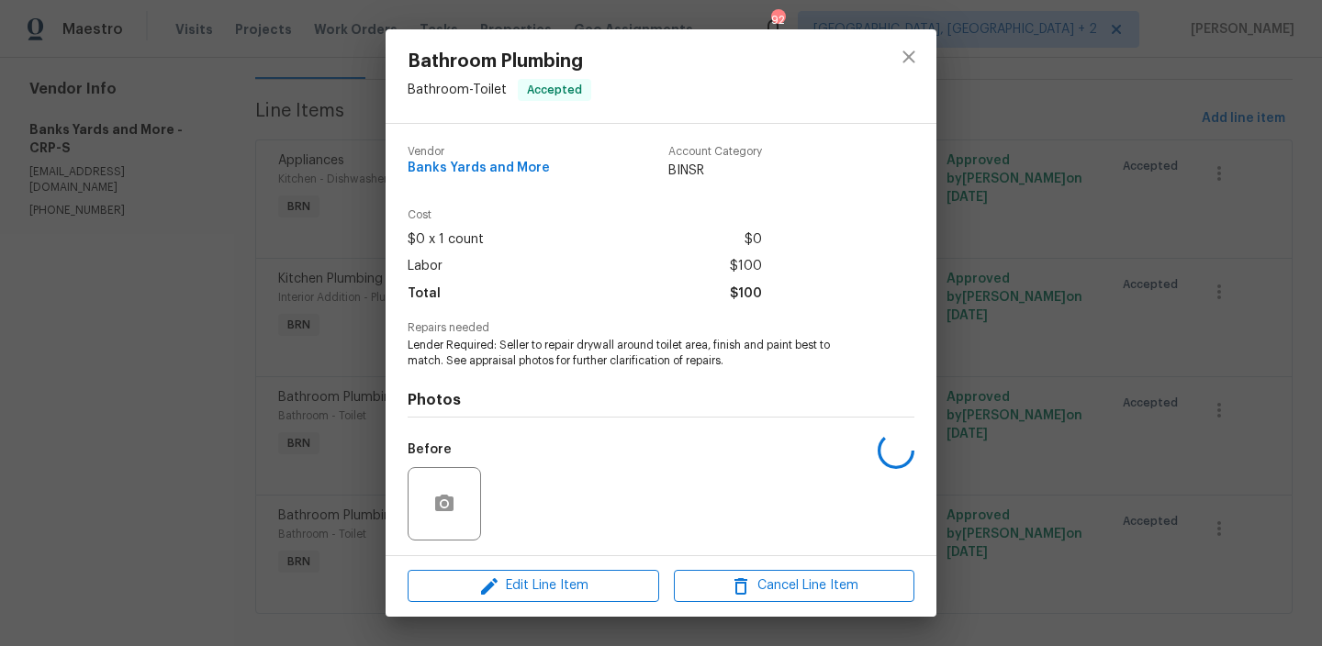
scroll to position [123, 0]
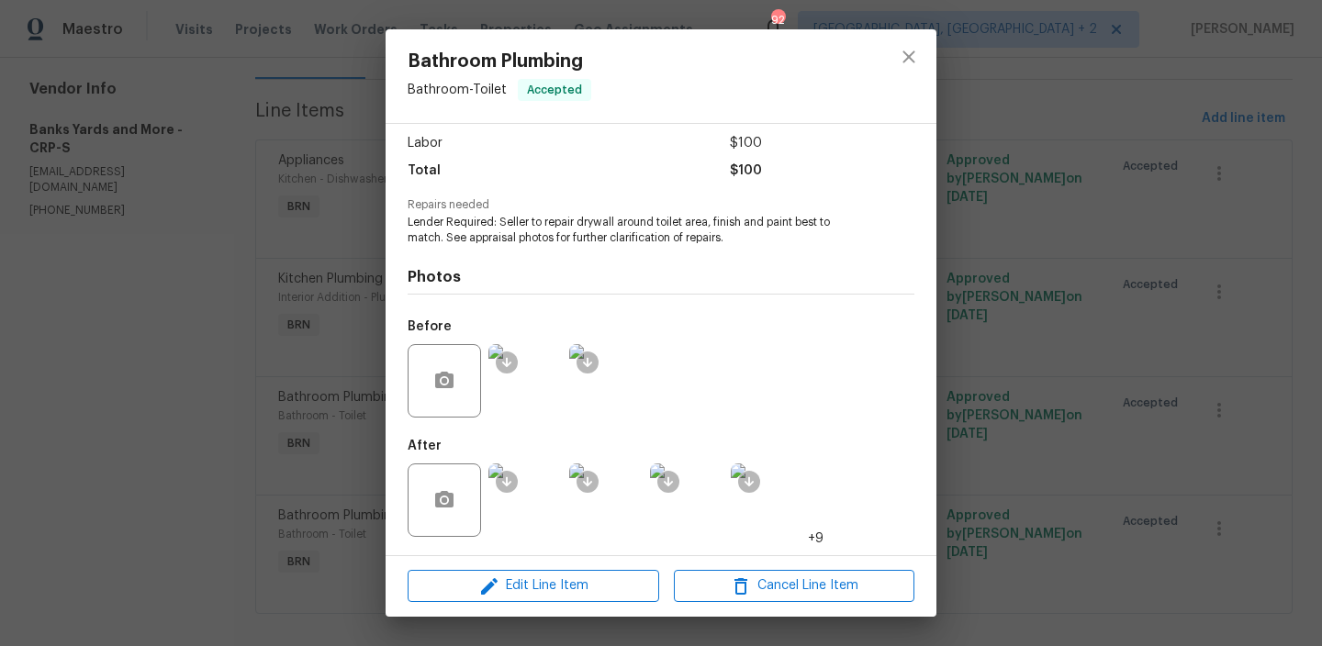
click at [521, 403] on img at bounding box center [524, 380] width 73 height 73
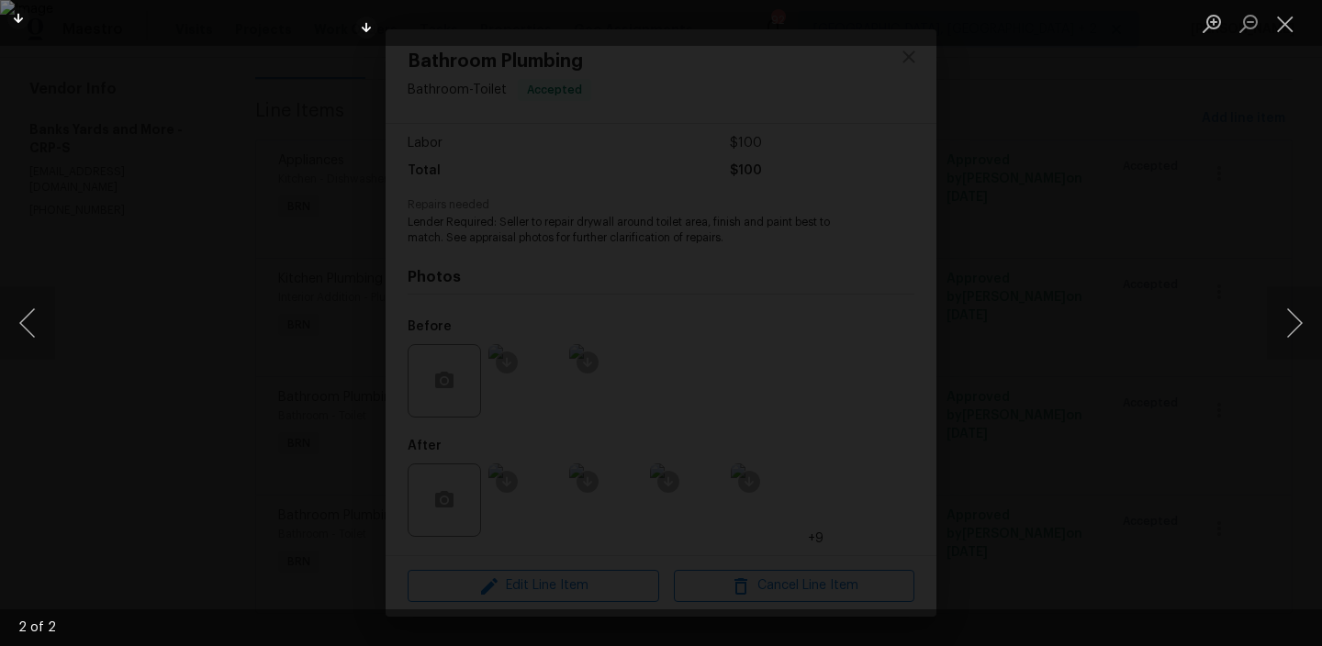
click at [171, 423] on div "Lightbox" at bounding box center [661, 323] width 1322 height 646
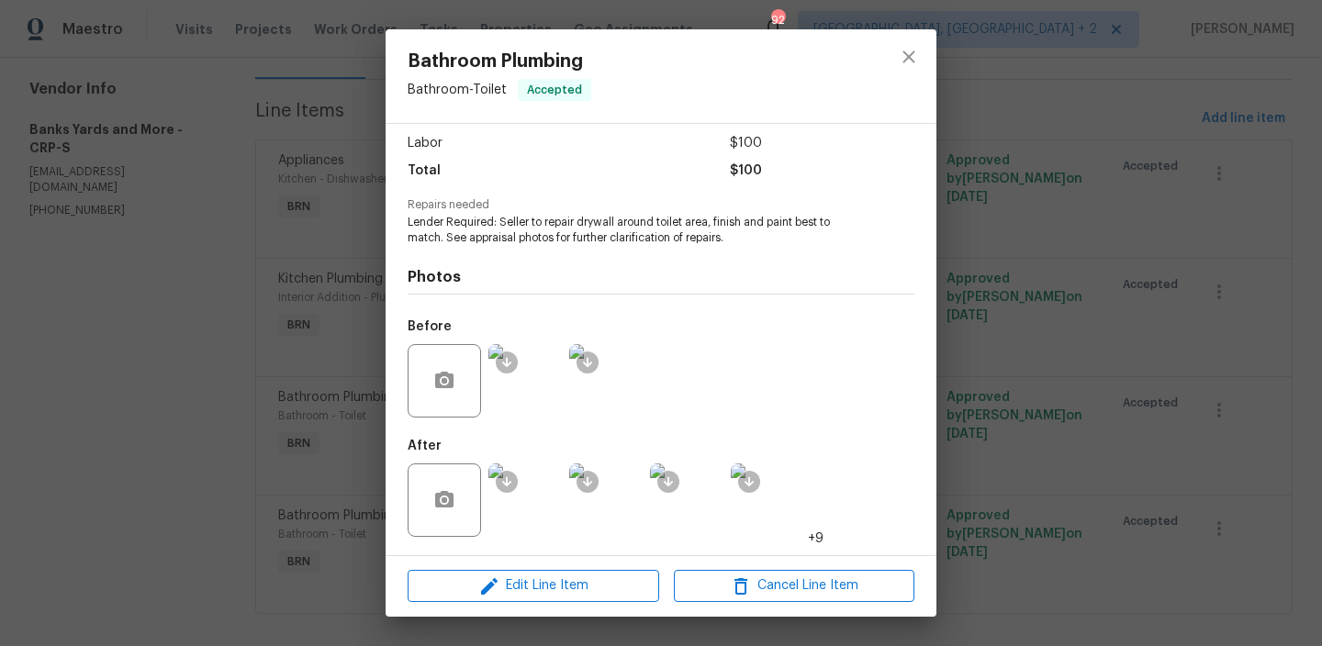
click at [547, 500] on img at bounding box center [524, 500] width 73 height 73
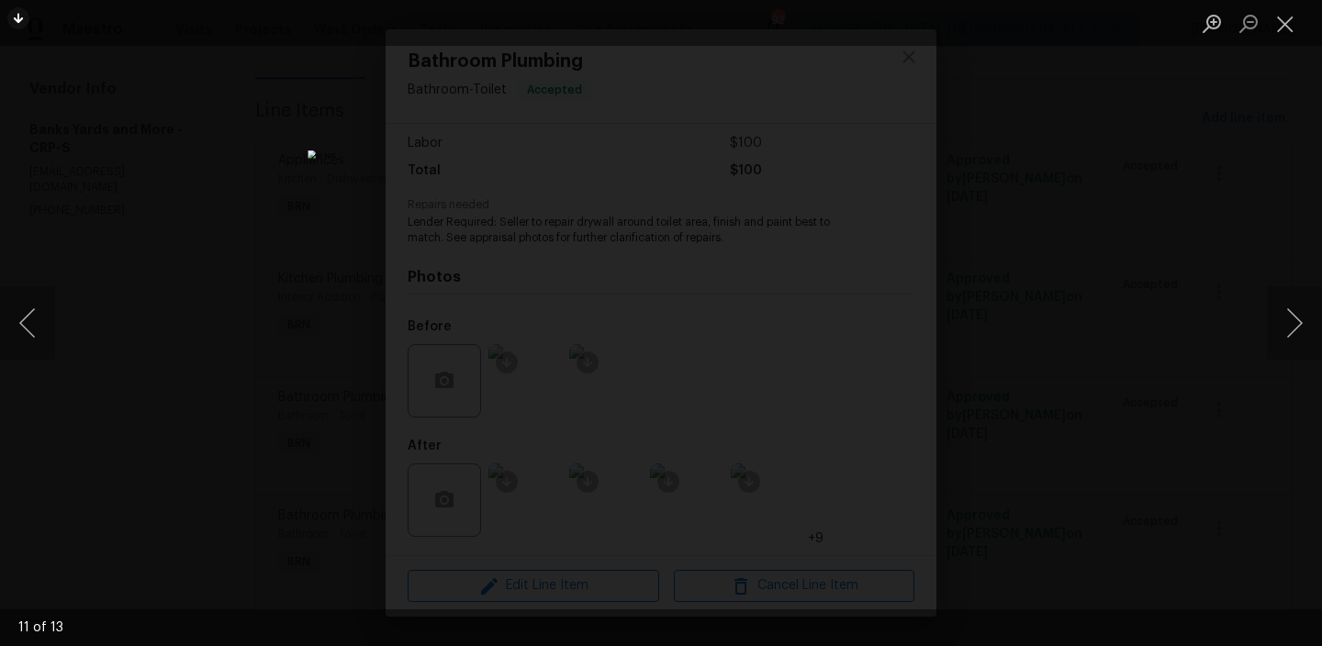
click at [158, 210] on div "Lightbox" at bounding box center [661, 323] width 1322 height 646
click at [189, 210] on div "Lightbox" at bounding box center [661, 323] width 1322 height 646
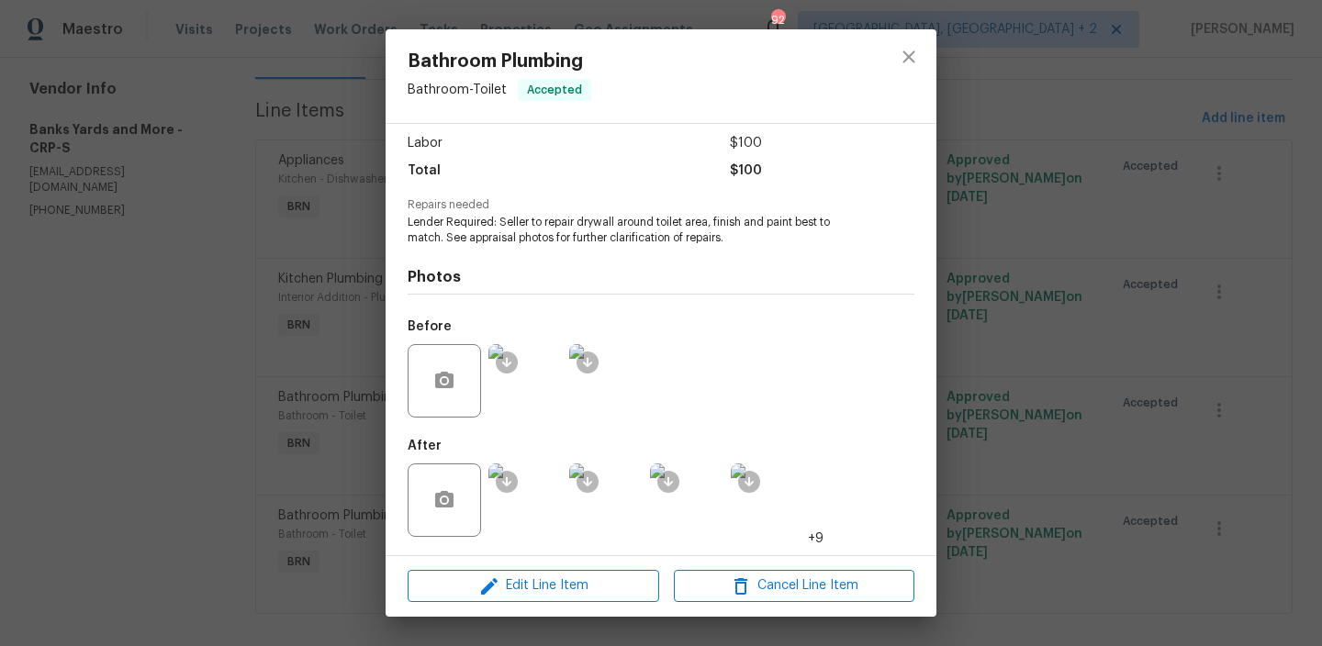
click at [237, 186] on div "Bathroom Plumbing Bathroom - Toilet Accepted Vendor Banks Yards and More Accoun…" at bounding box center [661, 323] width 1322 height 646
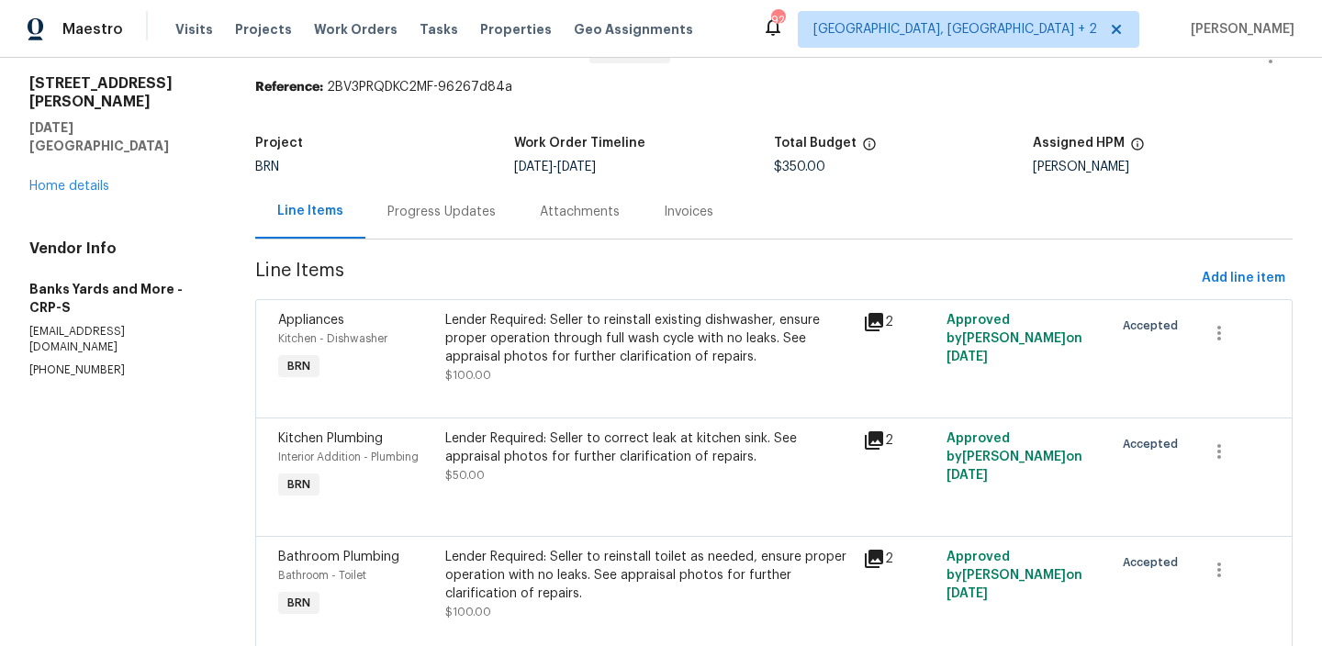
click at [406, 186] on div "Progress Updates" at bounding box center [441, 212] width 152 height 54
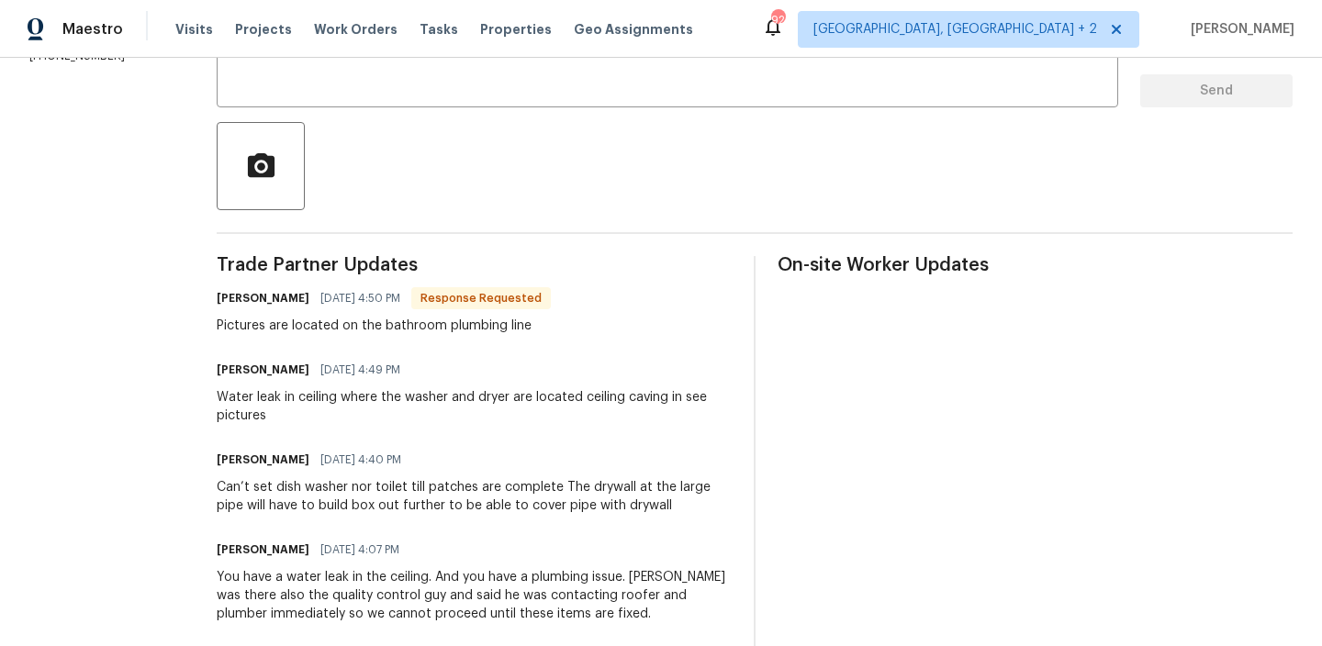
scroll to position [297, 0]
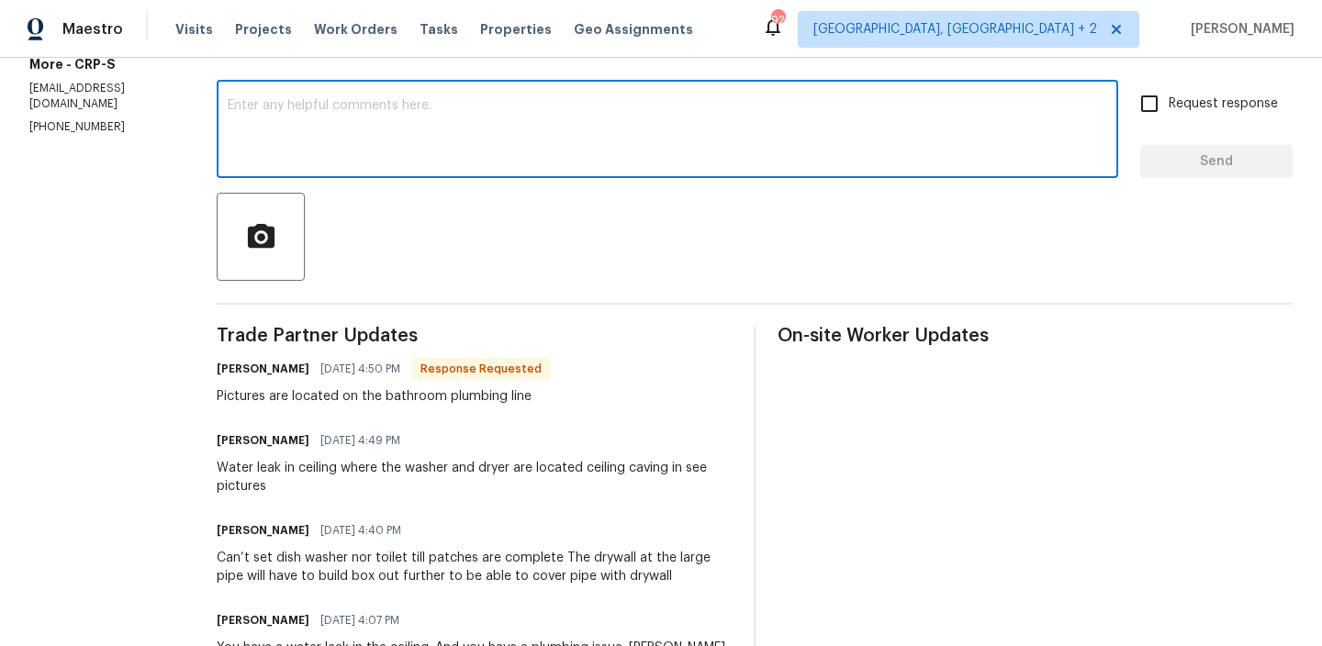
click at [353, 149] on textarea at bounding box center [668, 131] width 880 height 64
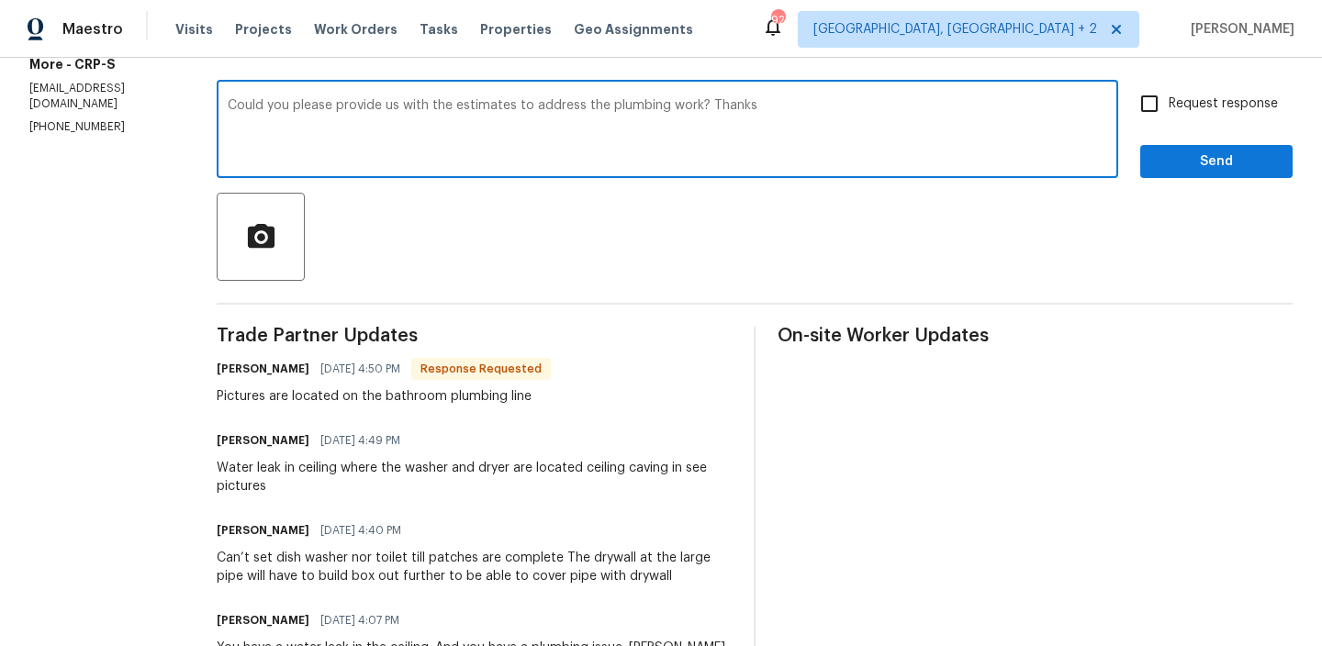
type textarea "Could you please provide us with the estimates to address the plumbing work? Th…"
click at [1175, 93] on label "Request response" at bounding box center [1204, 103] width 148 height 39
click at [1169, 93] on input "Request response" at bounding box center [1149, 103] width 39 height 39
checkbox input "true"
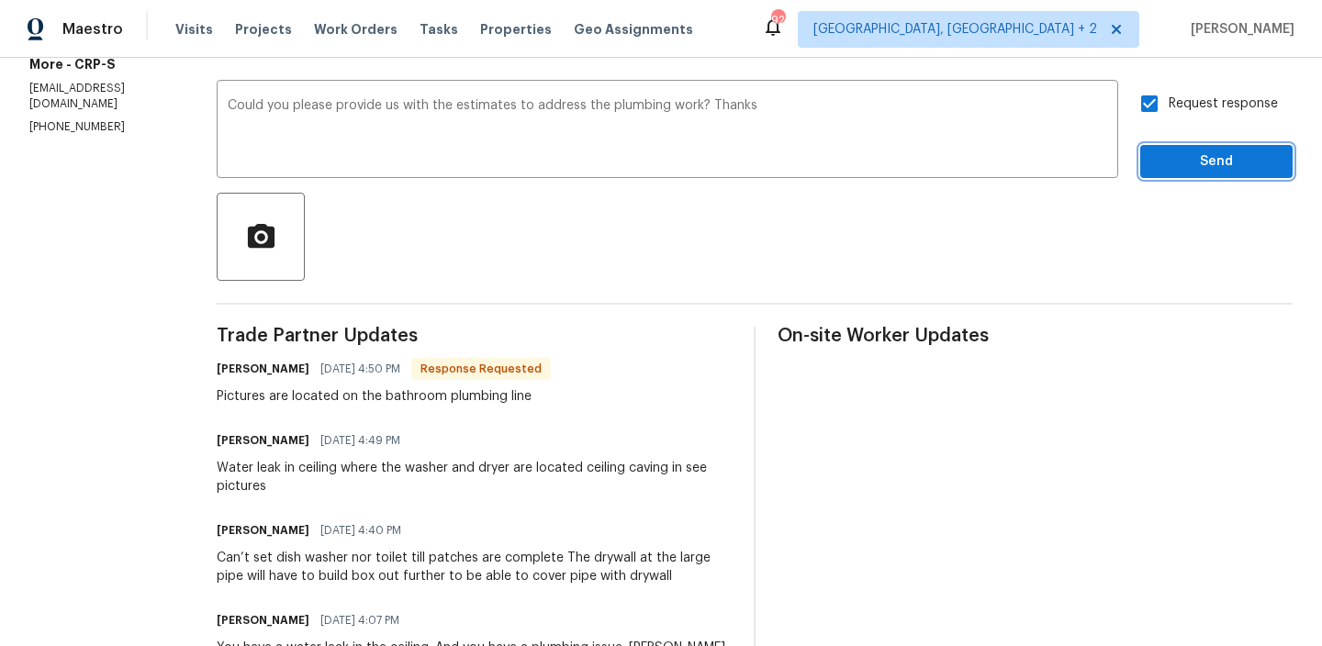
click at [1174, 156] on span "Send" at bounding box center [1216, 162] width 123 height 23
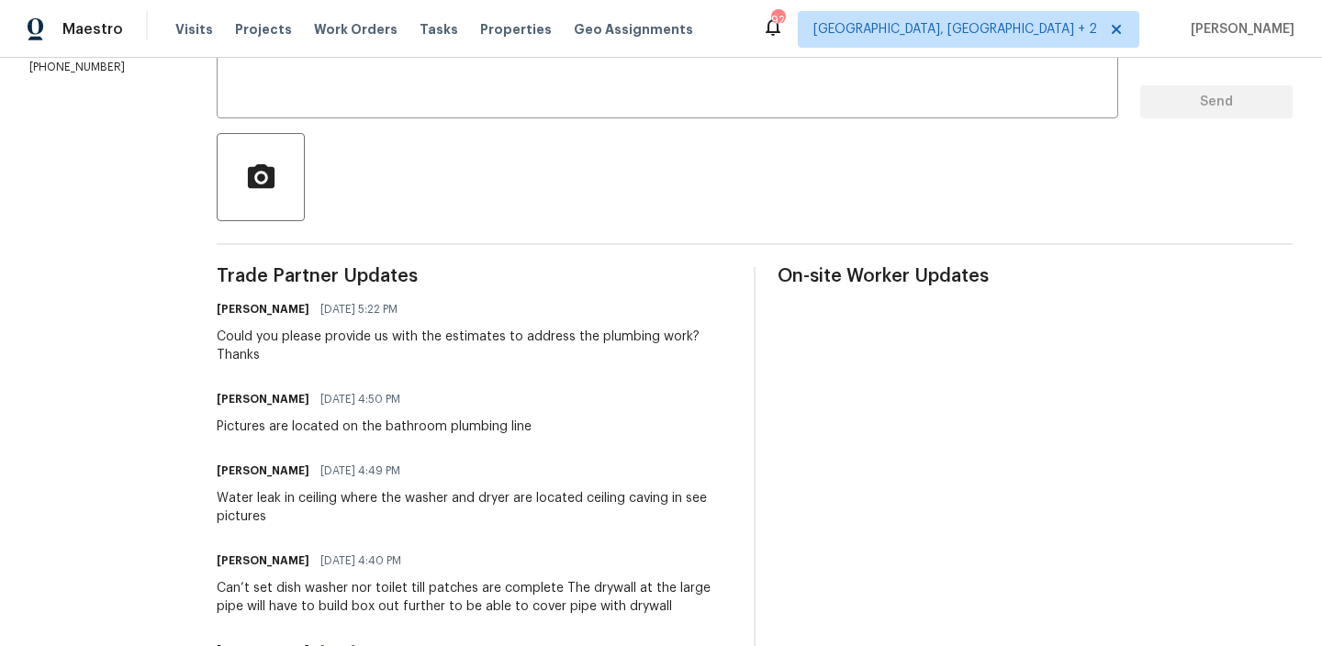
scroll to position [355, 0]
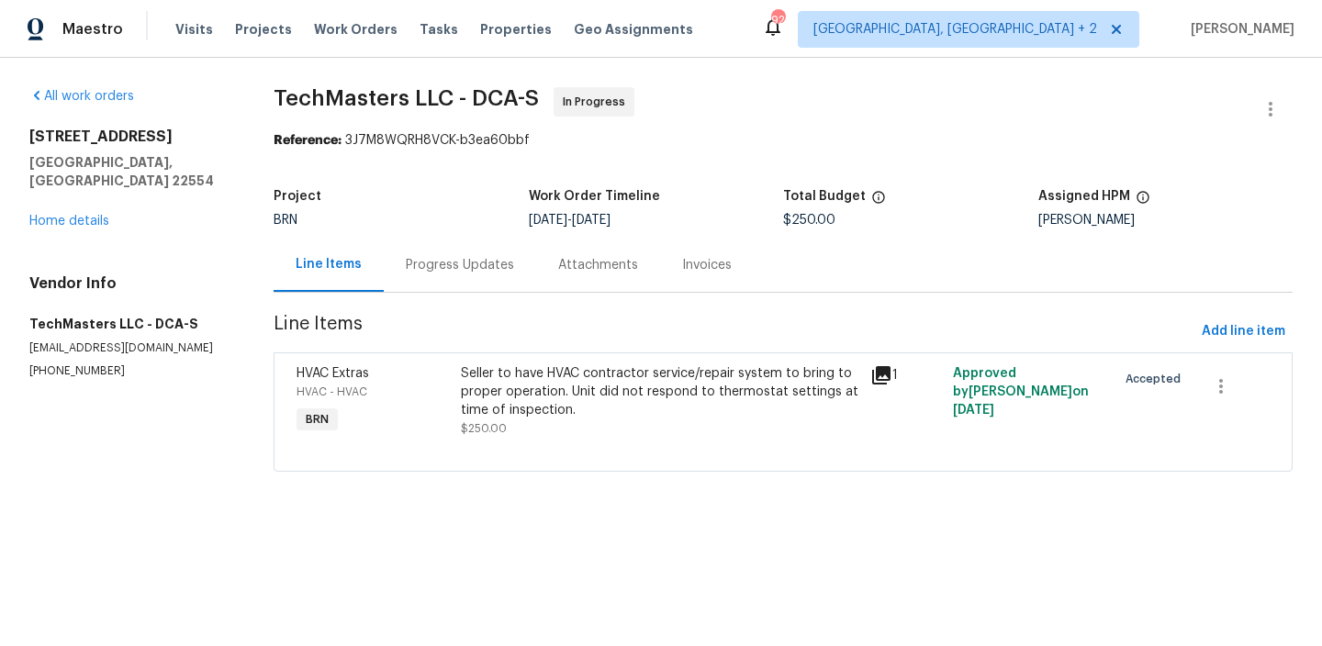
click at [443, 251] on div "Progress Updates" at bounding box center [460, 265] width 152 height 54
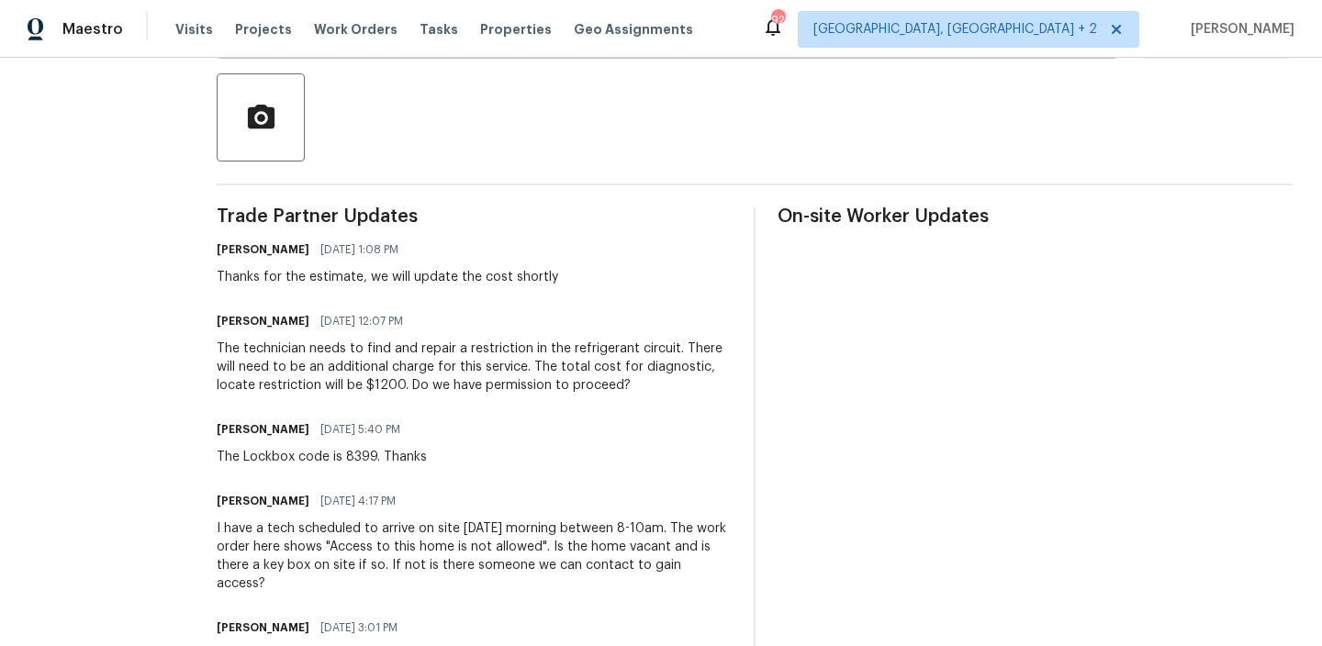
scroll to position [424, 0]
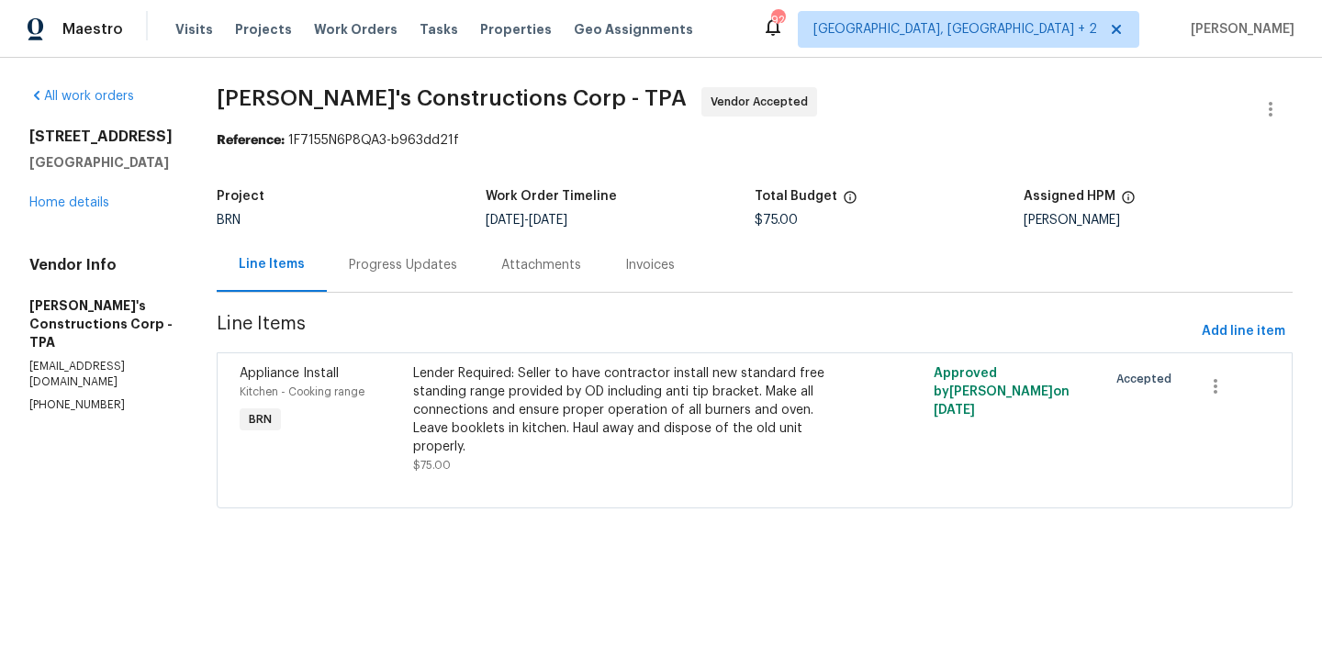
click at [478, 293] on div "Line Items Progress Updates Attachments Invoices" at bounding box center [755, 265] width 1076 height 55
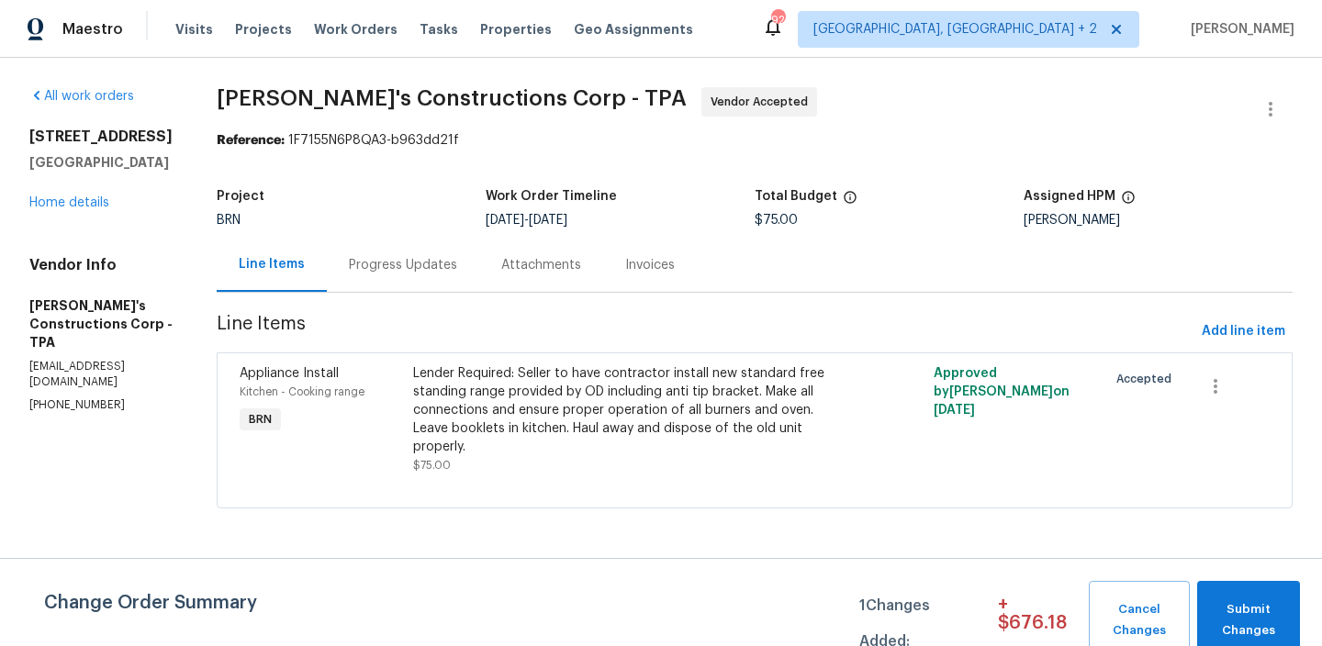
click at [450, 270] on div "Progress Updates" at bounding box center [403, 265] width 108 height 18
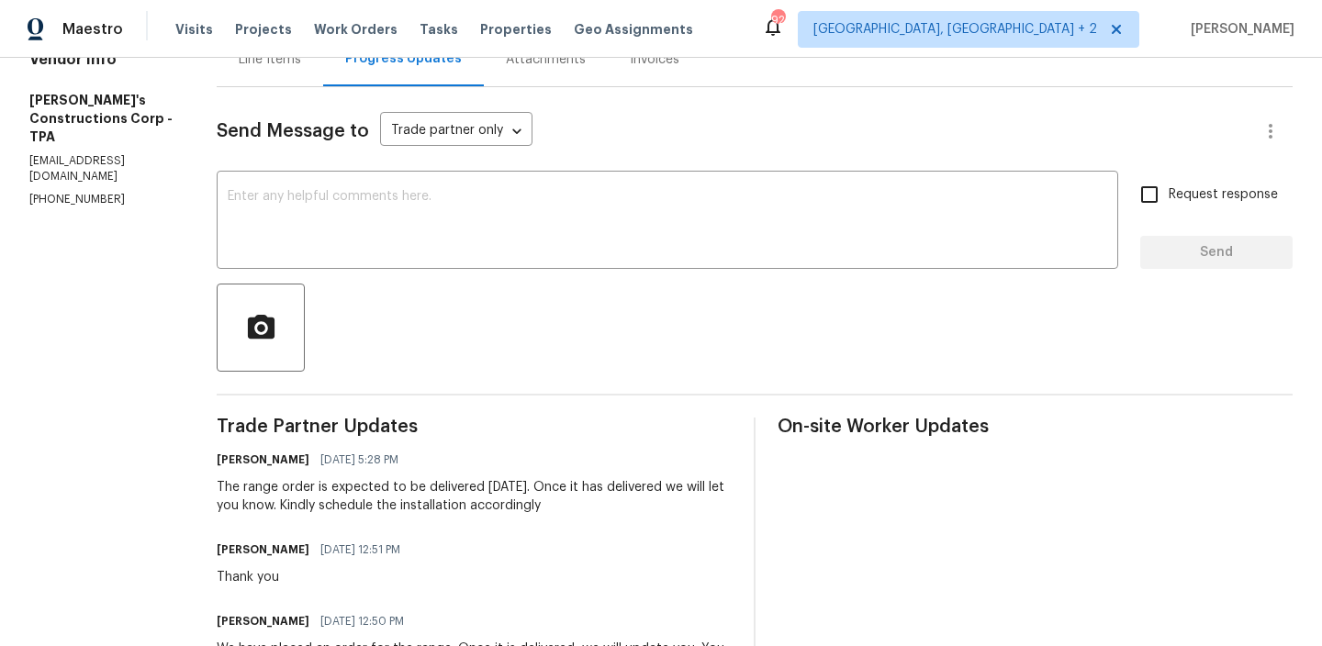
scroll to position [236, 0]
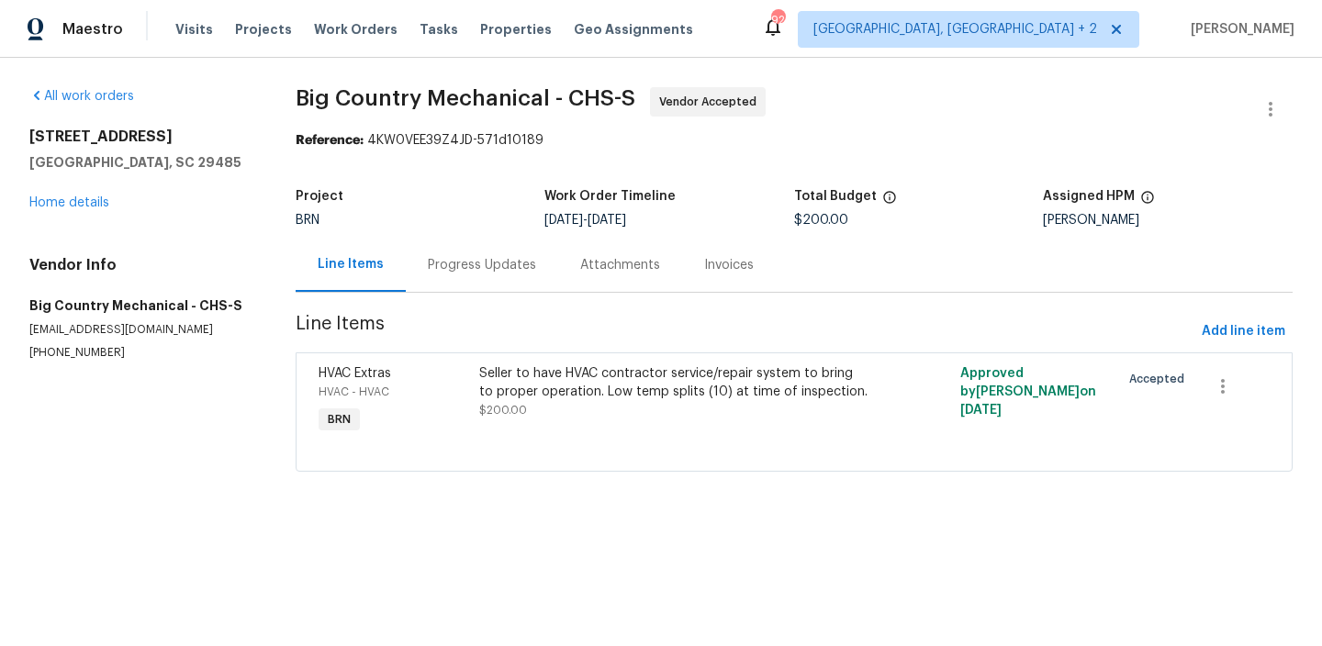
click at [490, 262] on div "Progress Updates" at bounding box center [482, 265] width 108 height 18
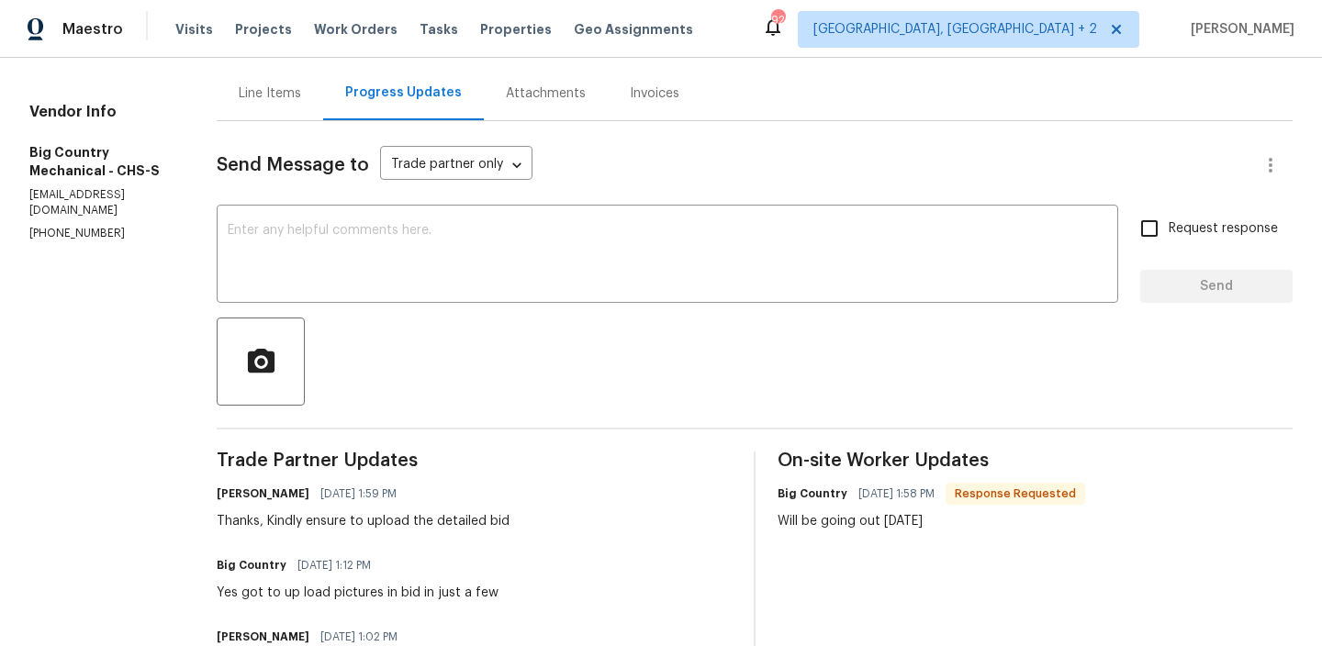
scroll to position [177, 0]
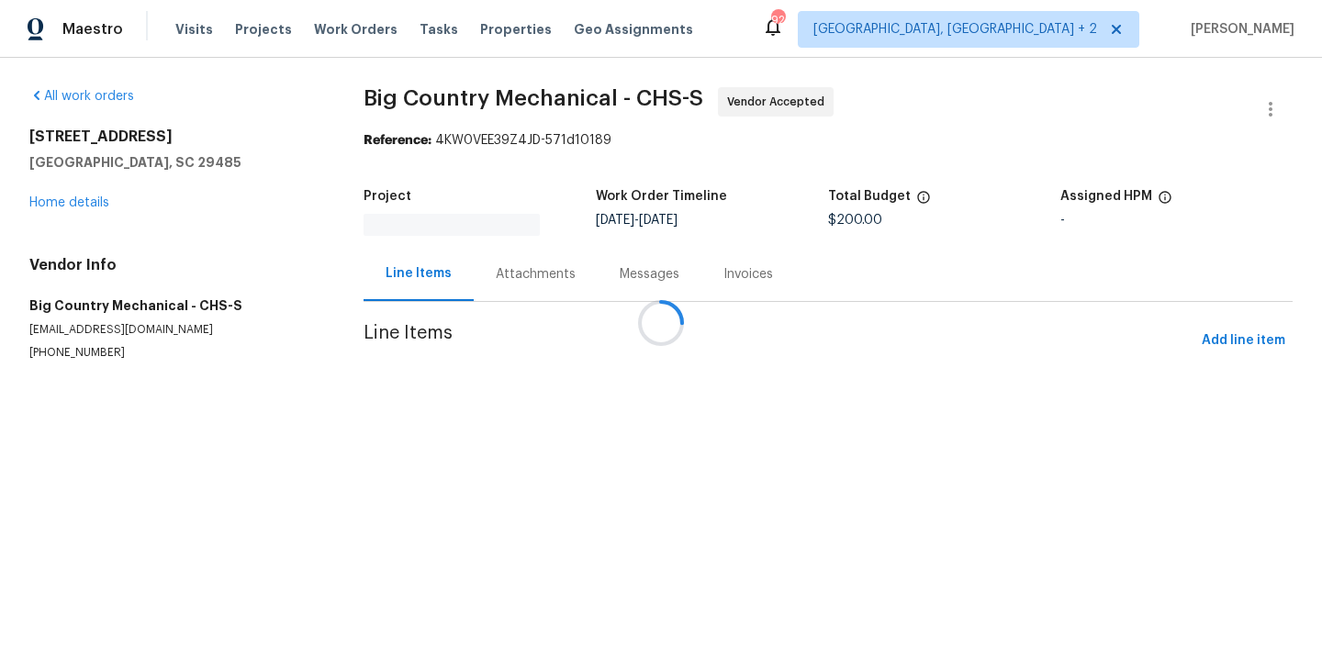
click at [598, 252] on div "Messages" at bounding box center [650, 274] width 104 height 54
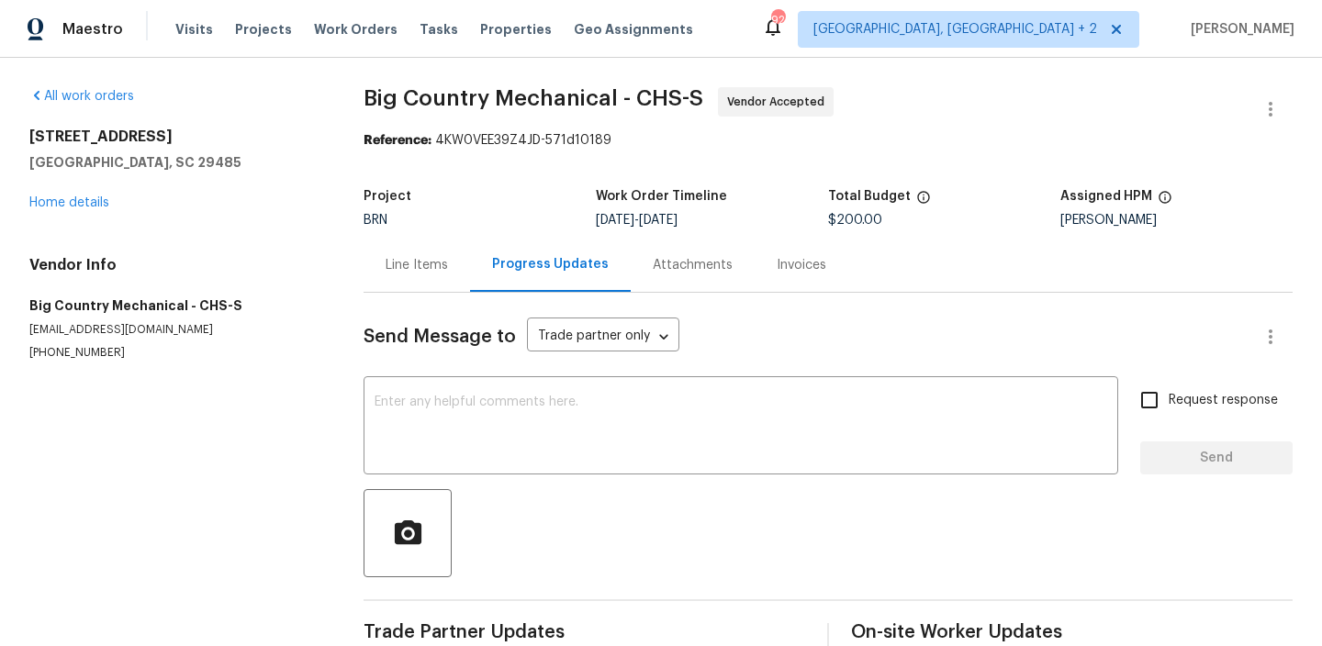
click at [479, 256] on div "Progress Updates" at bounding box center [550, 265] width 161 height 54
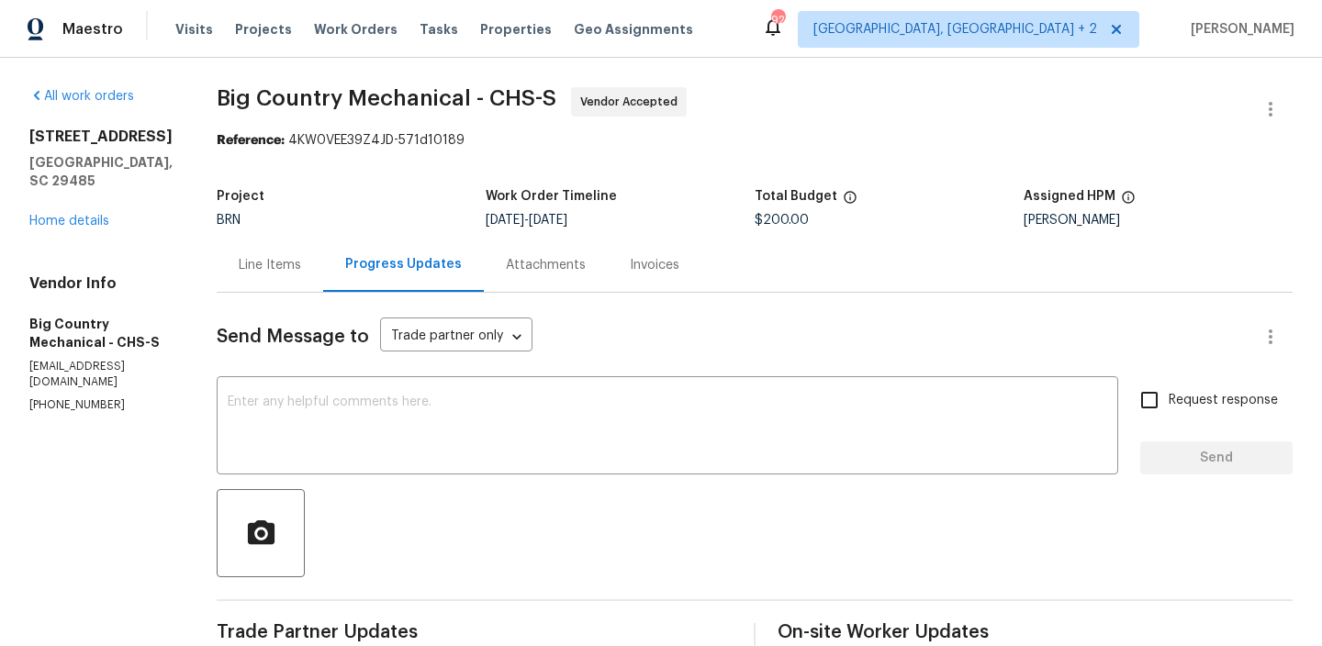
scroll to position [260, 0]
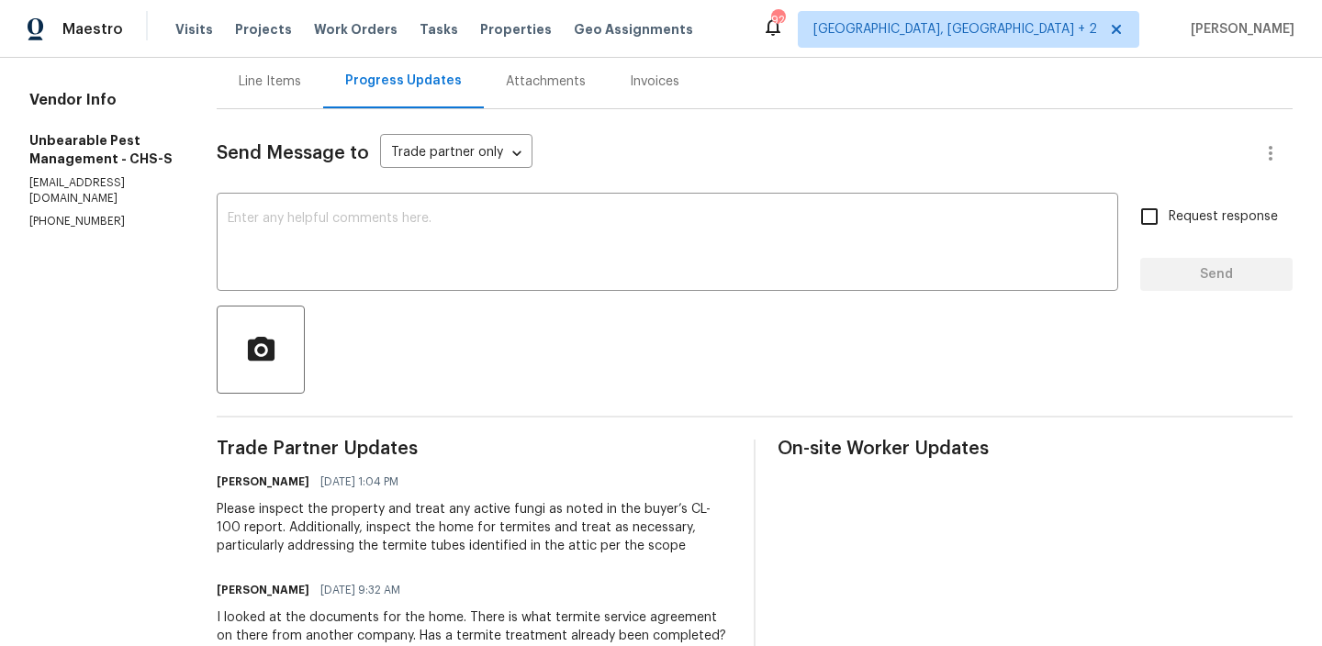
scroll to position [197, 0]
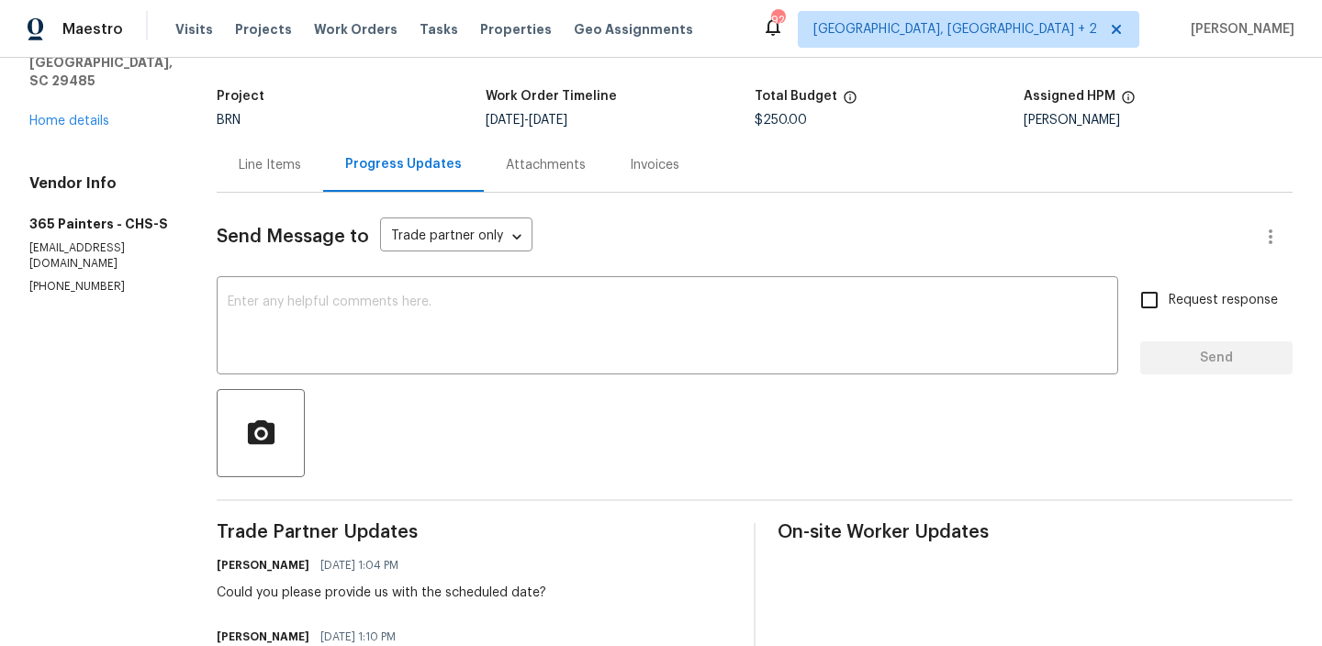
scroll to position [211, 0]
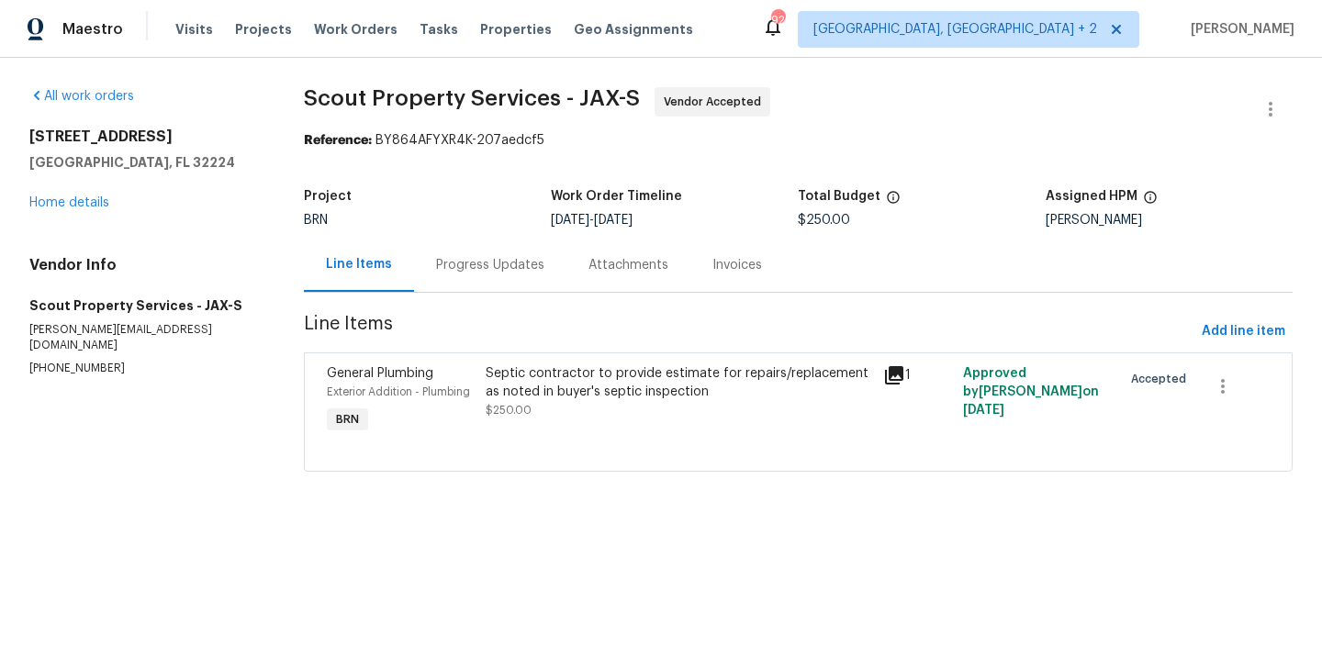
click at [471, 252] on div "Progress Updates" at bounding box center [490, 265] width 152 height 54
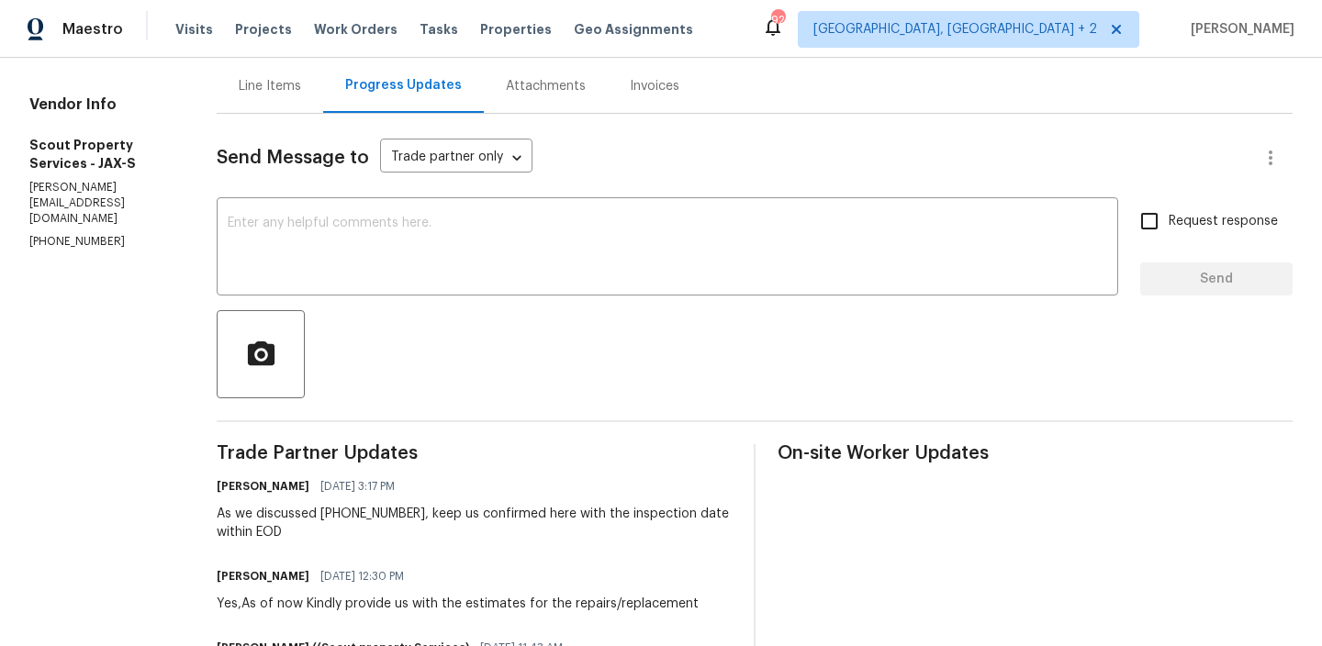
scroll to position [181, 0]
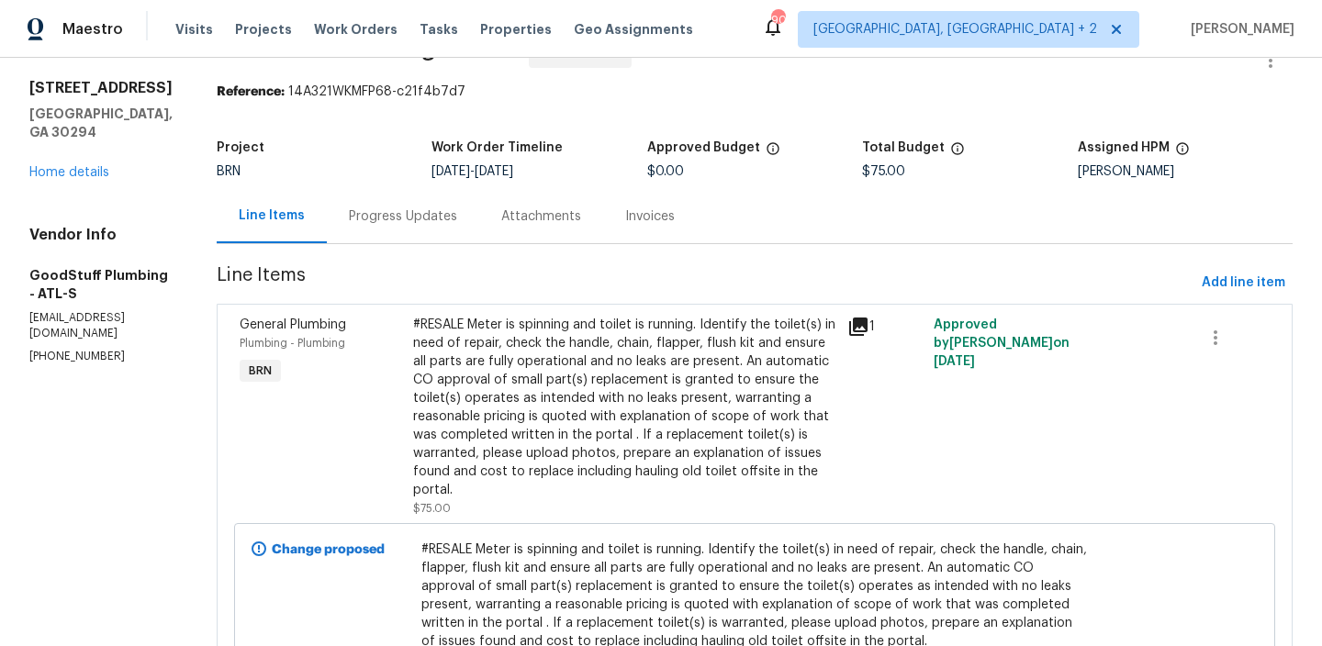
click at [433, 213] on div "Progress Updates" at bounding box center [403, 216] width 108 height 18
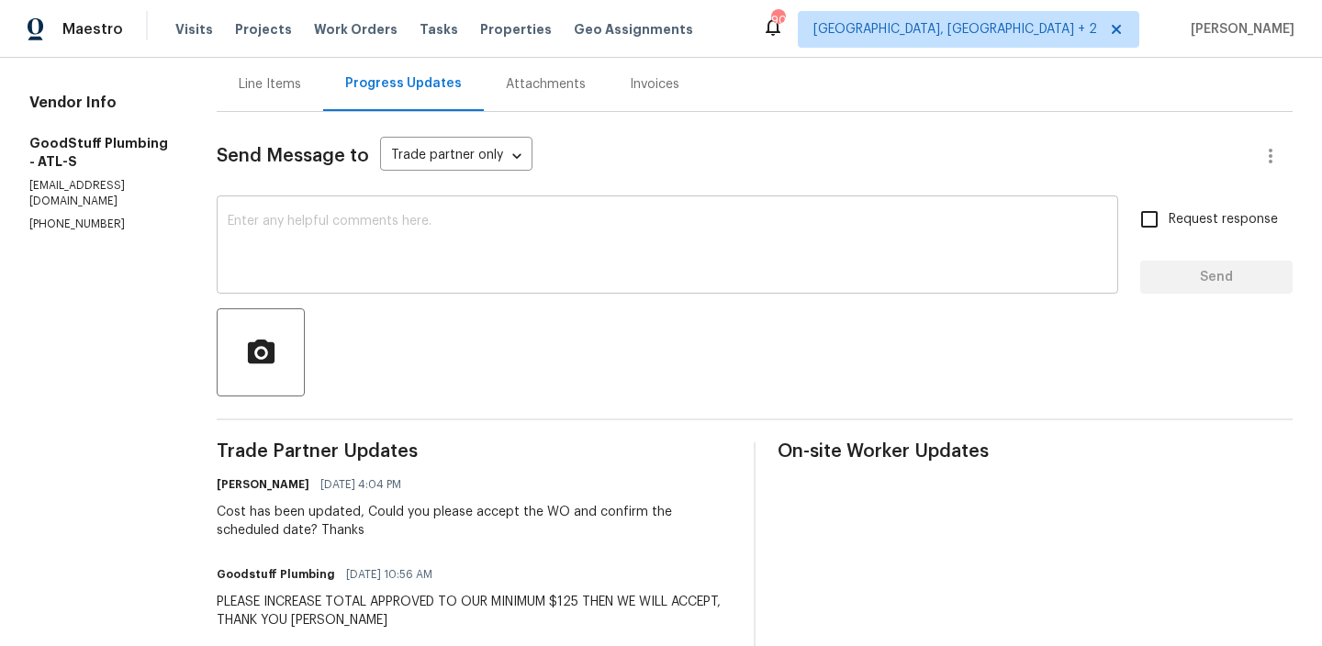
scroll to position [187, 0]
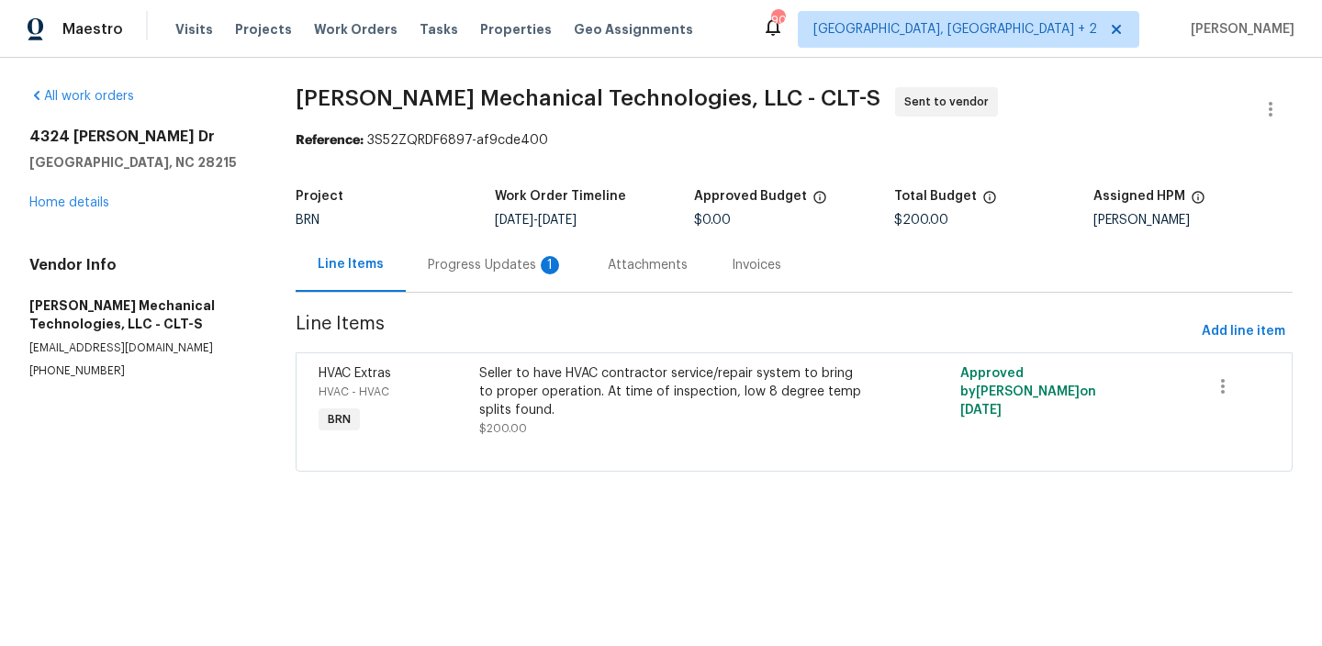
click at [482, 278] on div "Progress Updates 1" at bounding box center [496, 265] width 180 height 54
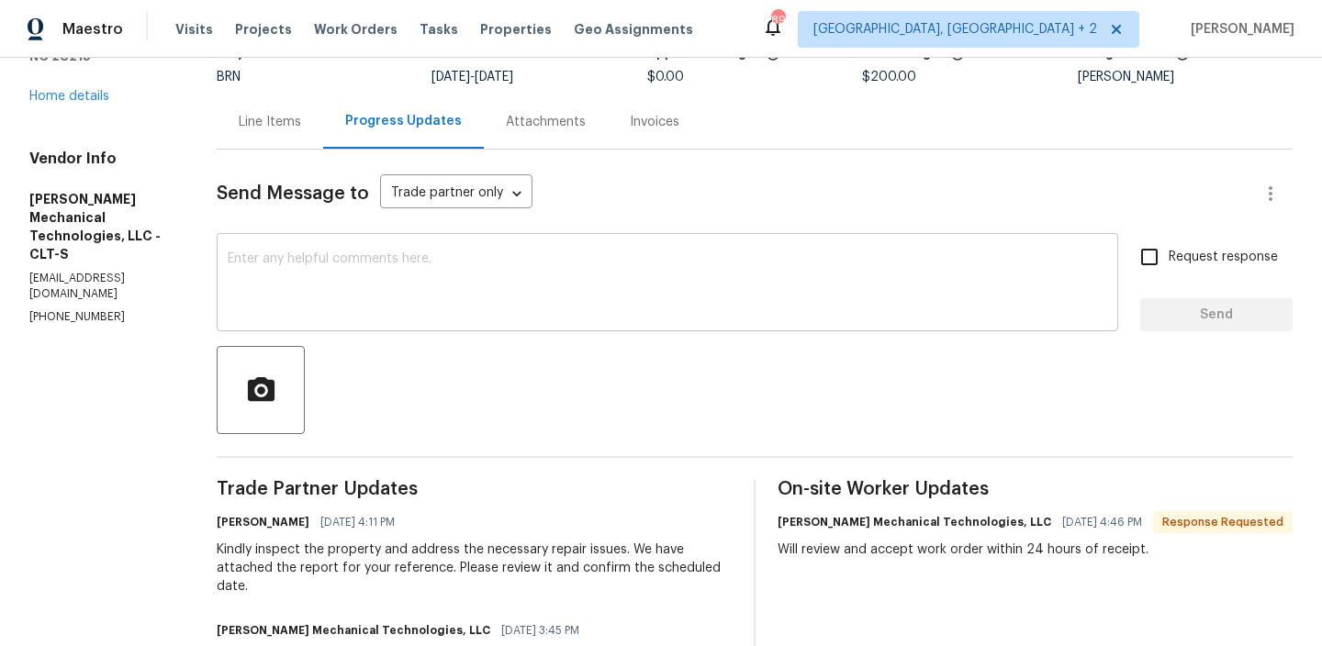
click at [360, 293] on textarea at bounding box center [668, 284] width 880 height 64
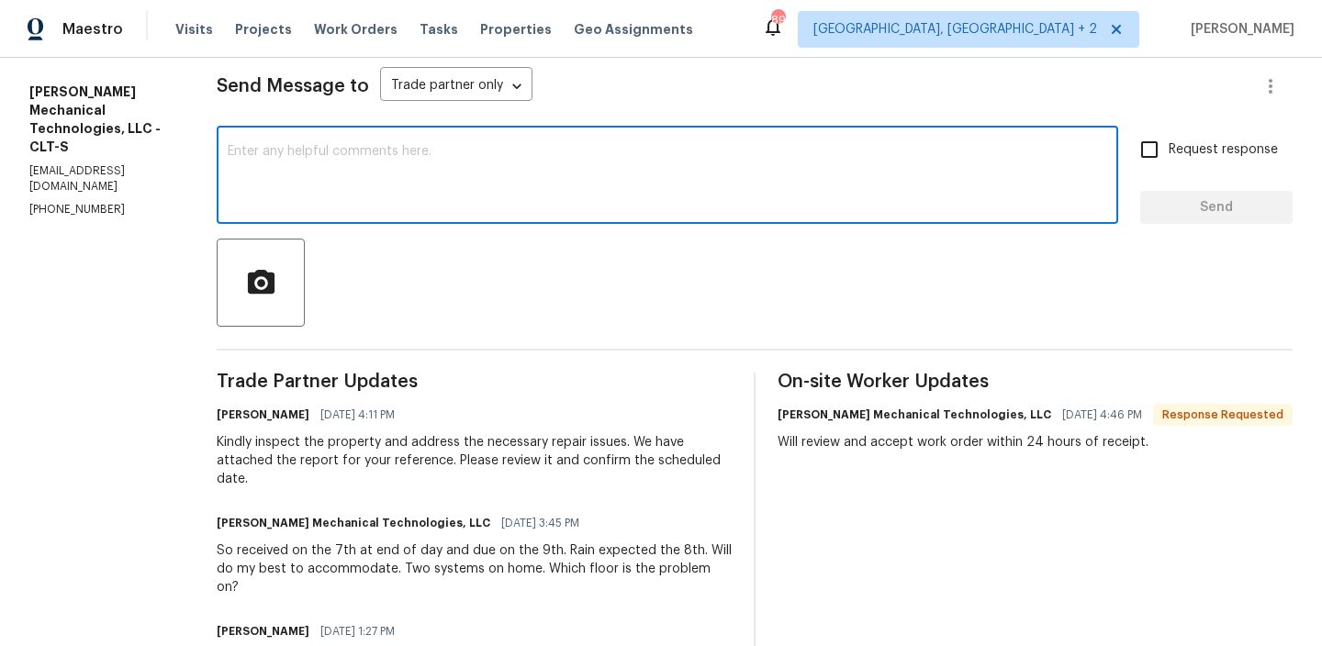
scroll to position [259, 0]
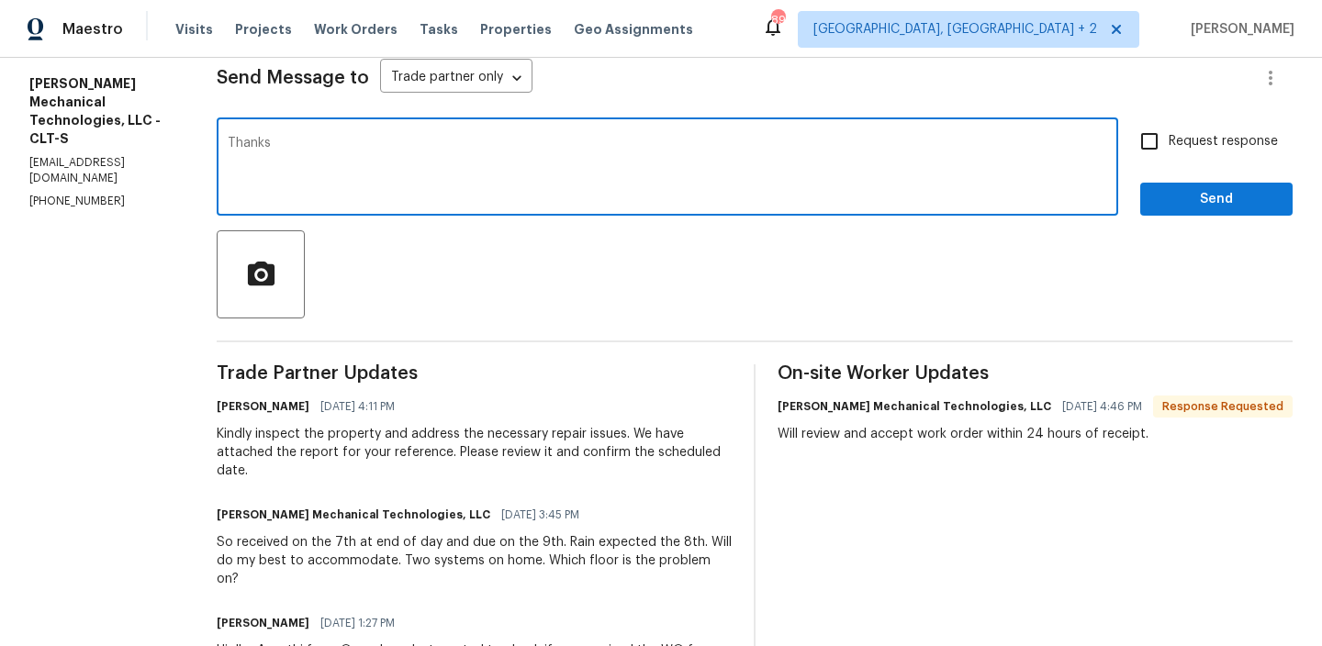
click at [283, 151] on textarea "Thanks" at bounding box center [668, 169] width 880 height 64
type textarea "Thanks"
click at [448, 61] on div "Send Message to Trade partner only Trade partner only ​" at bounding box center [733, 78] width 1032 height 44
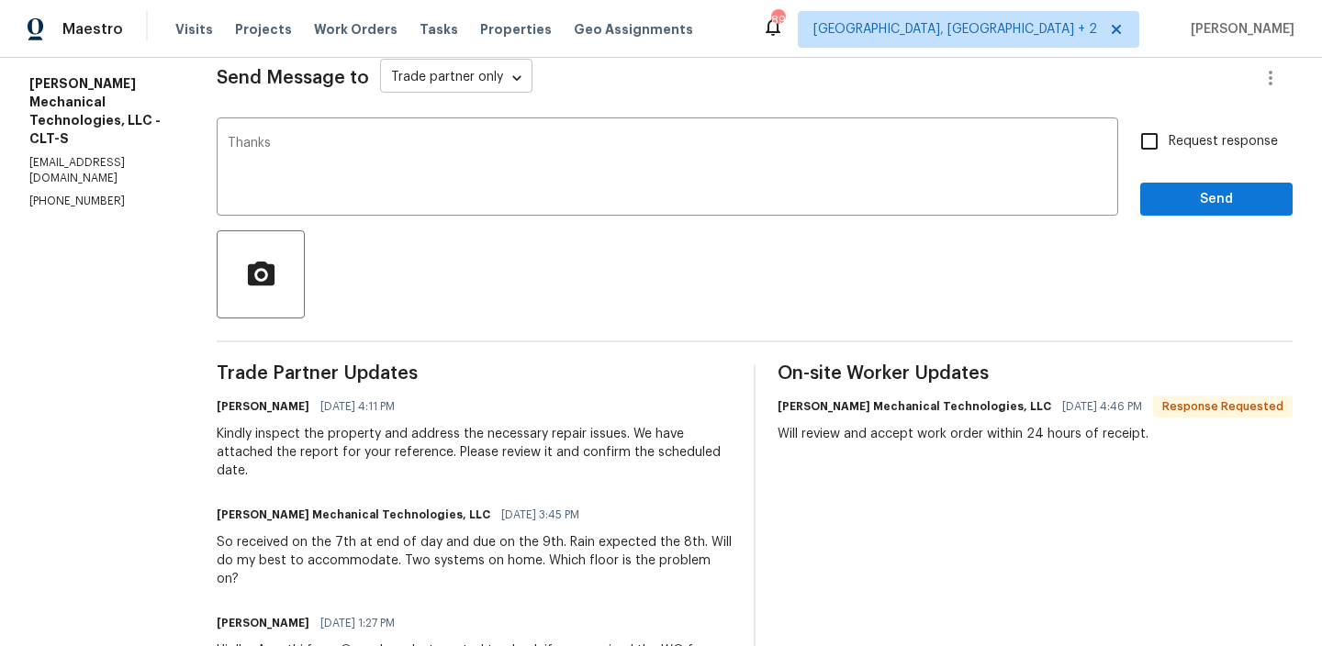
click at [448, 82] on body "Maestro Visits Projects Work Orders Tasks Properties Geo Assignments 89 Albuque…" at bounding box center [661, 323] width 1322 height 646
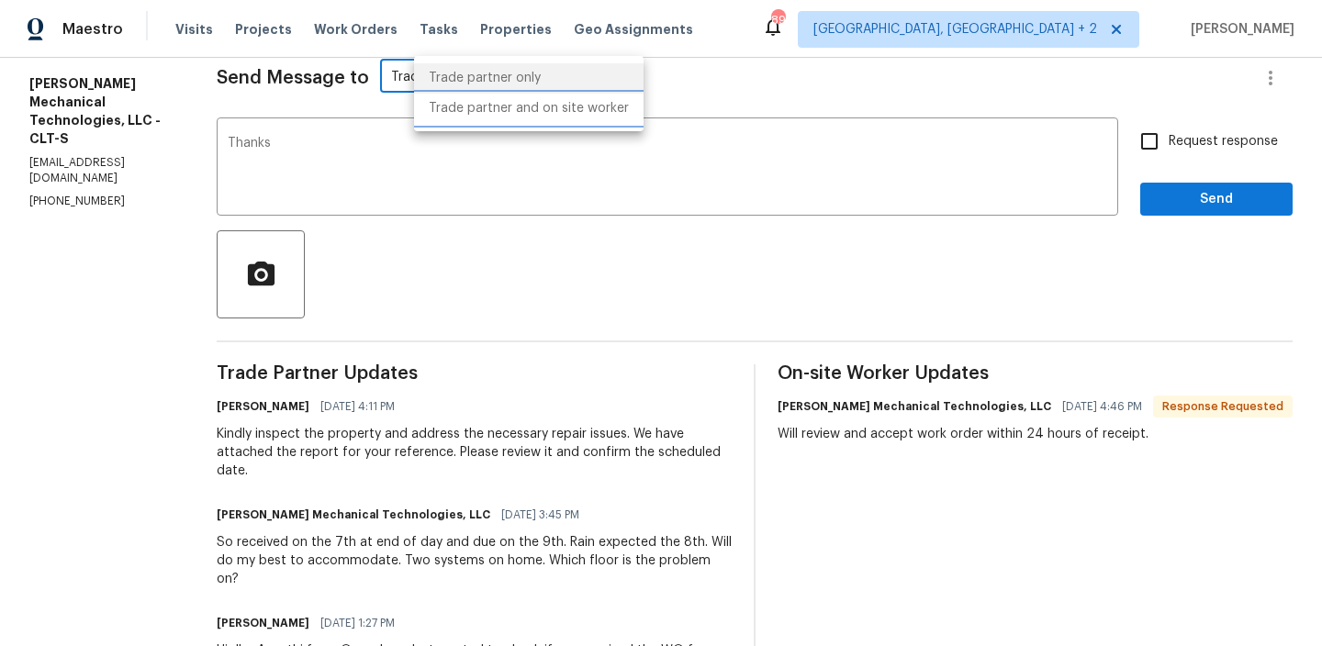
click at [449, 113] on li "Trade partner and on site worker" at bounding box center [529, 109] width 230 height 30
type input "Trade Partner and On-Site Worker"
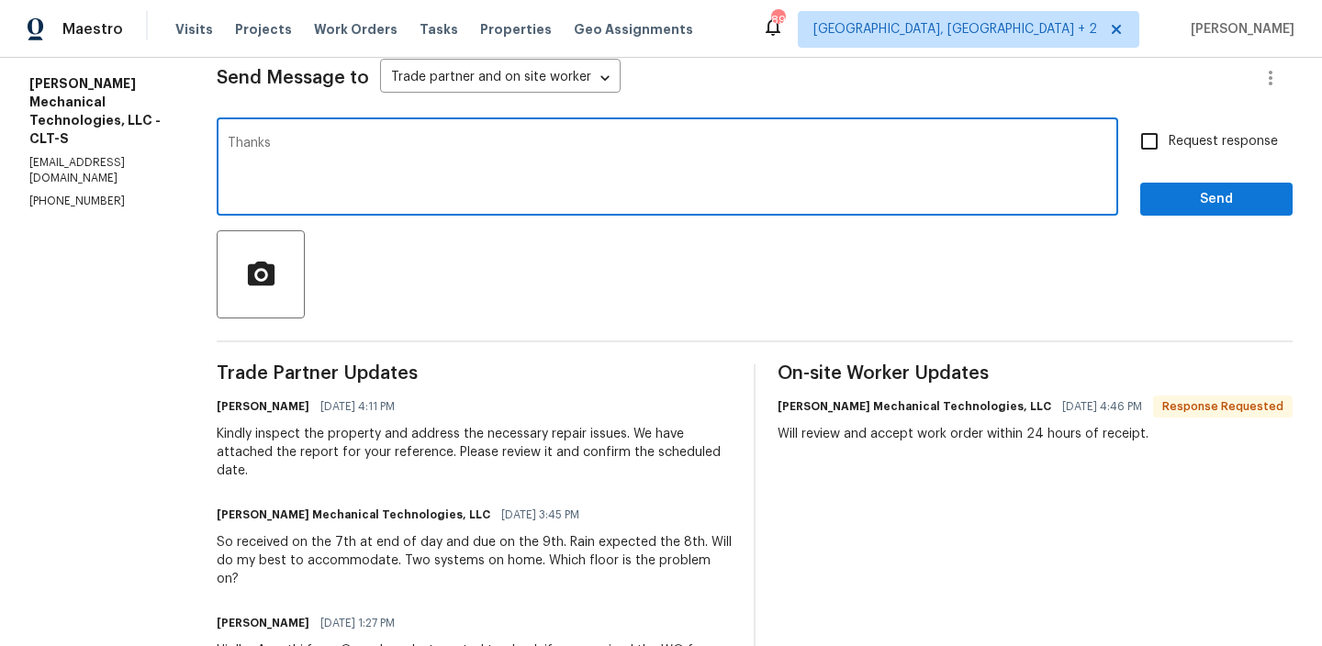
click at [410, 164] on textarea "Thanks" at bounding box center [668, 169] width 880 height 64
click at [1183, 141] on span "Request response" at bounding box center [1223, 141] width 109 height 19
click at [1169, 141] on input "Request response" at bounding box center [1149, 141] width 39 height 39
checkbox input "true"
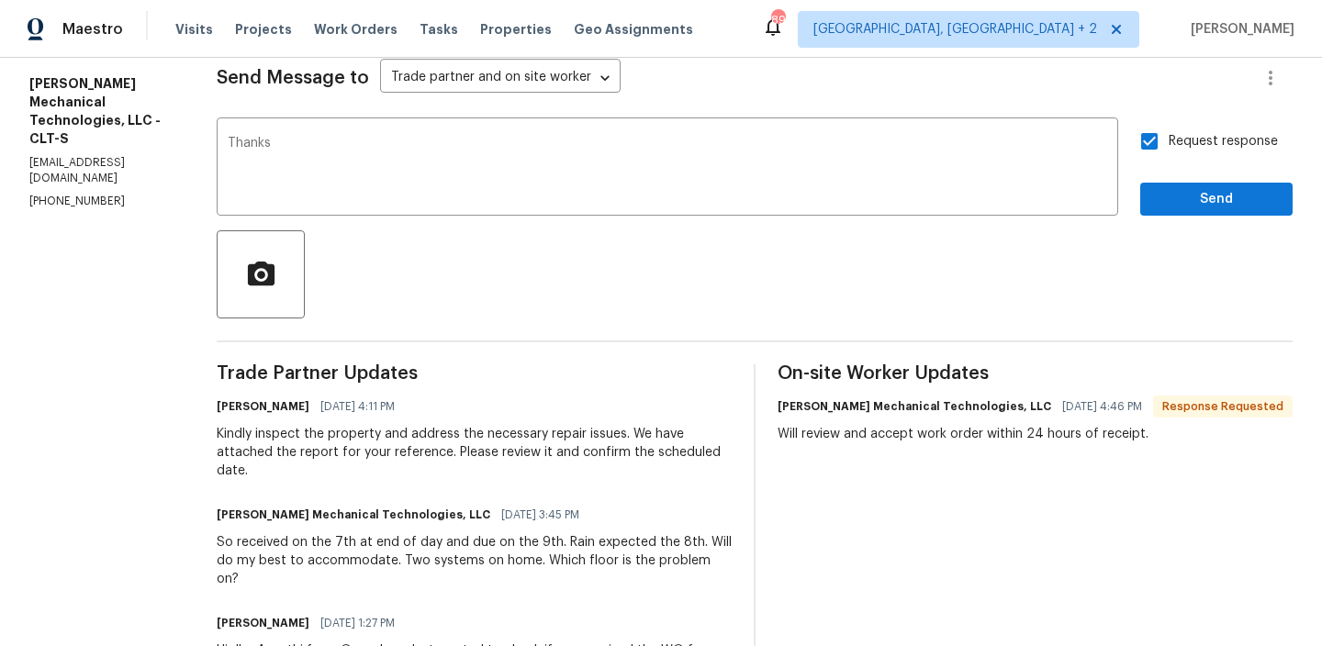
click at [1178, 181] on div "Request response Send" at bounding box center [1216, 169] width 152 height 94
click at [1165, 196] on span "Send" at bounding box center [1216, 199] width 123 height 23
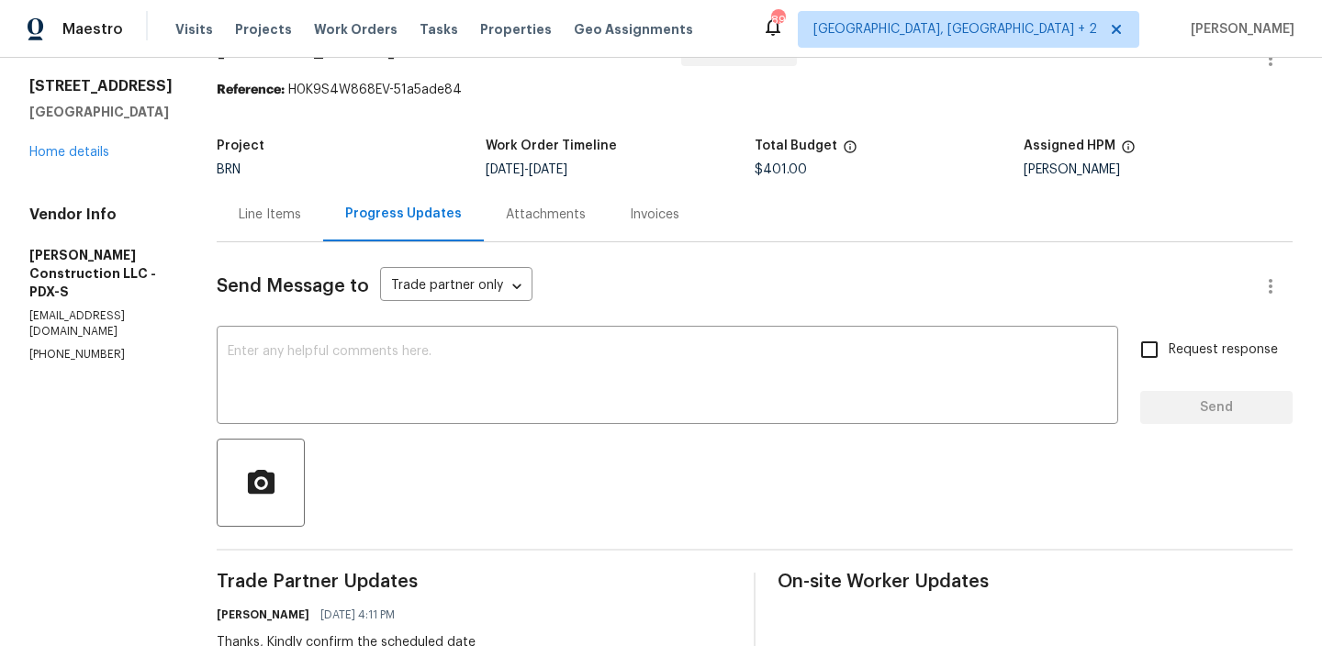
scroll to position [109, 0]
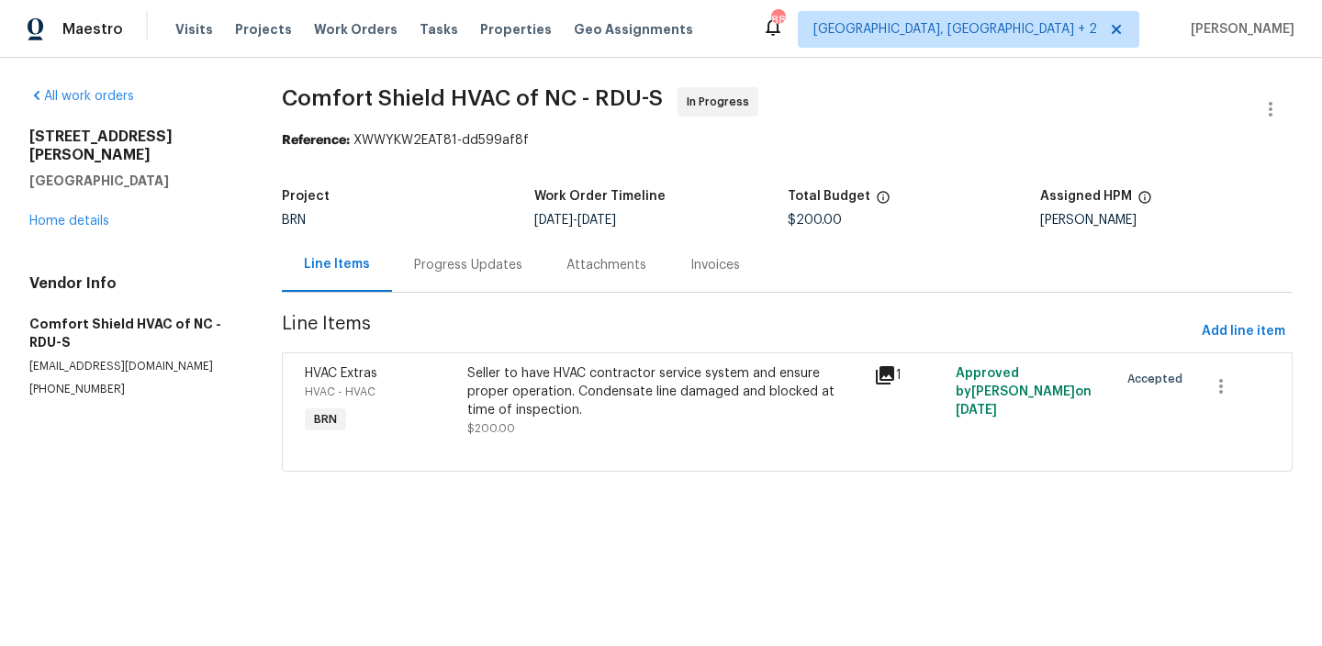
click at [456, 273] on div "Progress Updates" at bounding box center [468, 265] width 108 height 18
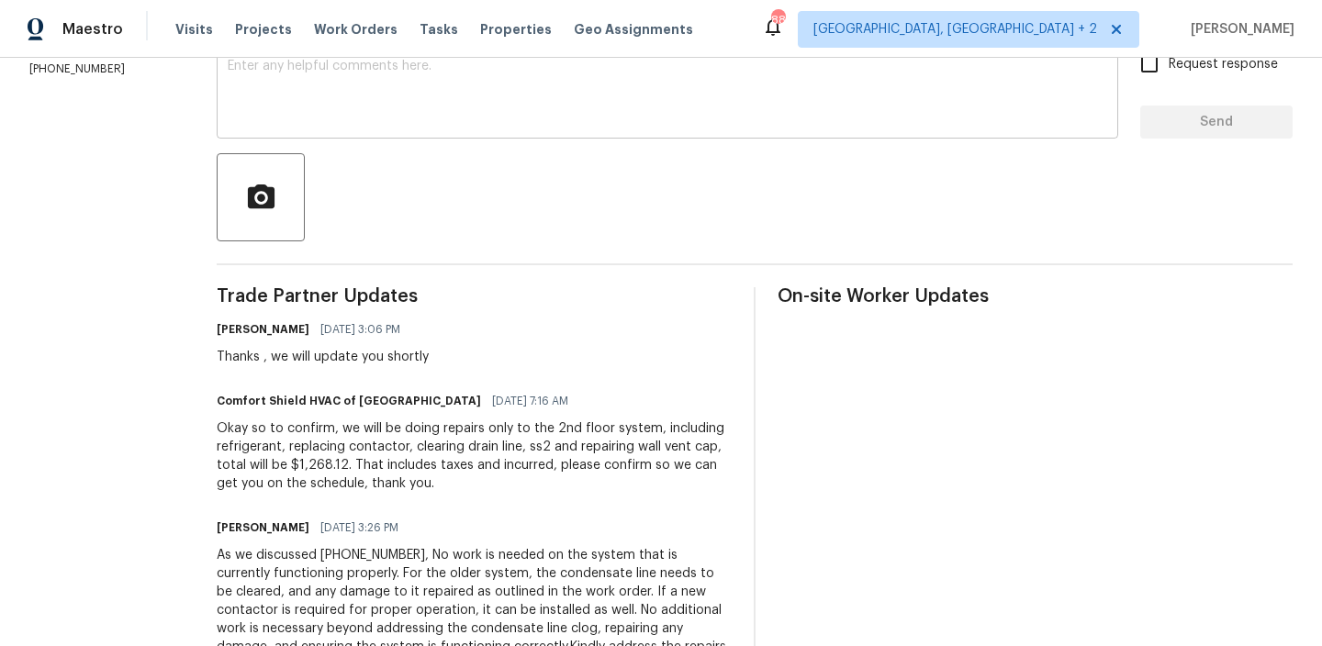
scroll to position [374, 0]
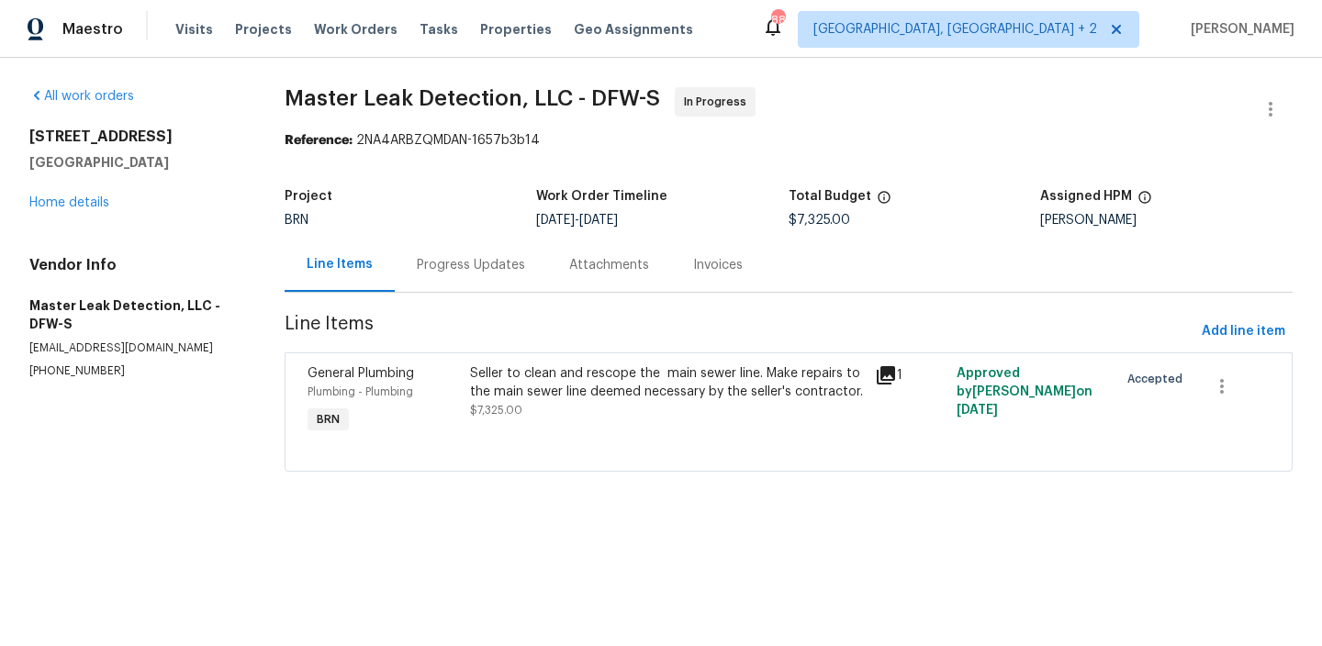
click at [475, 266] on div "Progress Updates" at bounding box center [471, 265] width 108 height 18
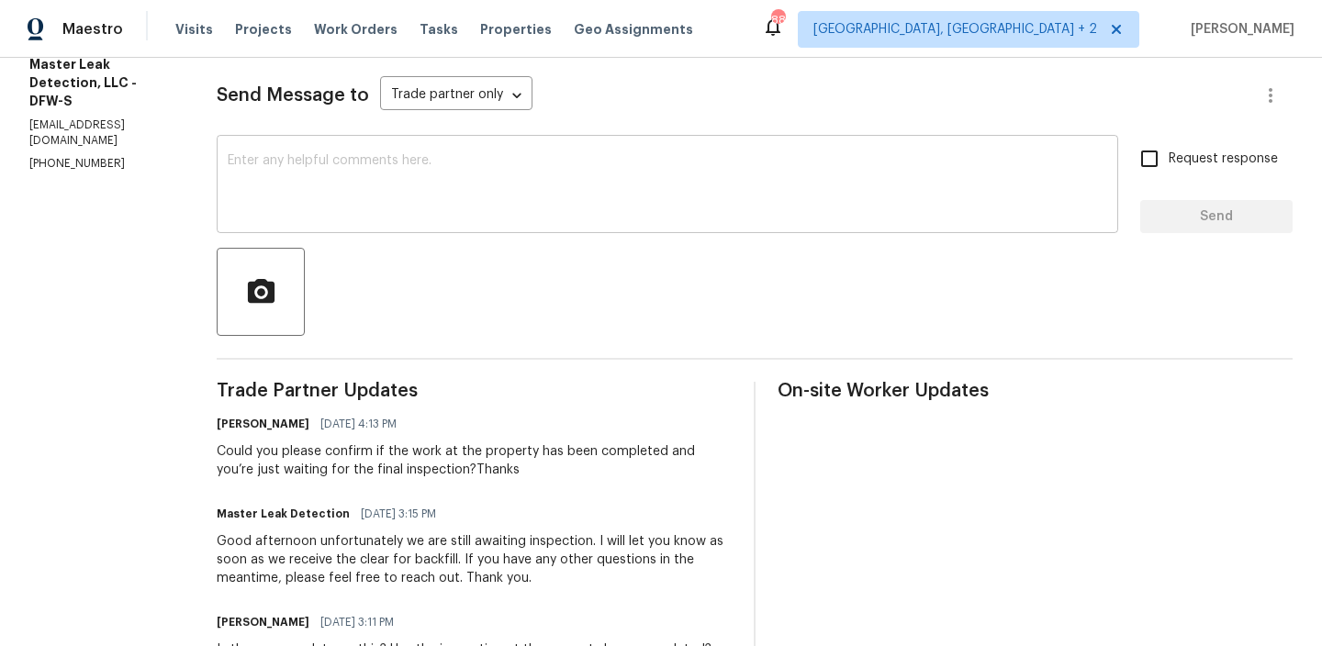
scroll to position [269, 0]
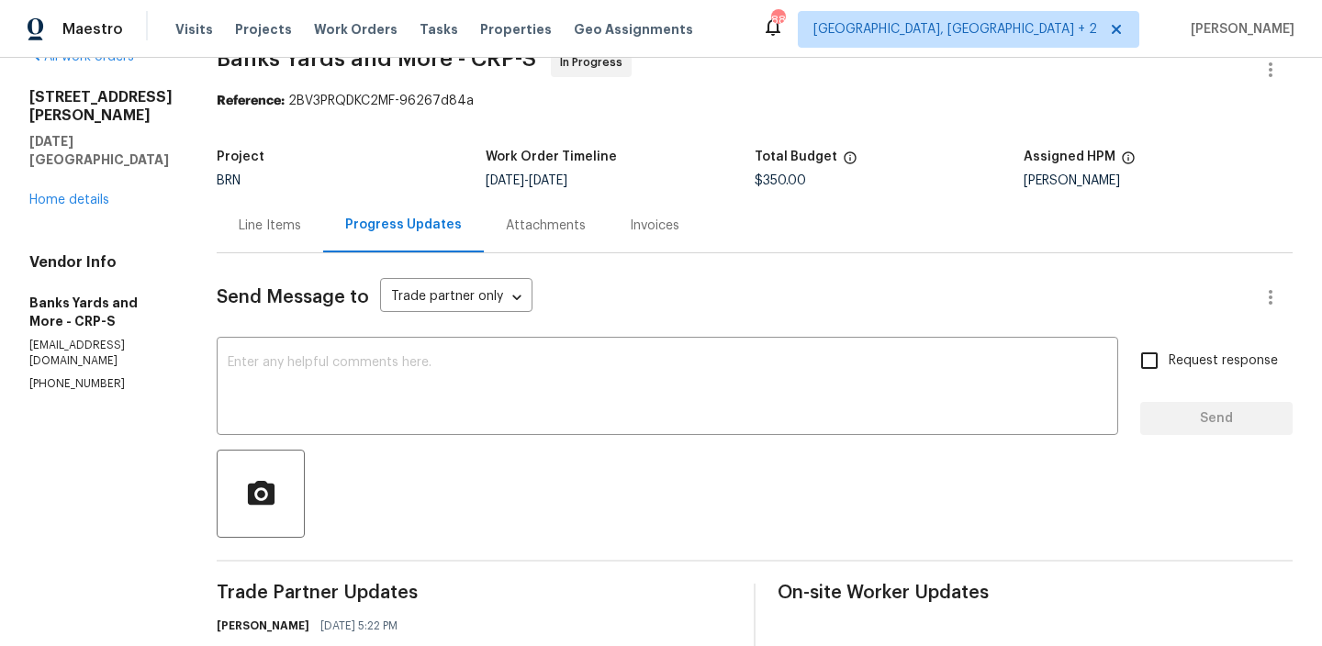
scroll to position [49, 0]
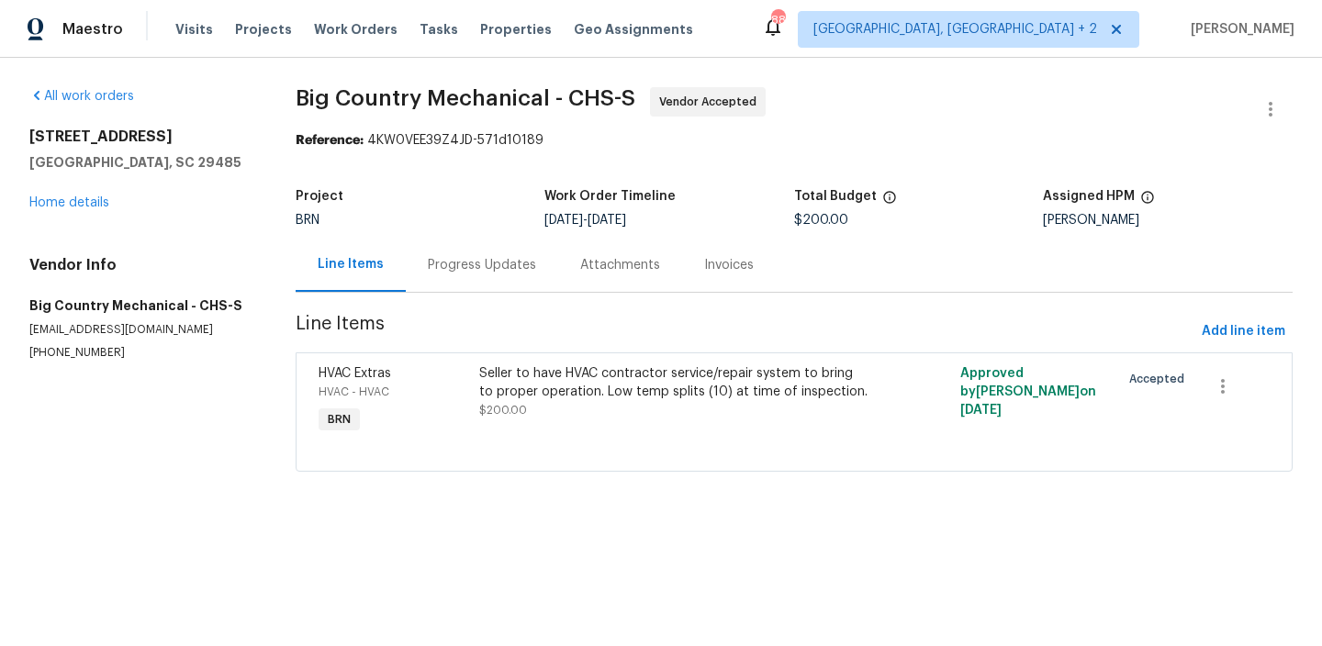
click at [448, 246] on div "Progress Updates" at bounding box center [482, 265] width 152 height 54
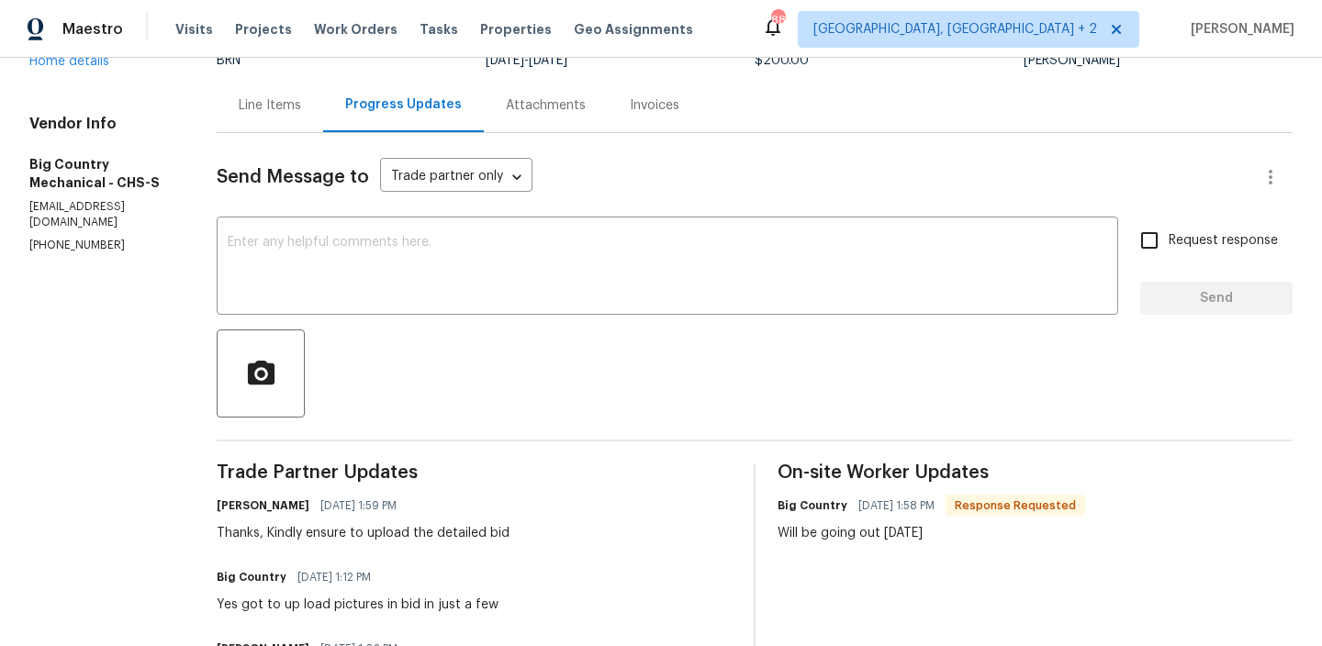
scroll to position [211, 0]
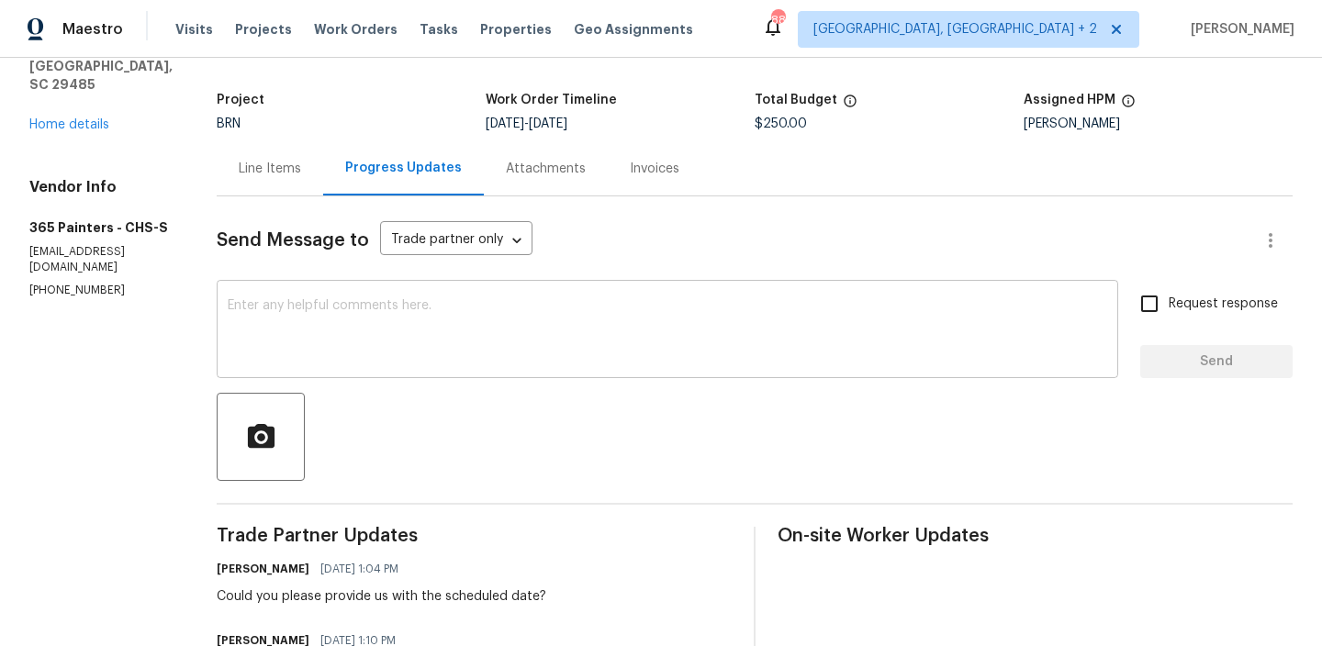
scroll to position [226, 0]
